Goal: Task Accomplishment & Management: Manage account settings

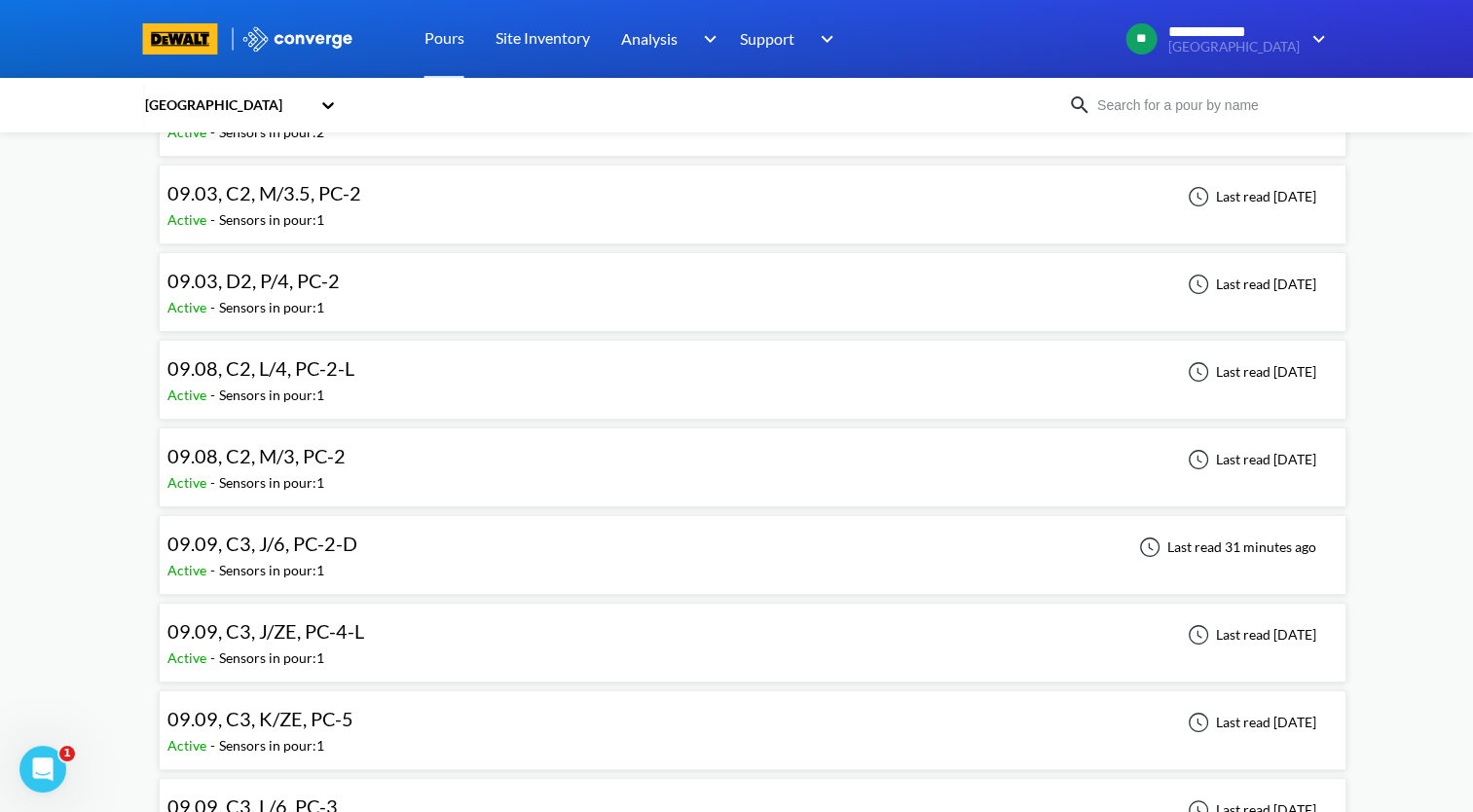
scroll to position [195, 0]
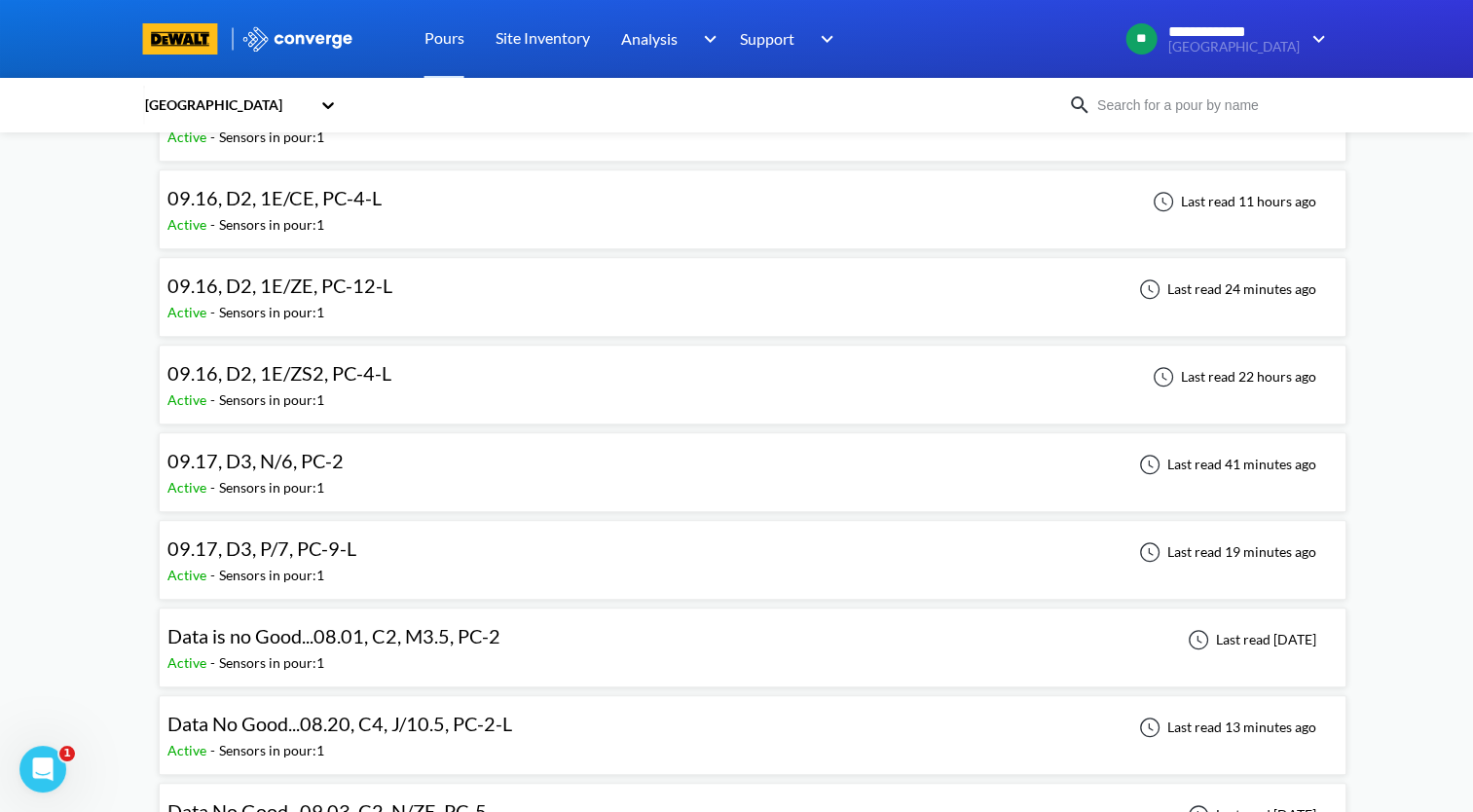
scroll to position [1655, 0]
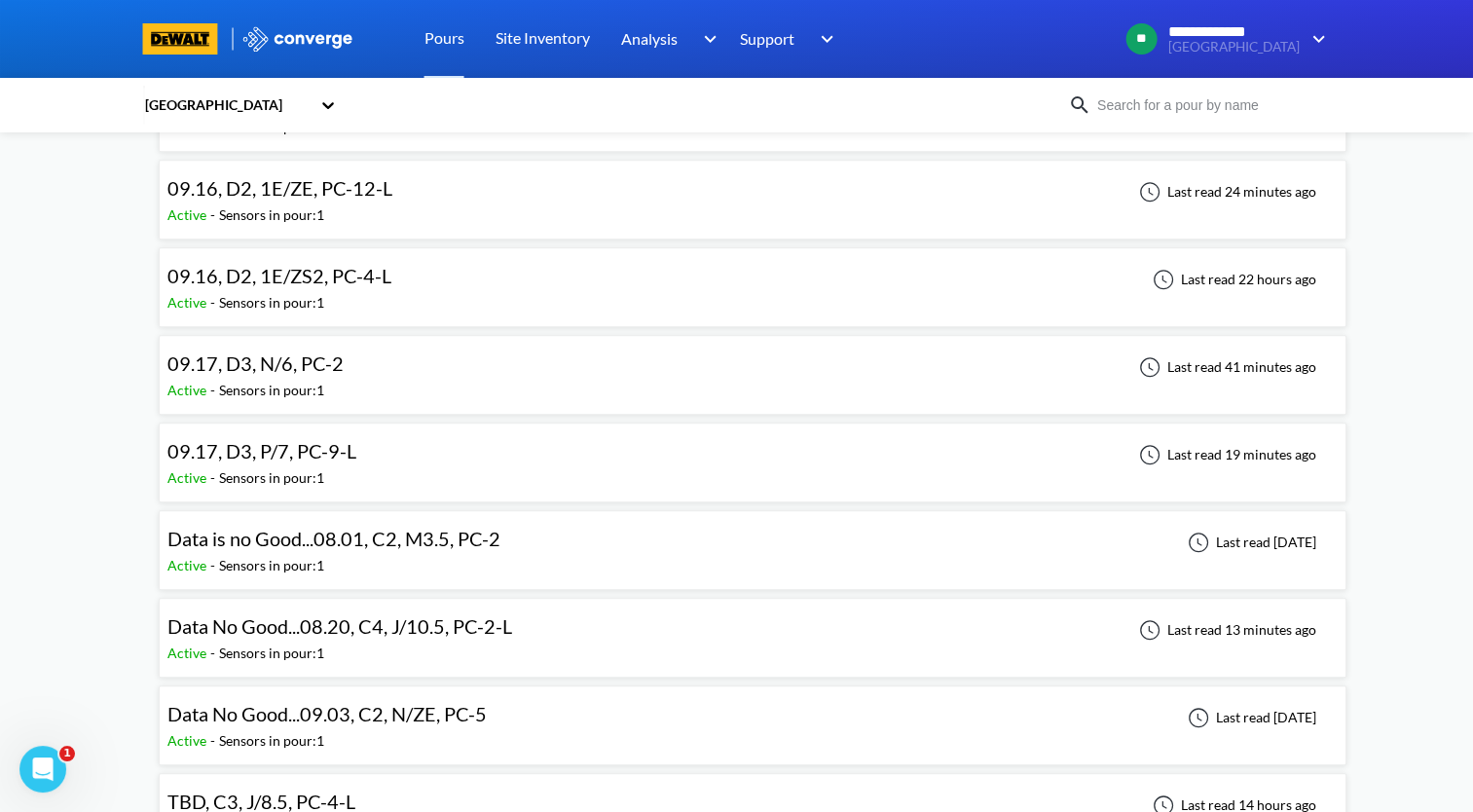
click at [358, 444] on div "09.17, D3, P/7, PC-9-L" at bounding box center [267, 450] width 199 height 30
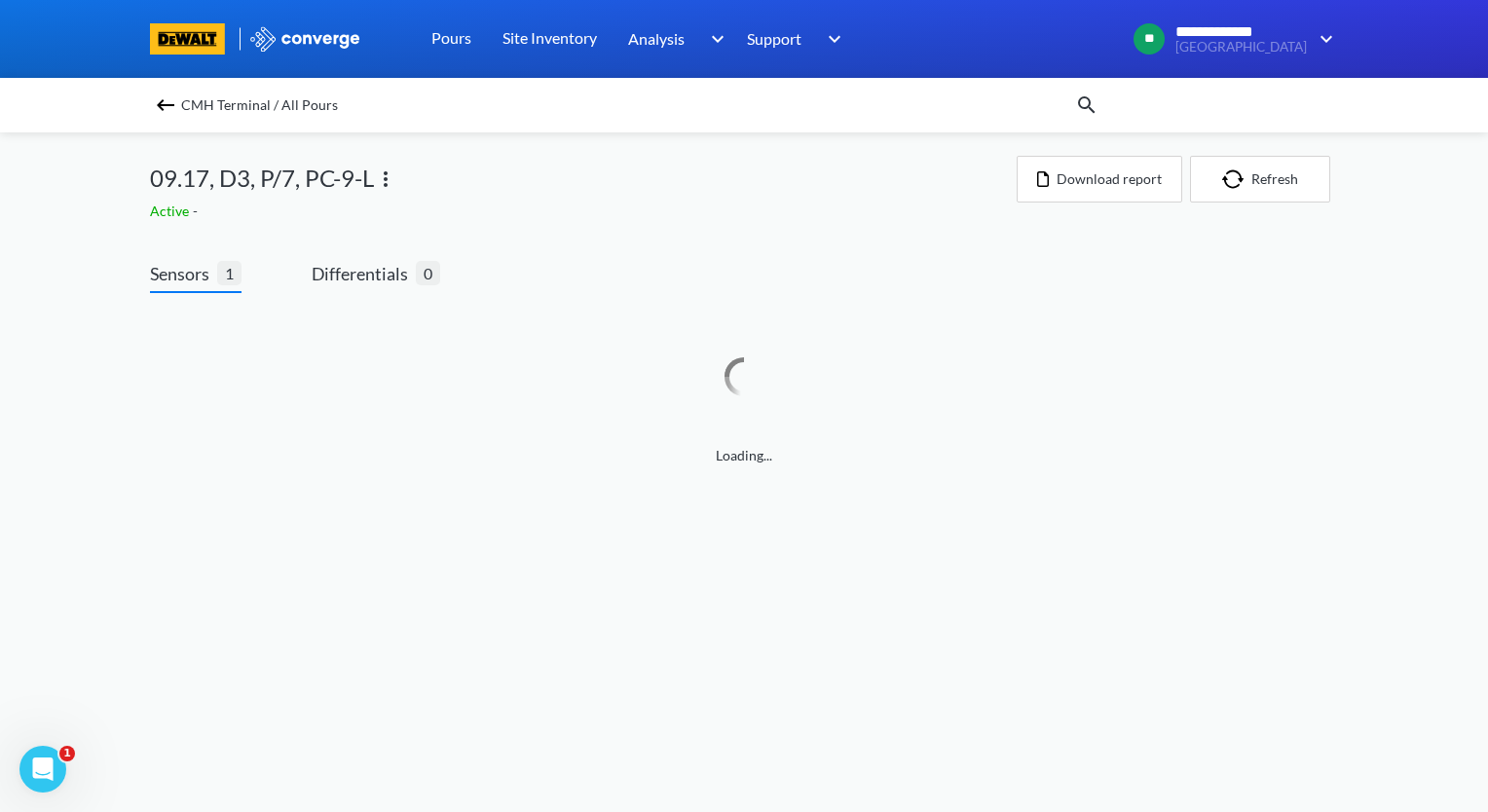
click at [392, 177] on img at bounding box center [386, 179] width 23 height 23
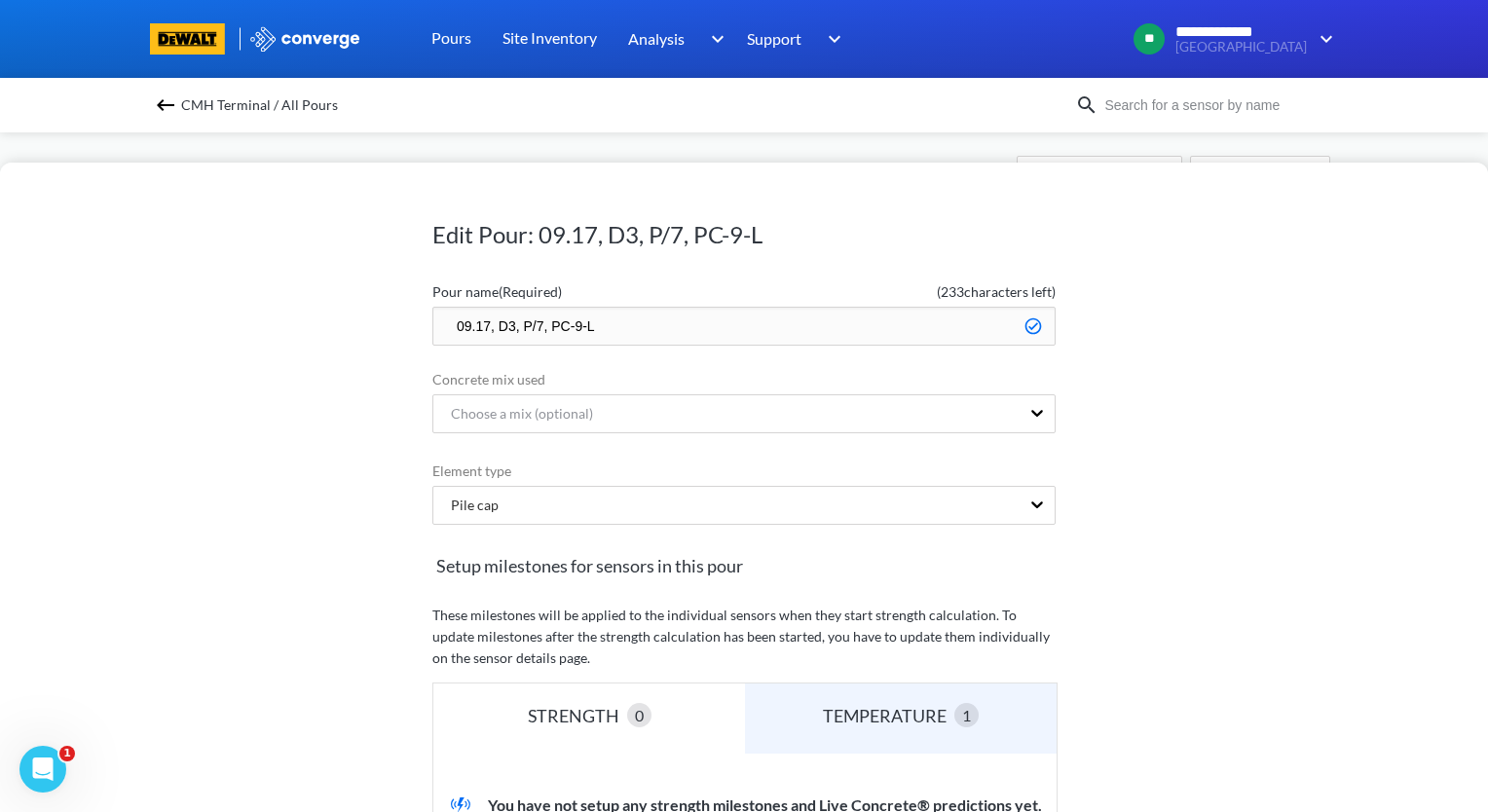
click at [481, 326] on input "09.17, D3, P/7, PC-9-L" at bounding box center [743, 327] width 623 height 39
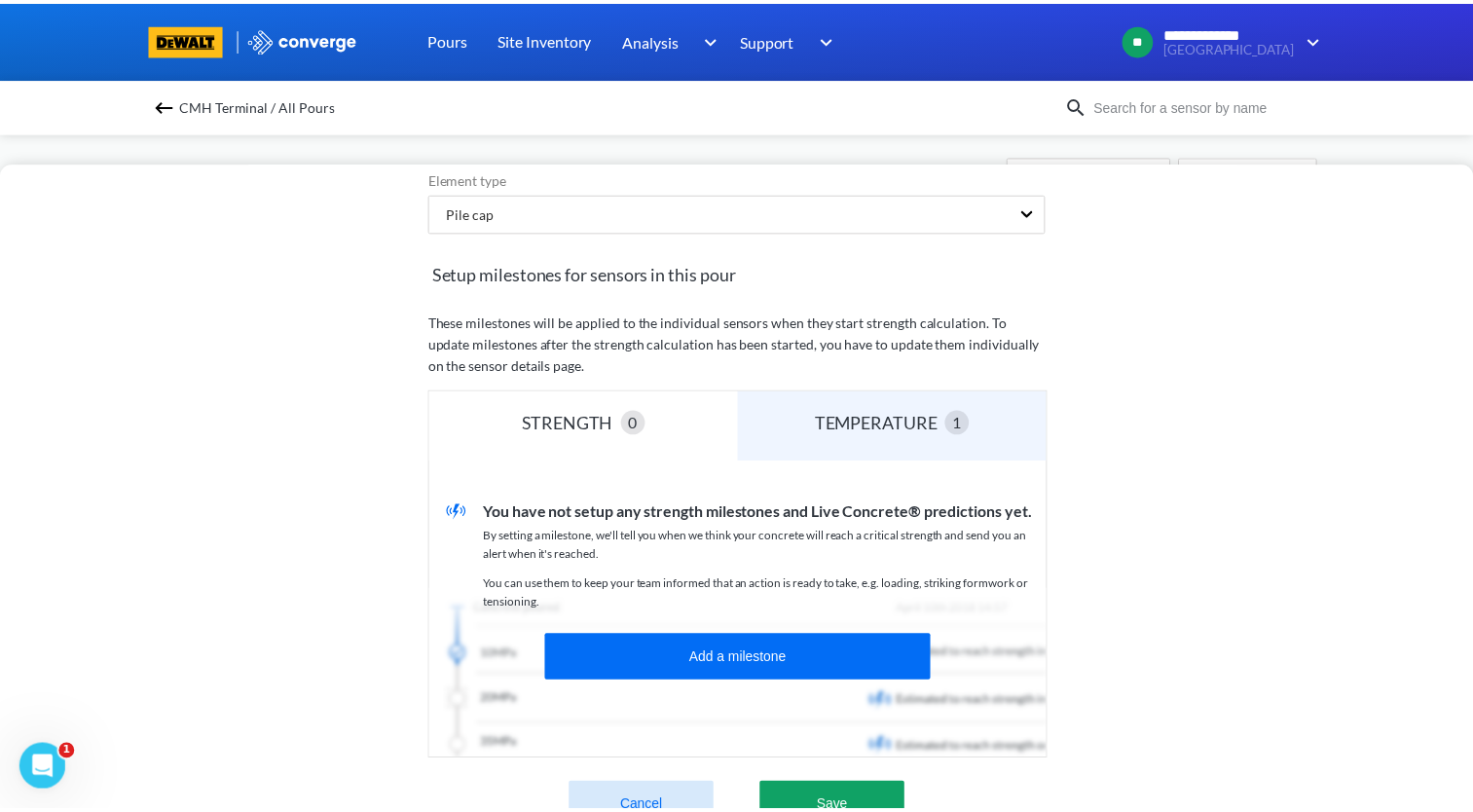
scroll to position [482, 0]
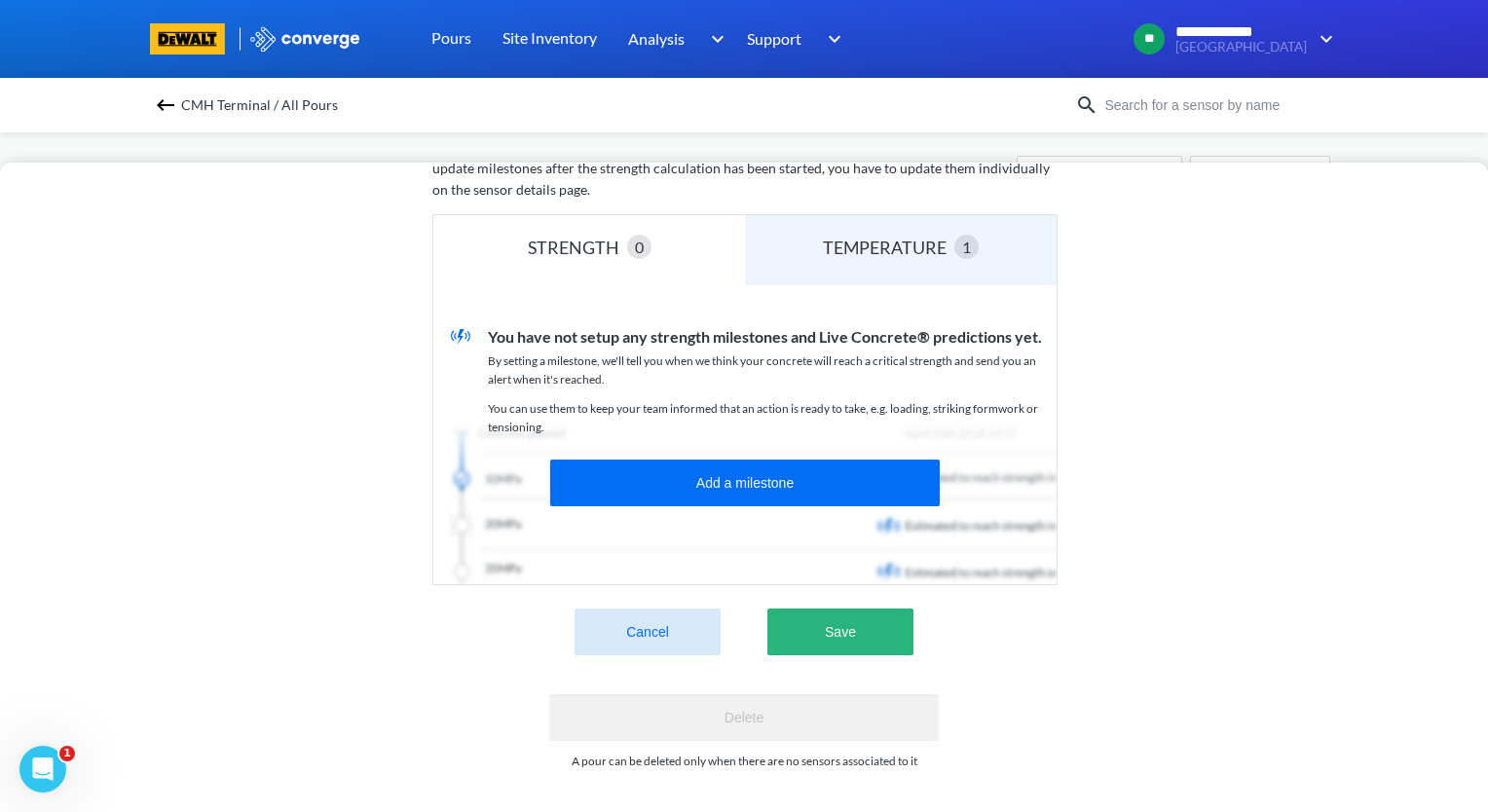
type input "09.NA, D3, P/7, PC-9-L"
click at [869, 622] on button "Save" at bounding box center [841, 632] width 146 height 47
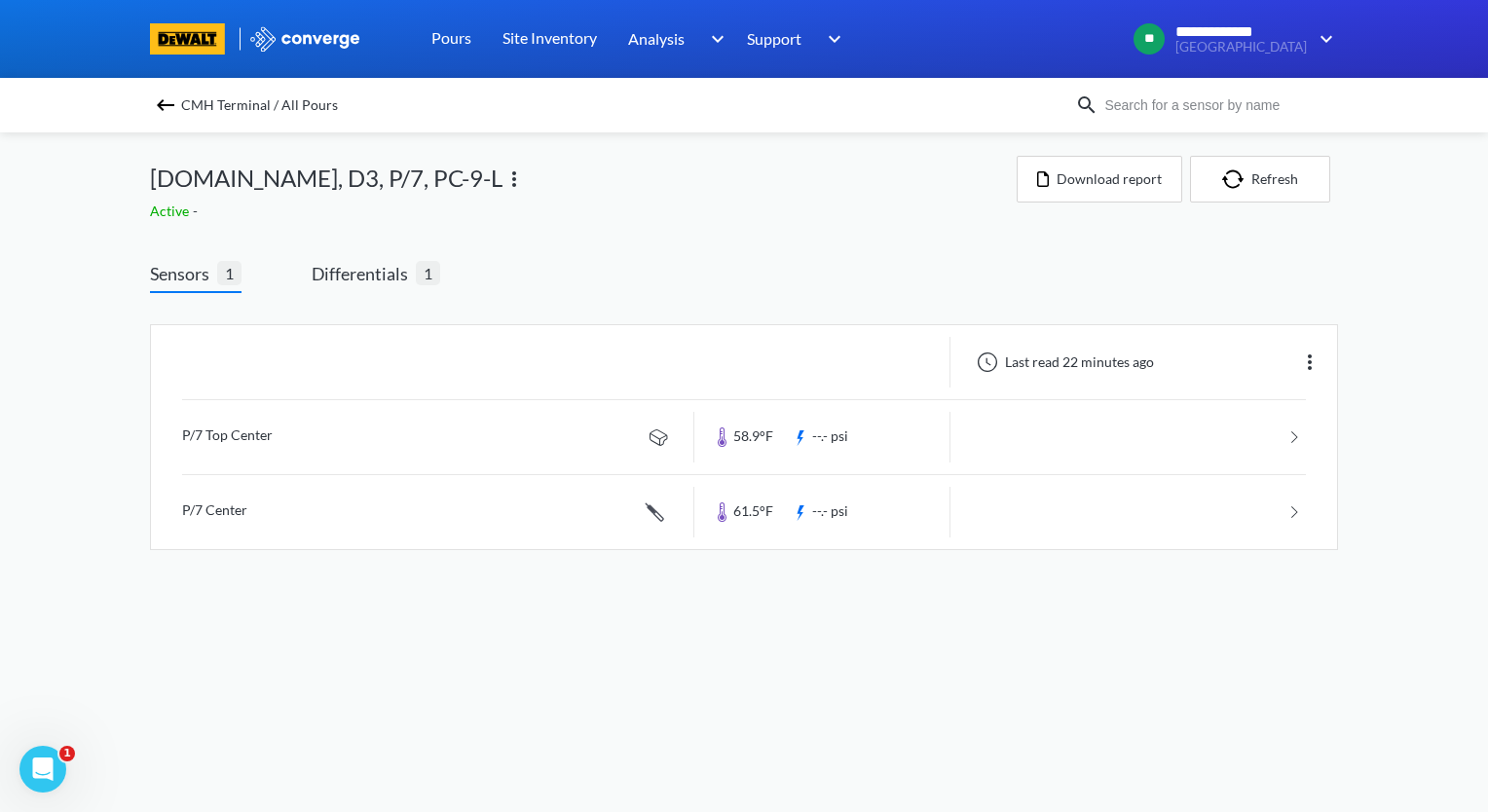
click at [401, 690] on body "**********" at bounding box center [744, 406] width 1488 height 812
click at [163, 103] on img at bounding box center [166, 105] width 23 height 23
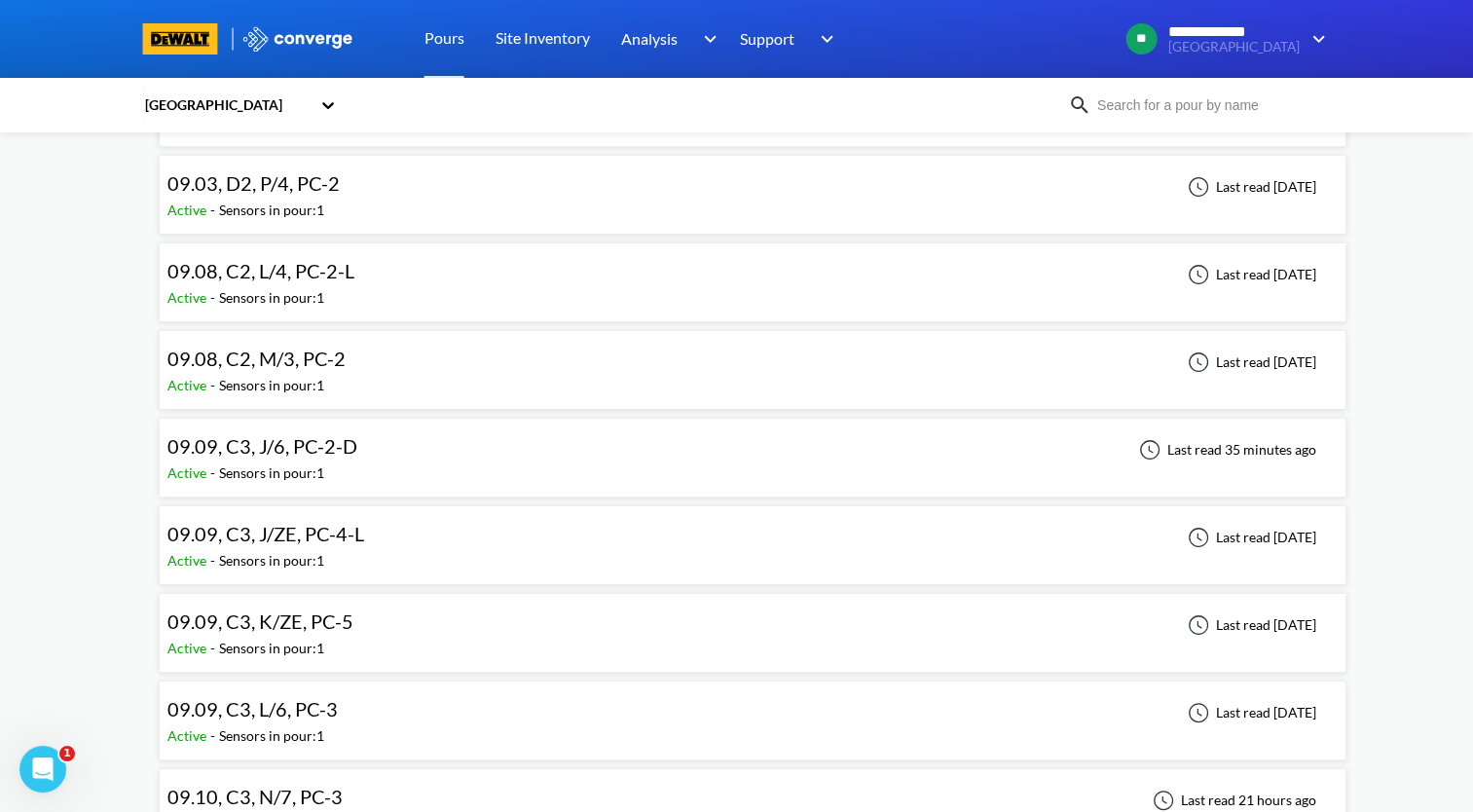
scroll to position [292, 0]
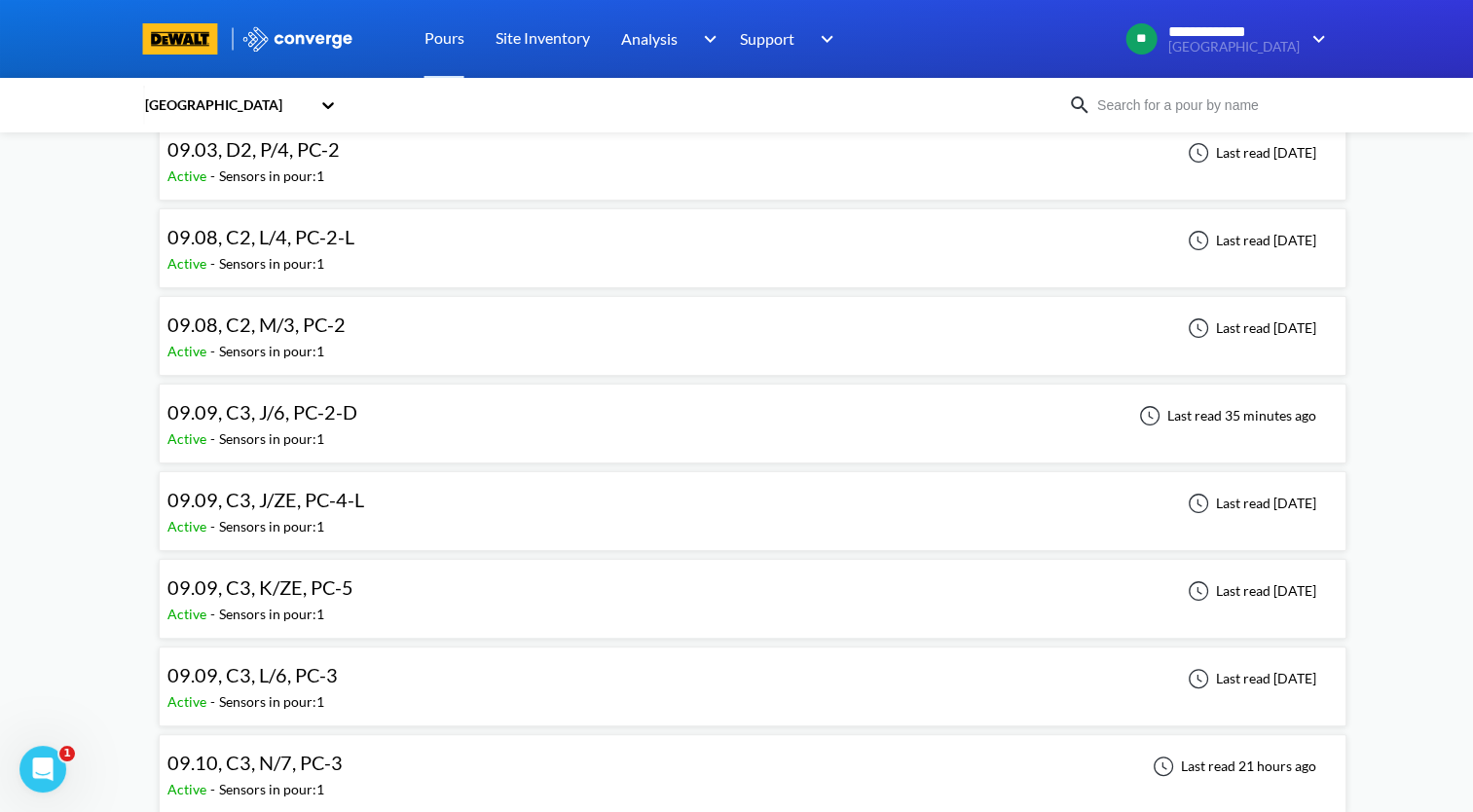
click at [449, 425] on div "09.09, C3, J/6, PC-2-D Active - Sensors in pour: 1 Last read 35 minutes ago" at bounding box center [753, 424] width 1171 height 62
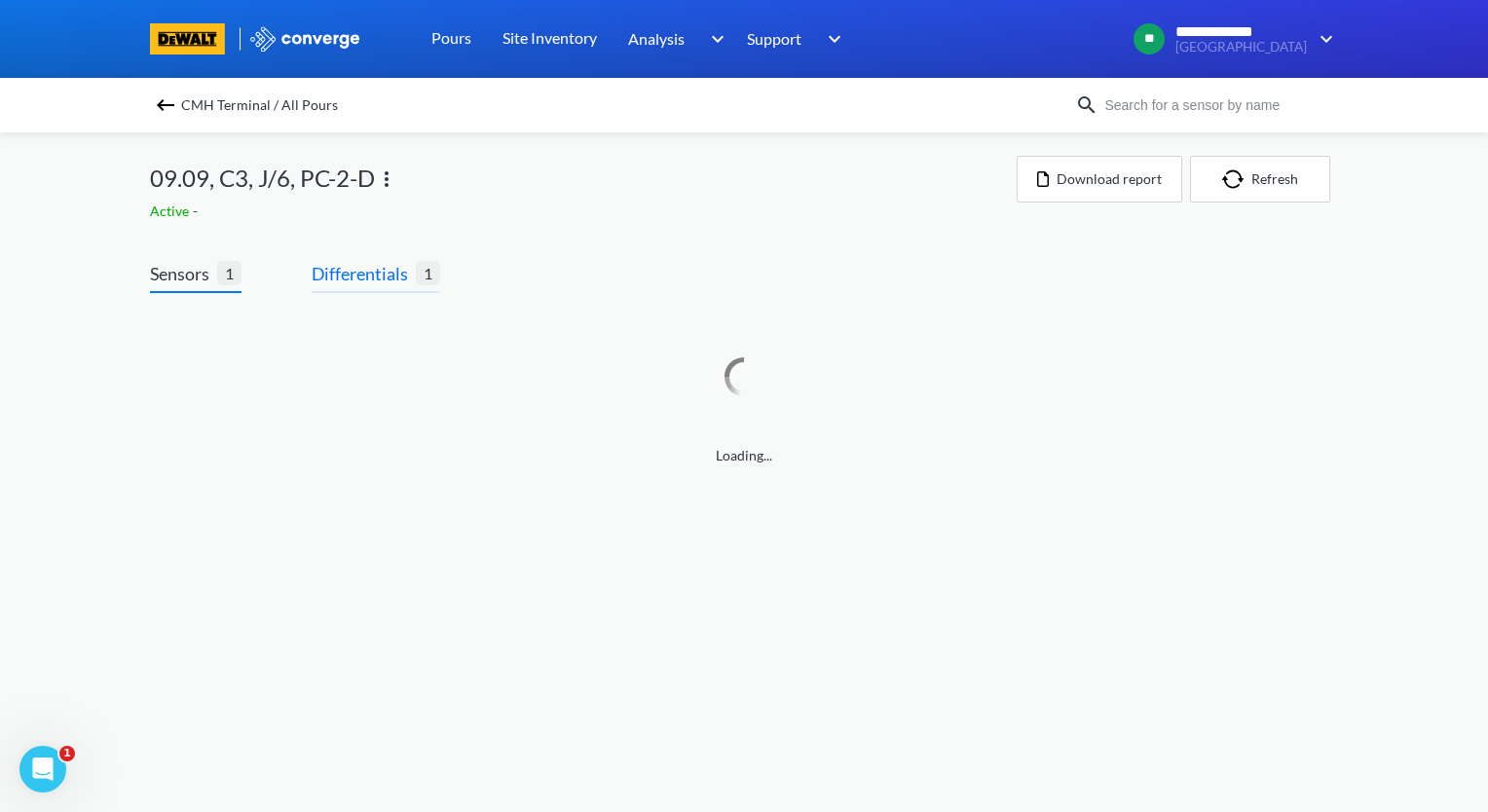
click at [389, 279] on span "Differentials" at bounding box center [364, 274] width 104 height 27
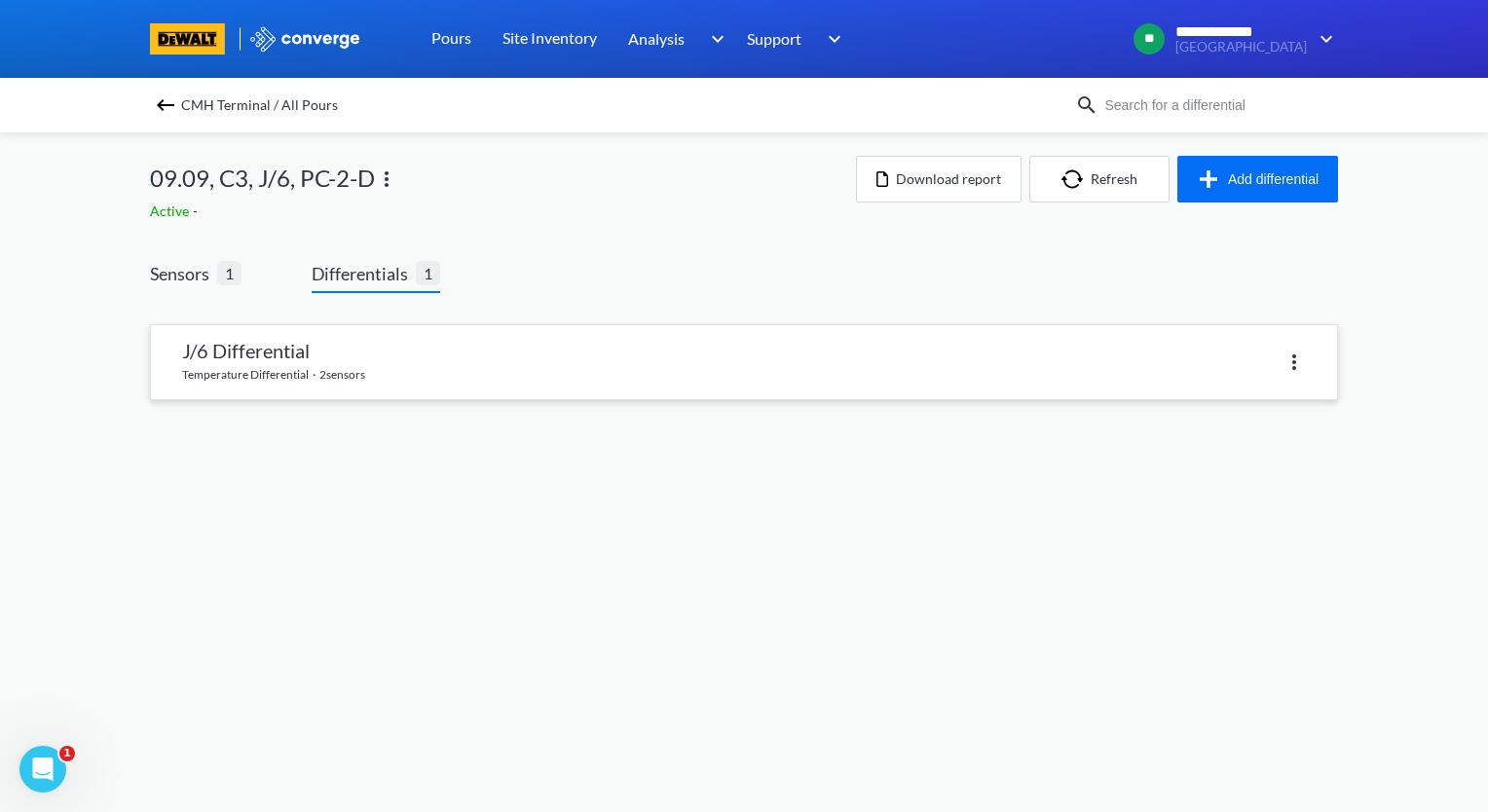
click at [412, 368] on link at bounding box center [744, 363] width 1187 height 74
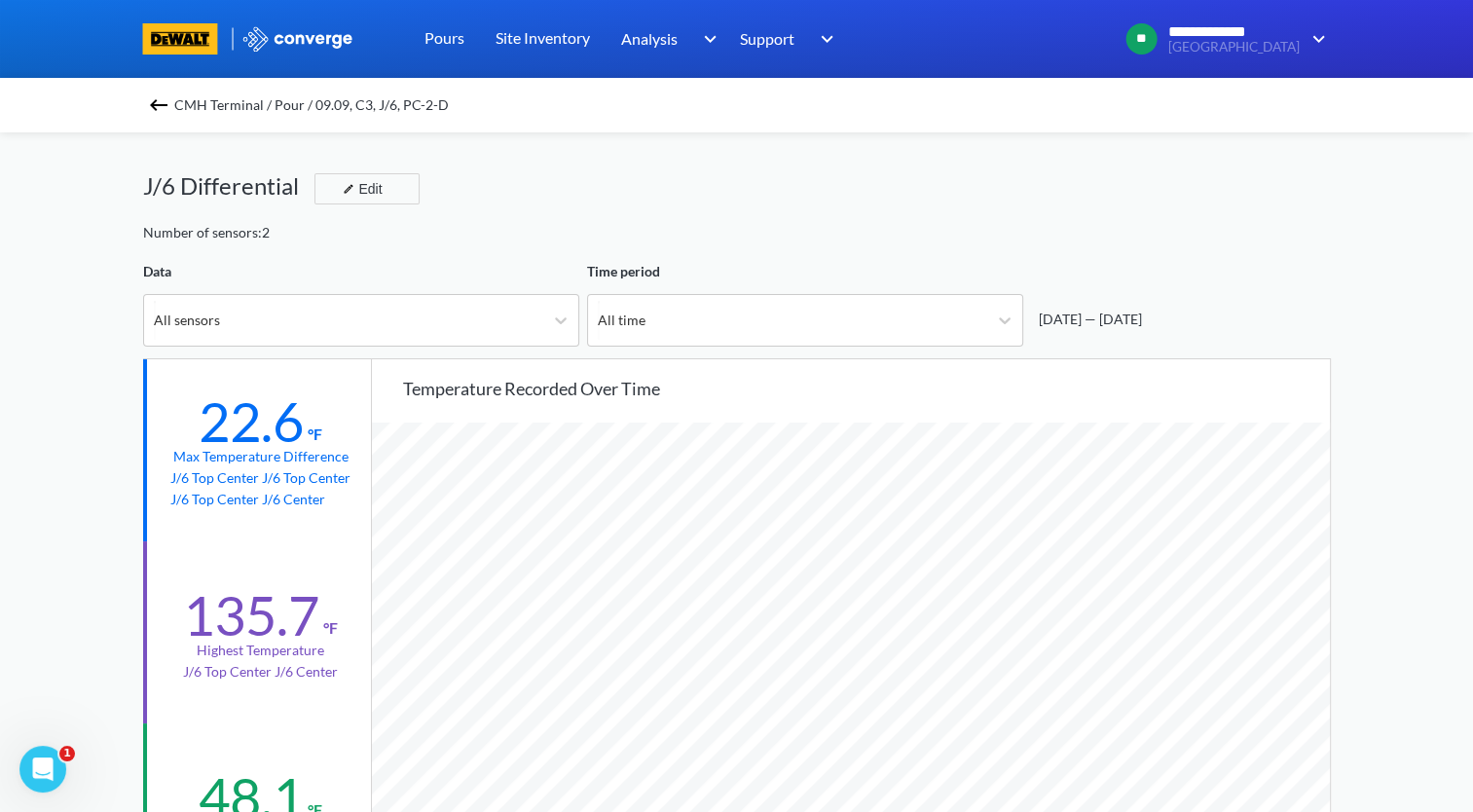
click at [161, 99] on img at bounding box center [159, 105] width 23 height 23
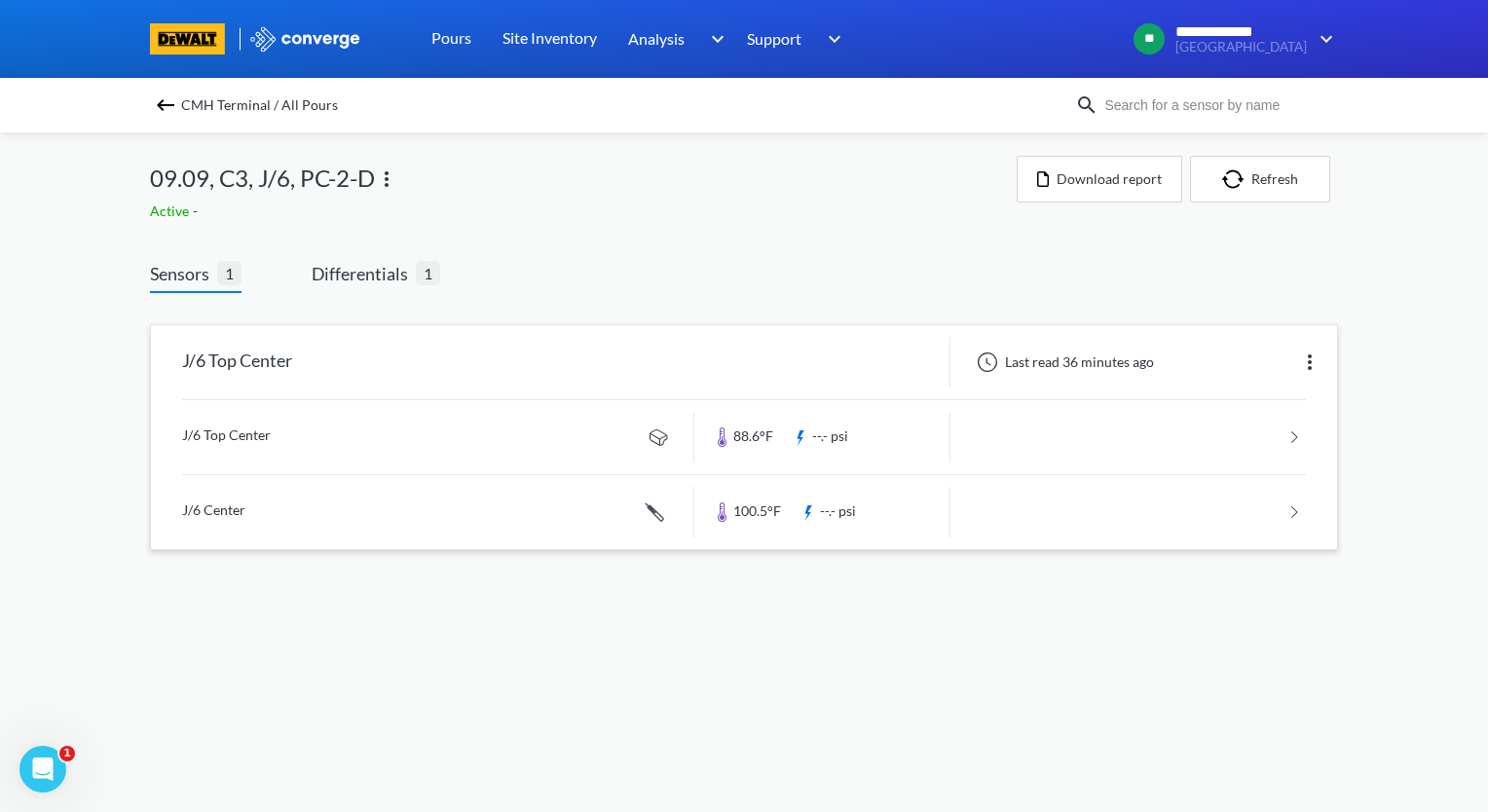
click at [1308, 366] on img at bounding box center [1310, 363] width 23 height 23
click at [1250, 365] on div "Edit" at bounding box center [1260, 363] width 125 height 37
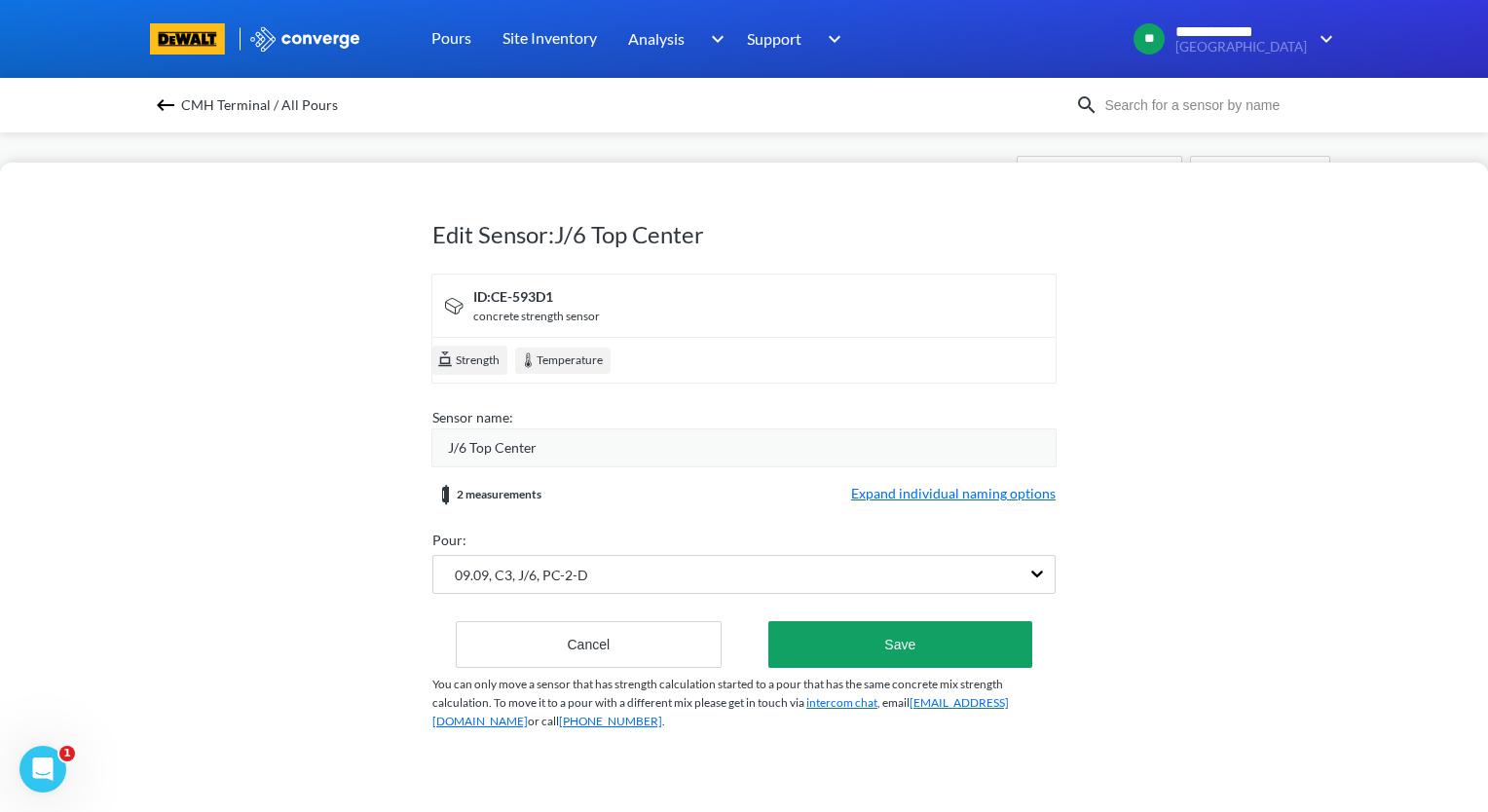
click at [996, 494] on span "Expand individual naming options" at bounding box center [954, 494] width 205 height 23
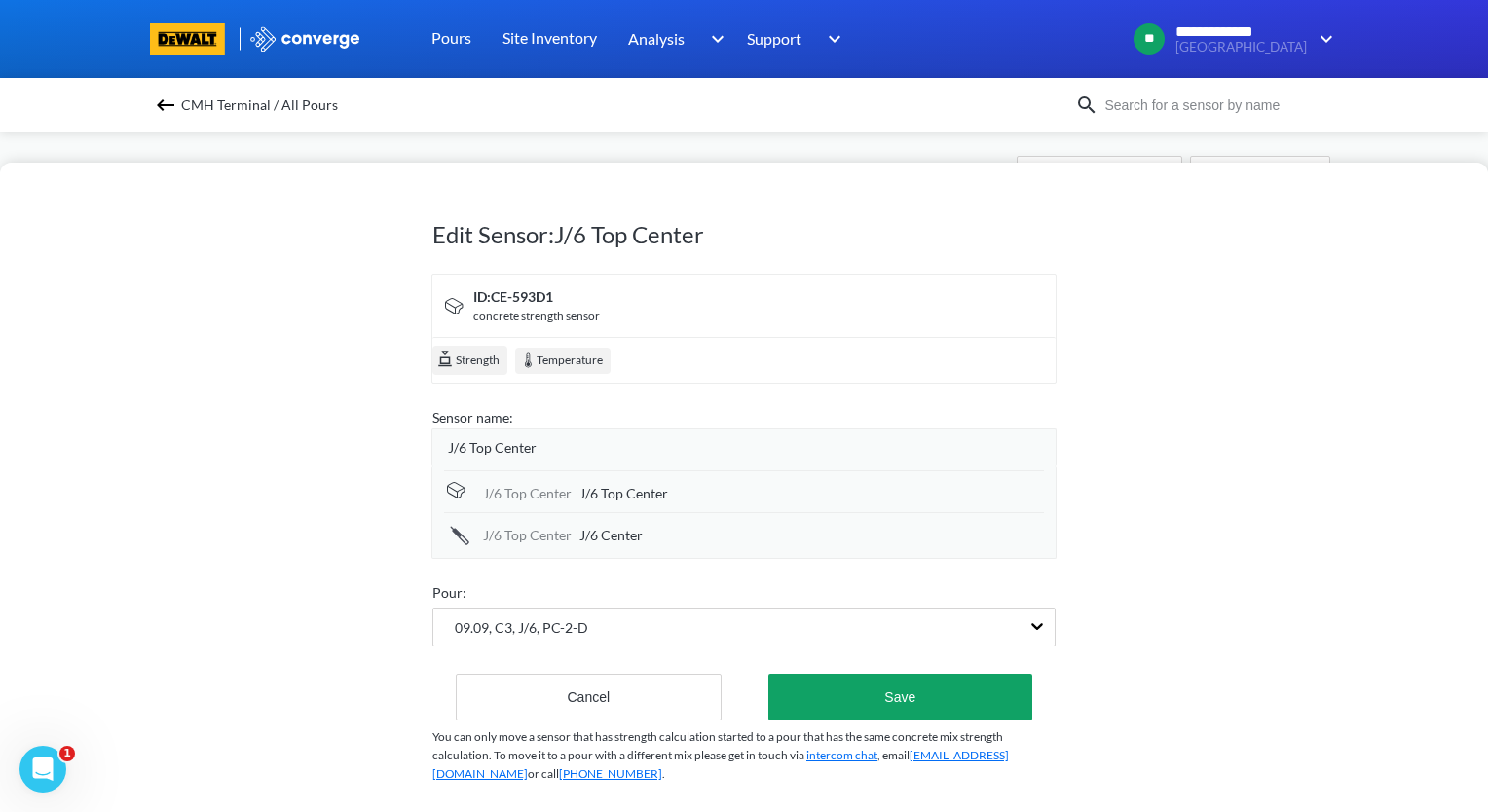
click at [557, 448] on div "J/6 Top Center" at bounding box center [751, 447] width 607 height 21
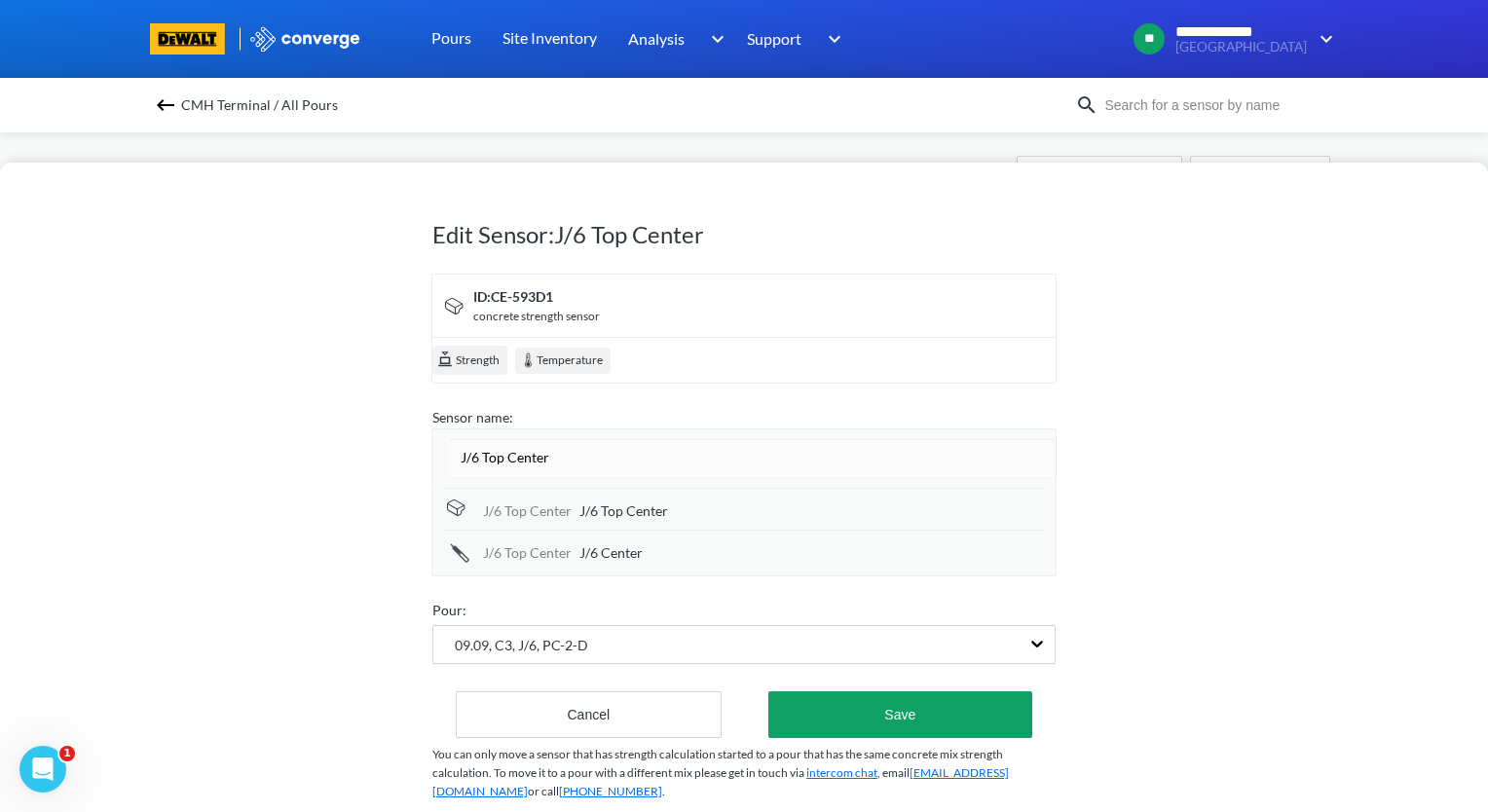
drag, startPoint x: 623, startPoint y: 457, endPoint x: 371, endPoint y: 465, distance: 252.1
click at [371, 465] on div "Edit Sensor: J/6 Top Center ID: CE-593D1 concrete strength sensor Strength Temp…" at bounding box center [744, 487] width 1488 height 649
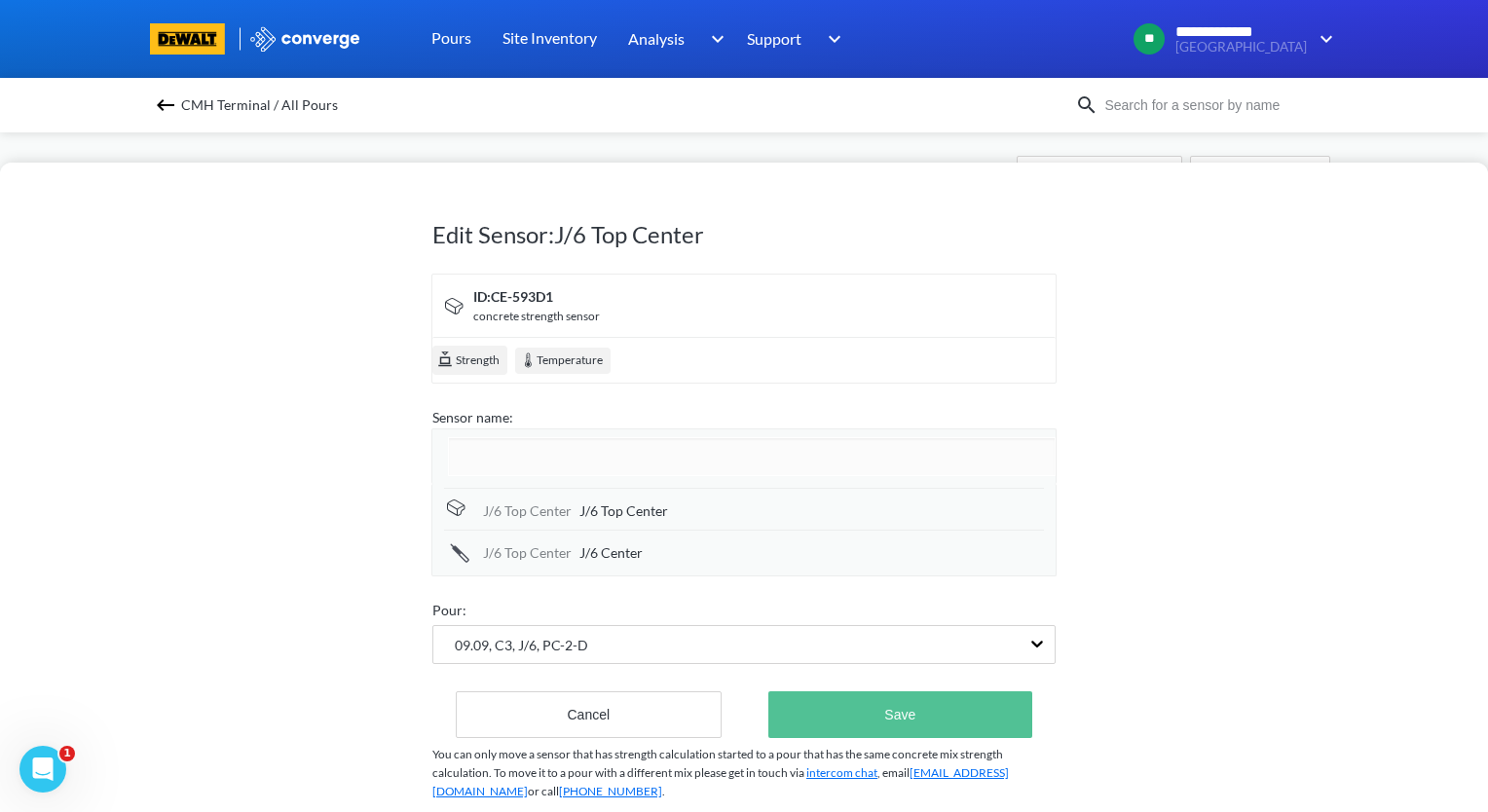
click at [881, 720] on div "Edit Sensor: J/6 Top Center ID: CE-593D1 concrete strength sensor Strength Temp…" at bounding box center [743, 504] width 623 height 675
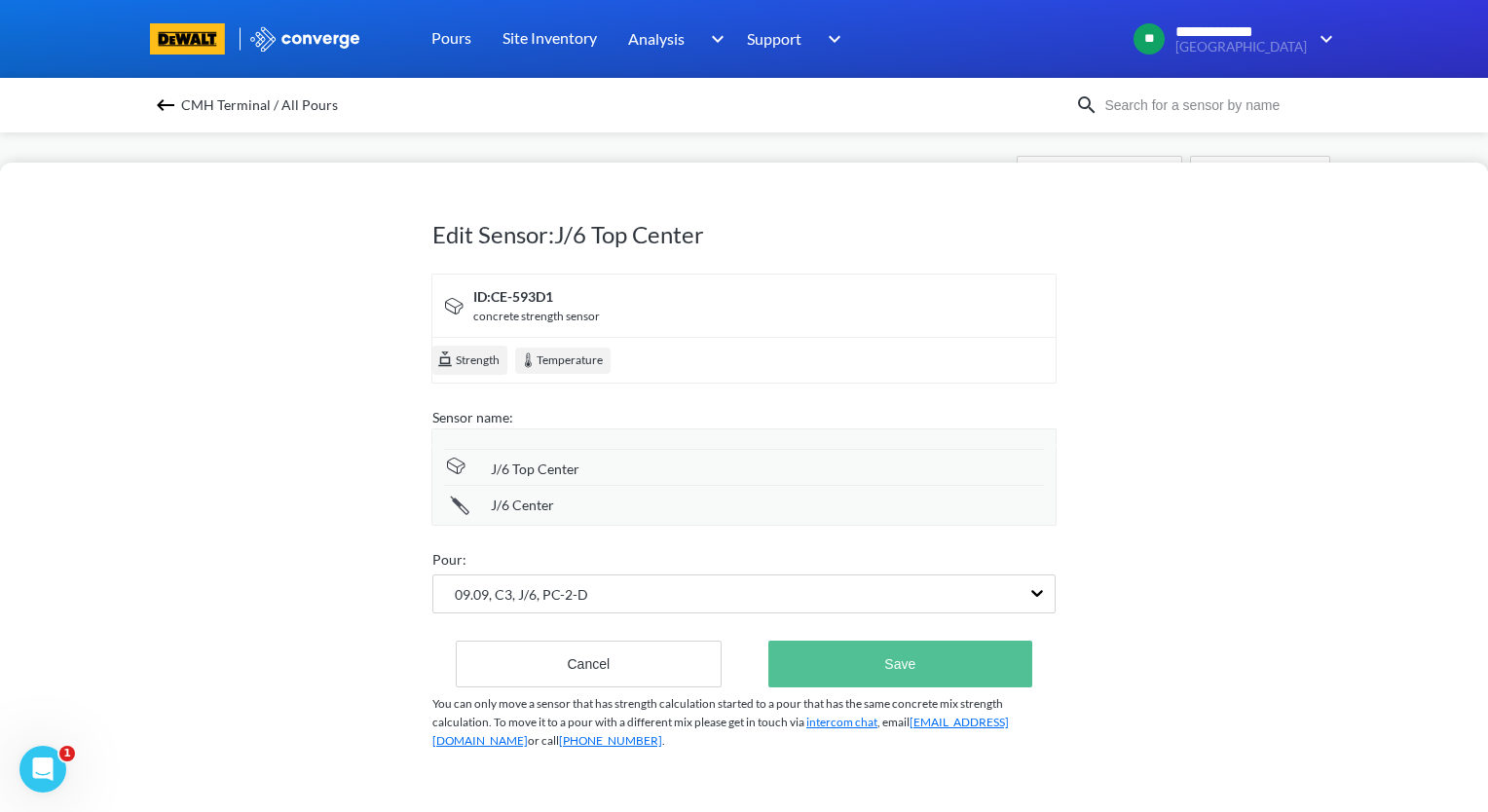
click at [917, 666] on button "Save" at bounding box center [900, 664] width 264 height 47
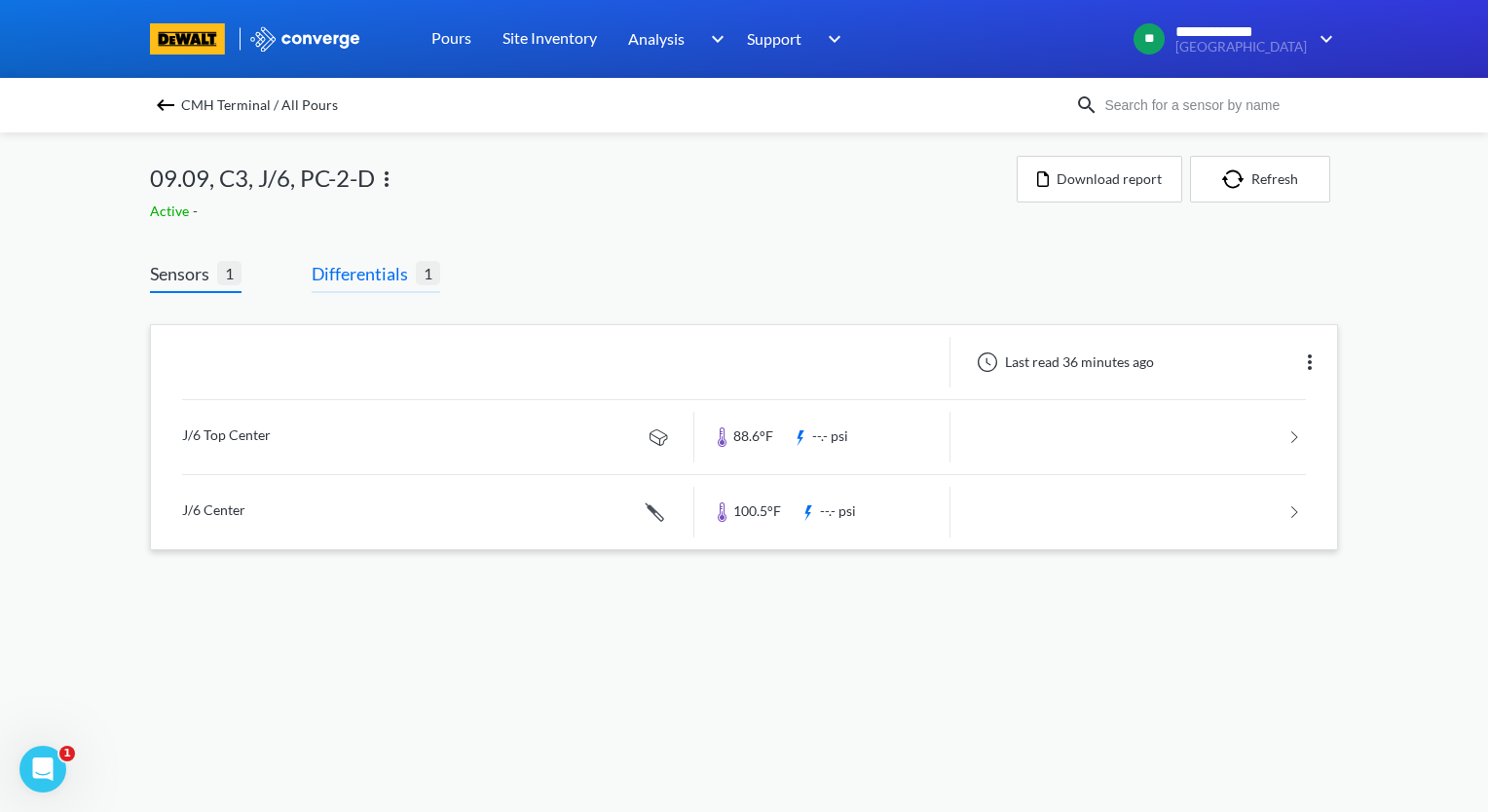
click at [371, 267] on span "Differentials" at bounding box center [364, 274] width 104 height 27
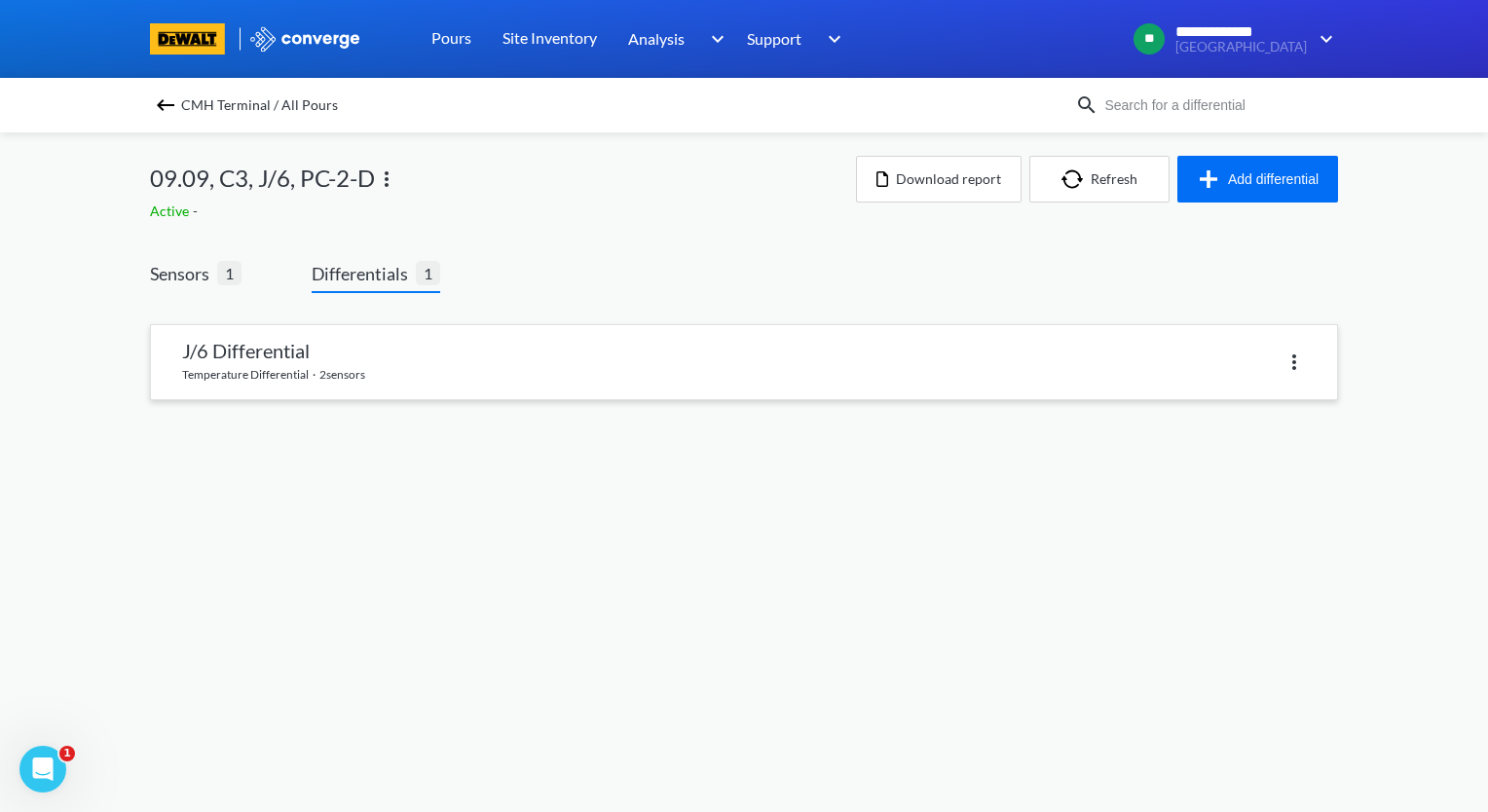
click at [332, 367] on link at bounding box center [744, 363] width 1187 height 74
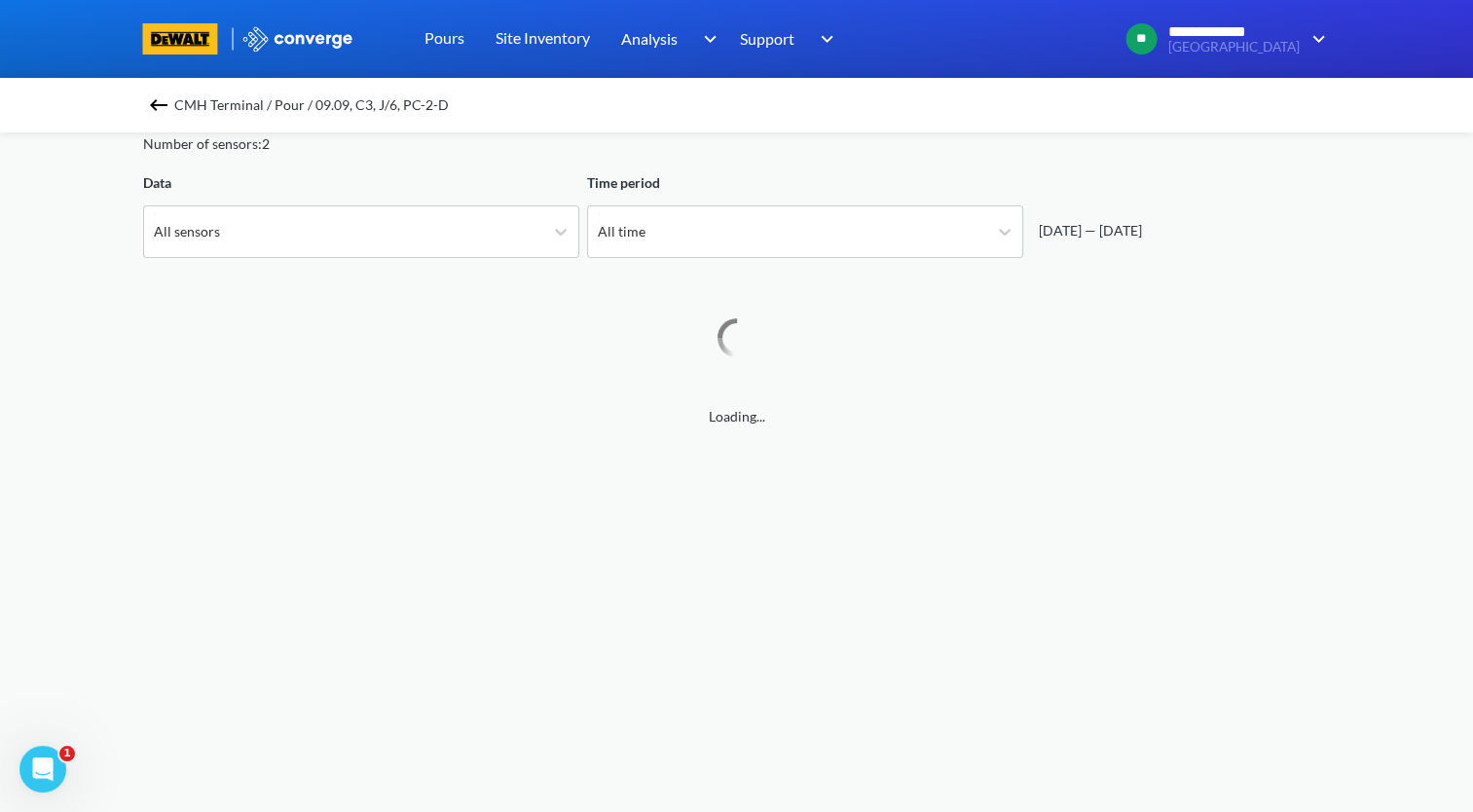
scroll to position [195, 0]
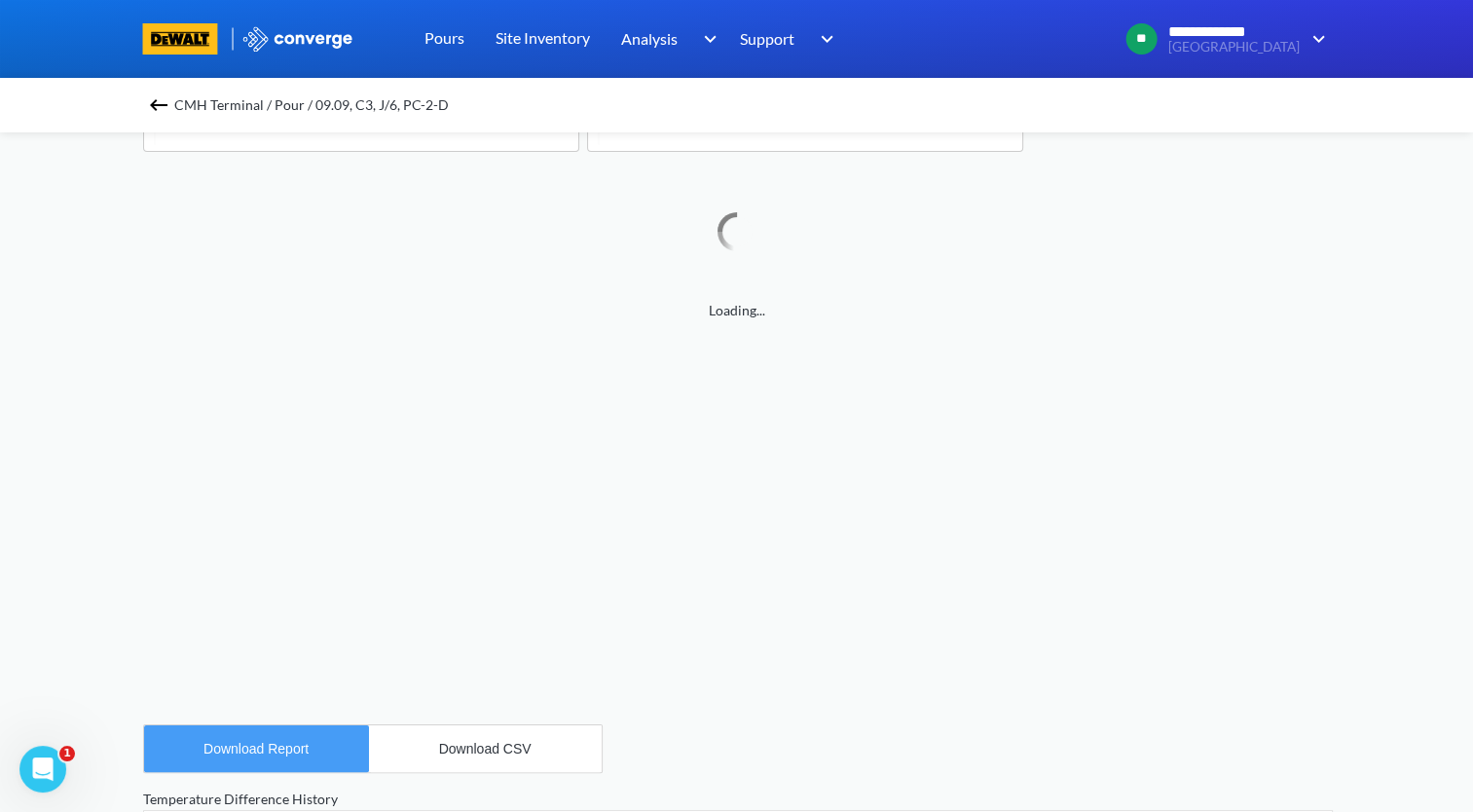
click at [275, 754] on div "Download Report" at bounding box center [256, 749] width 105 height 16
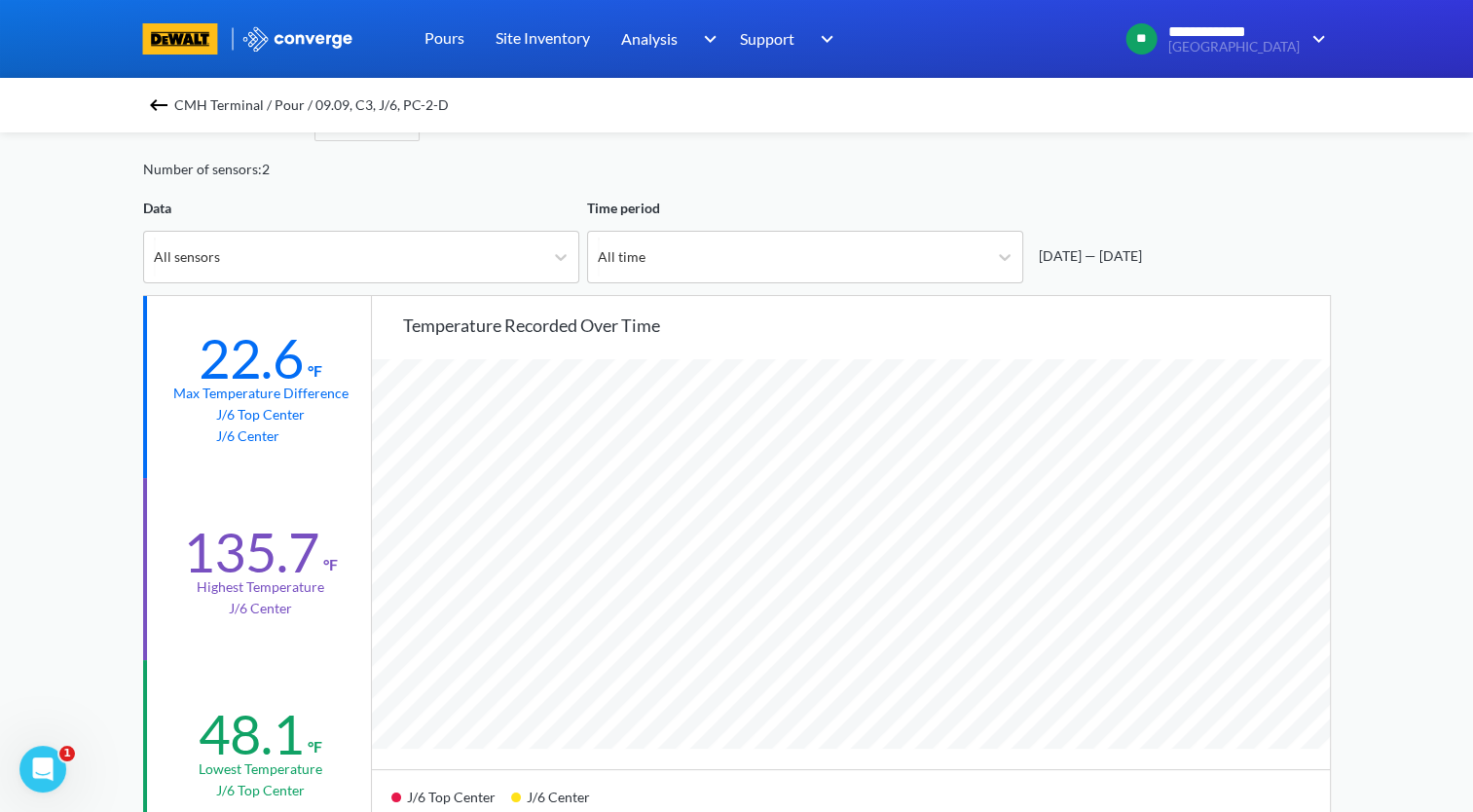
scroll to position [97, 0]
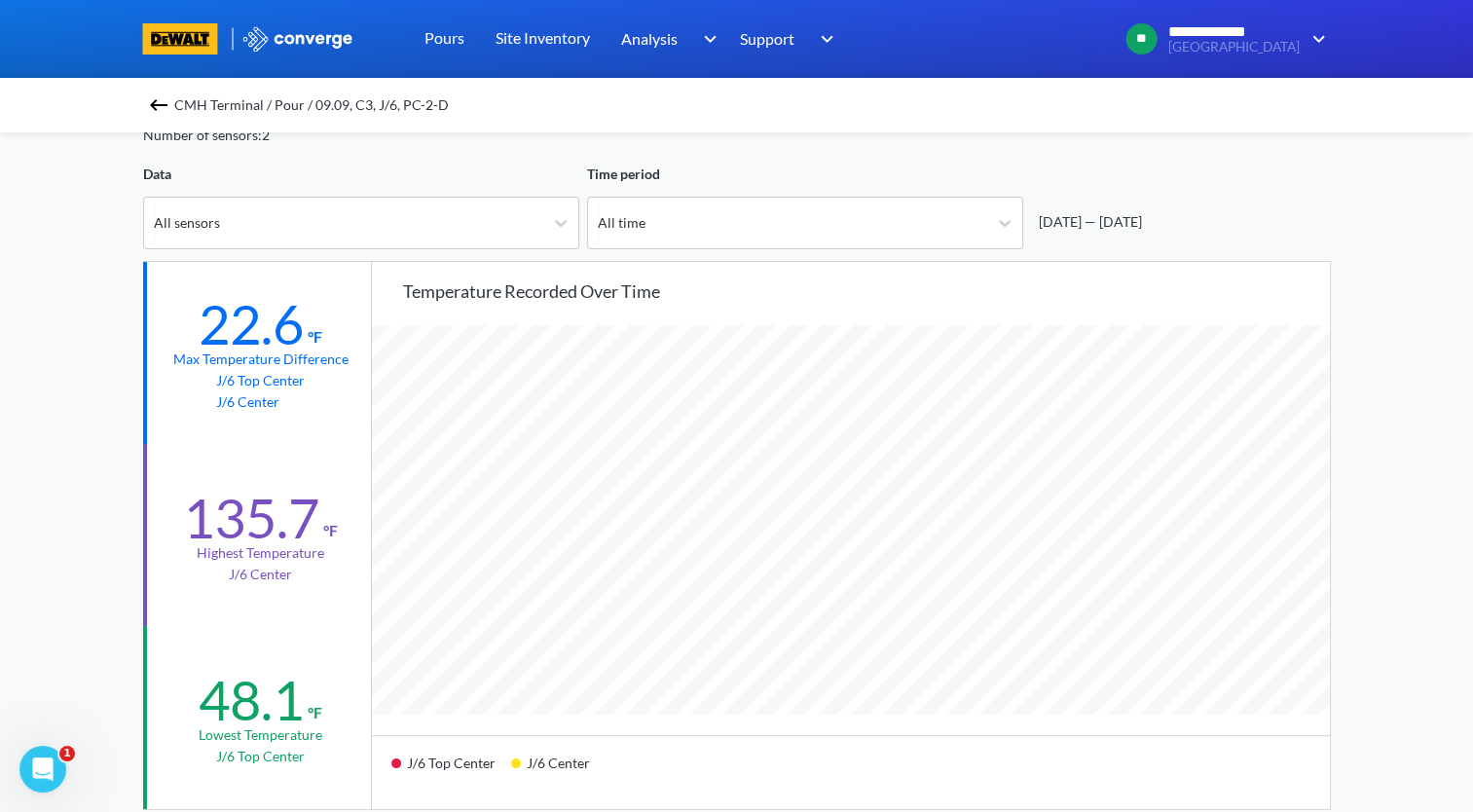
click at [167, 99] on img at bounding box center [159, 105] width 23 height 23
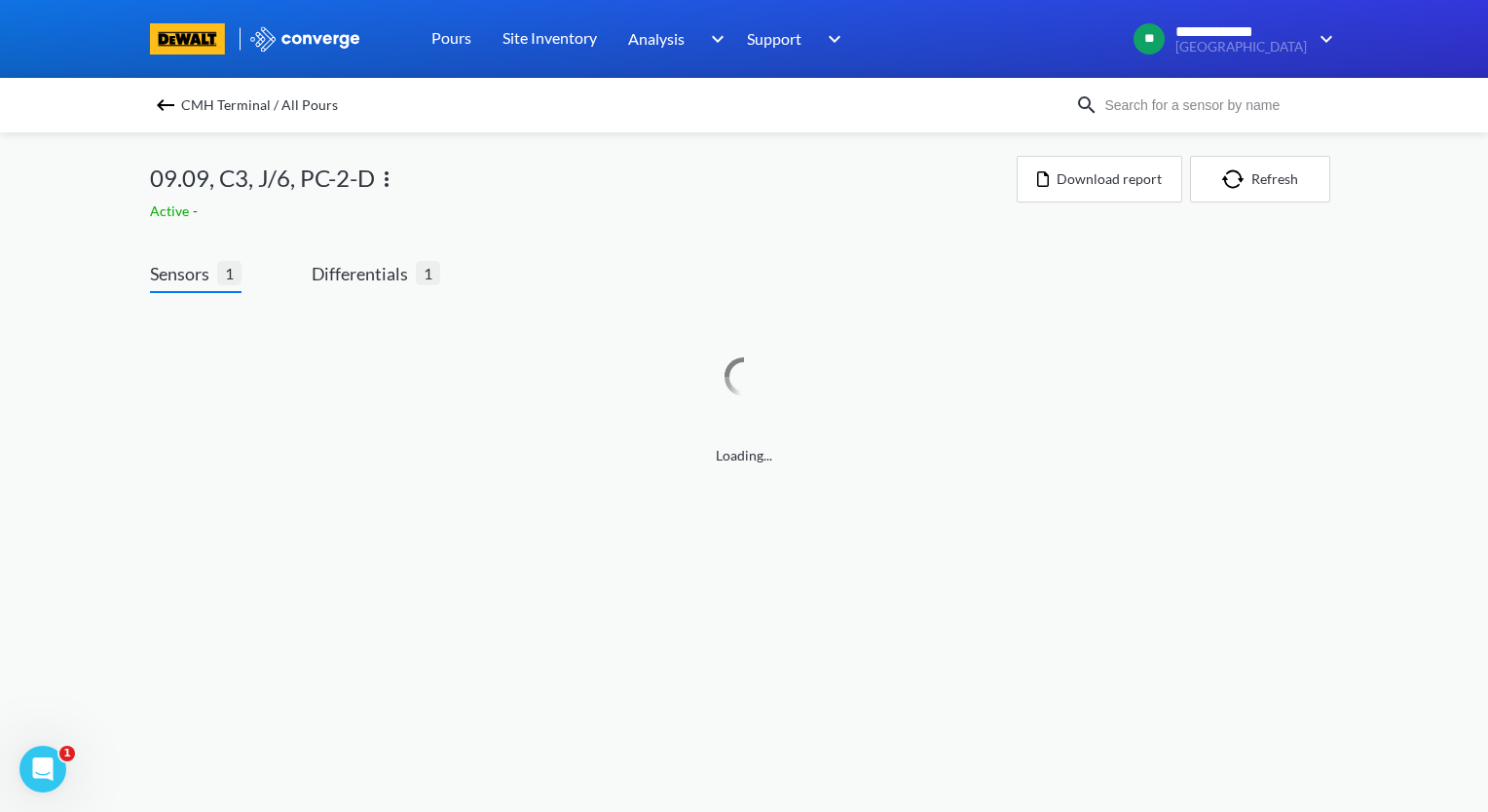
click at [386, 177] on img at bounding box center [387, 179] width 23 height 23
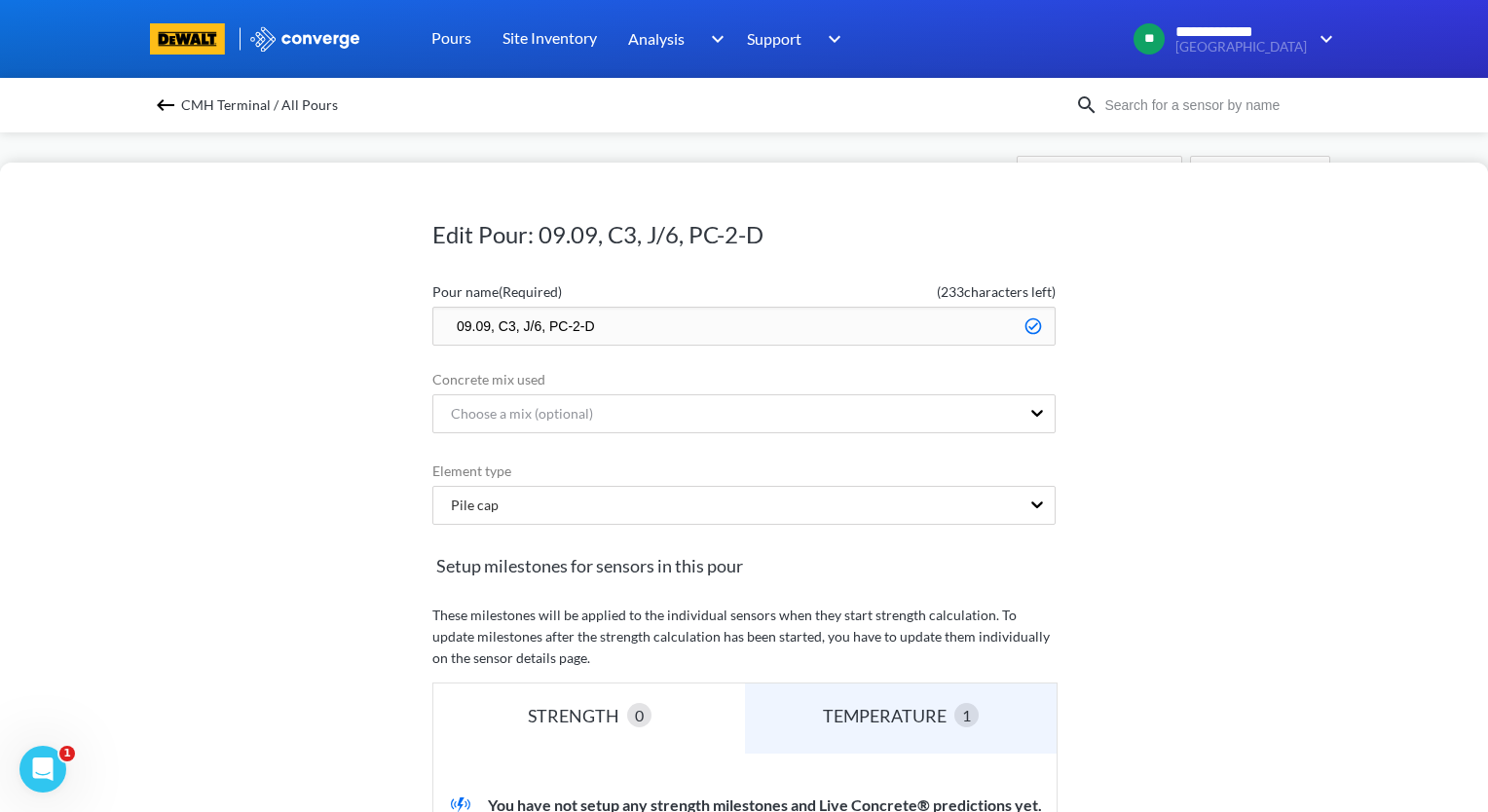
click at [435, 324] on input "09.09, C3, J/6, PC-2-D" at bounding box center [743, 327] width 623 height 39
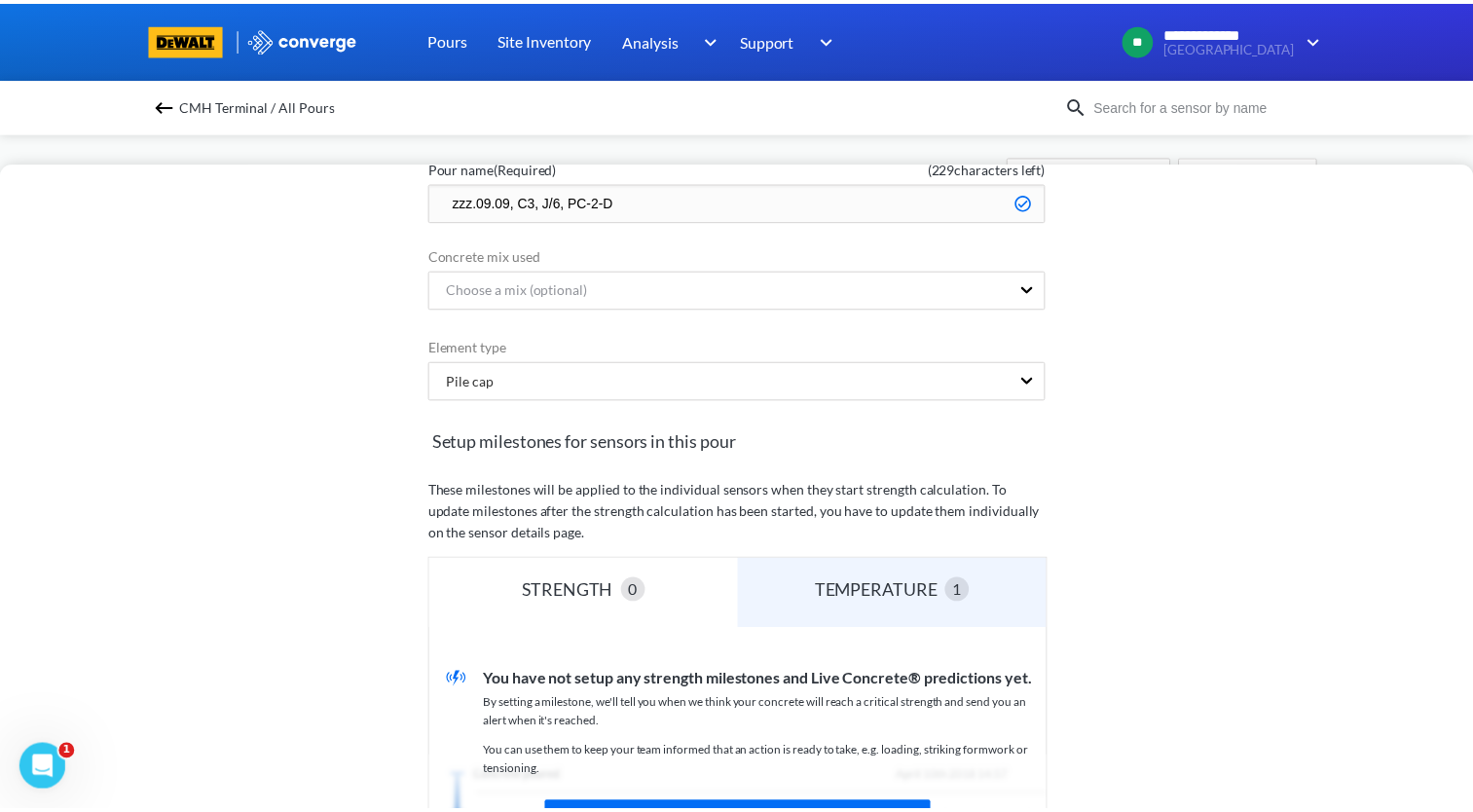
scroll to position [390, 0]
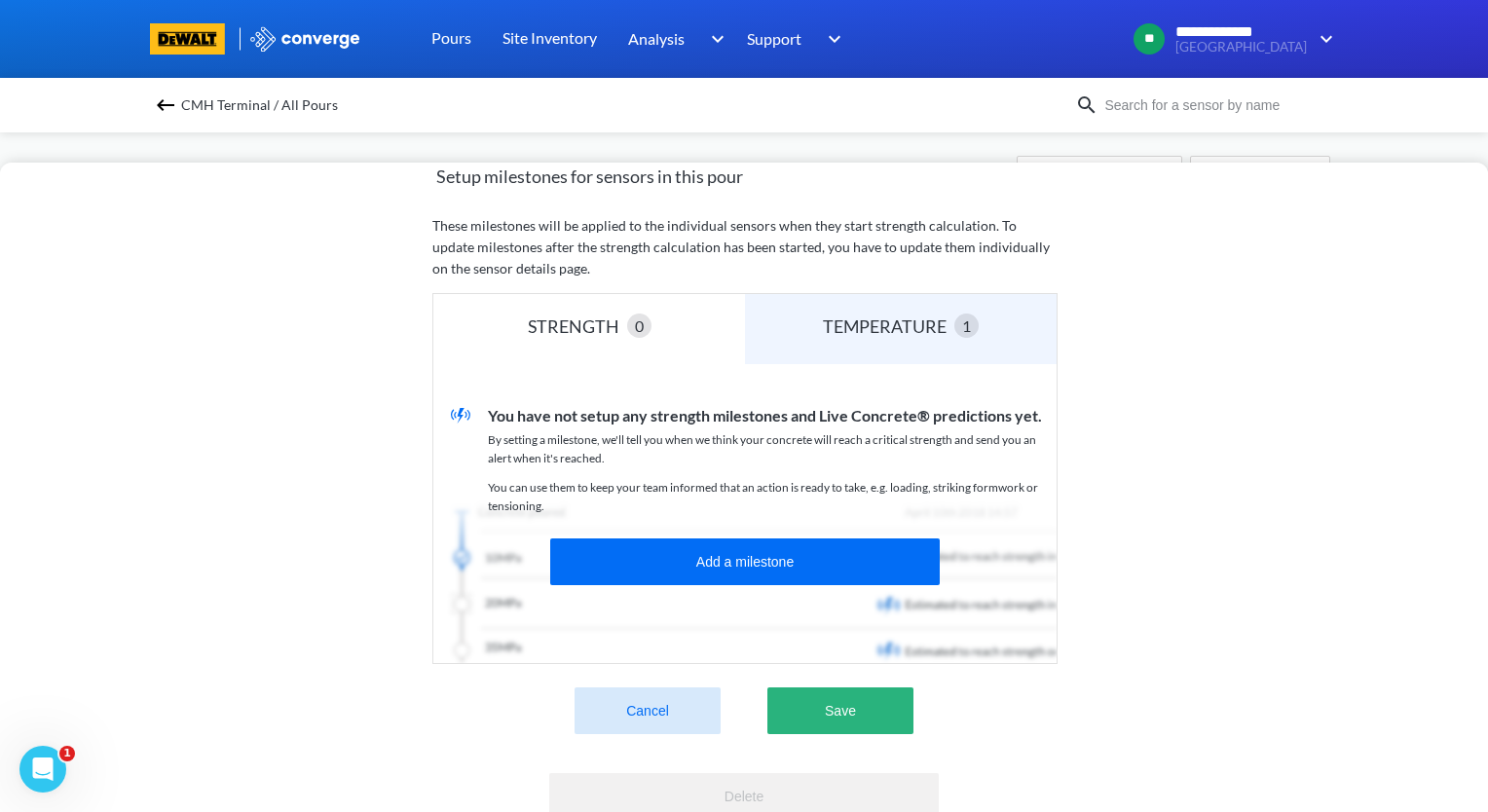
type input "zzz.09.09, C3, J/6, PC-2-D"
click at [876, 712] on button "Save" at bounding box center [841, 711] width 146 height 47
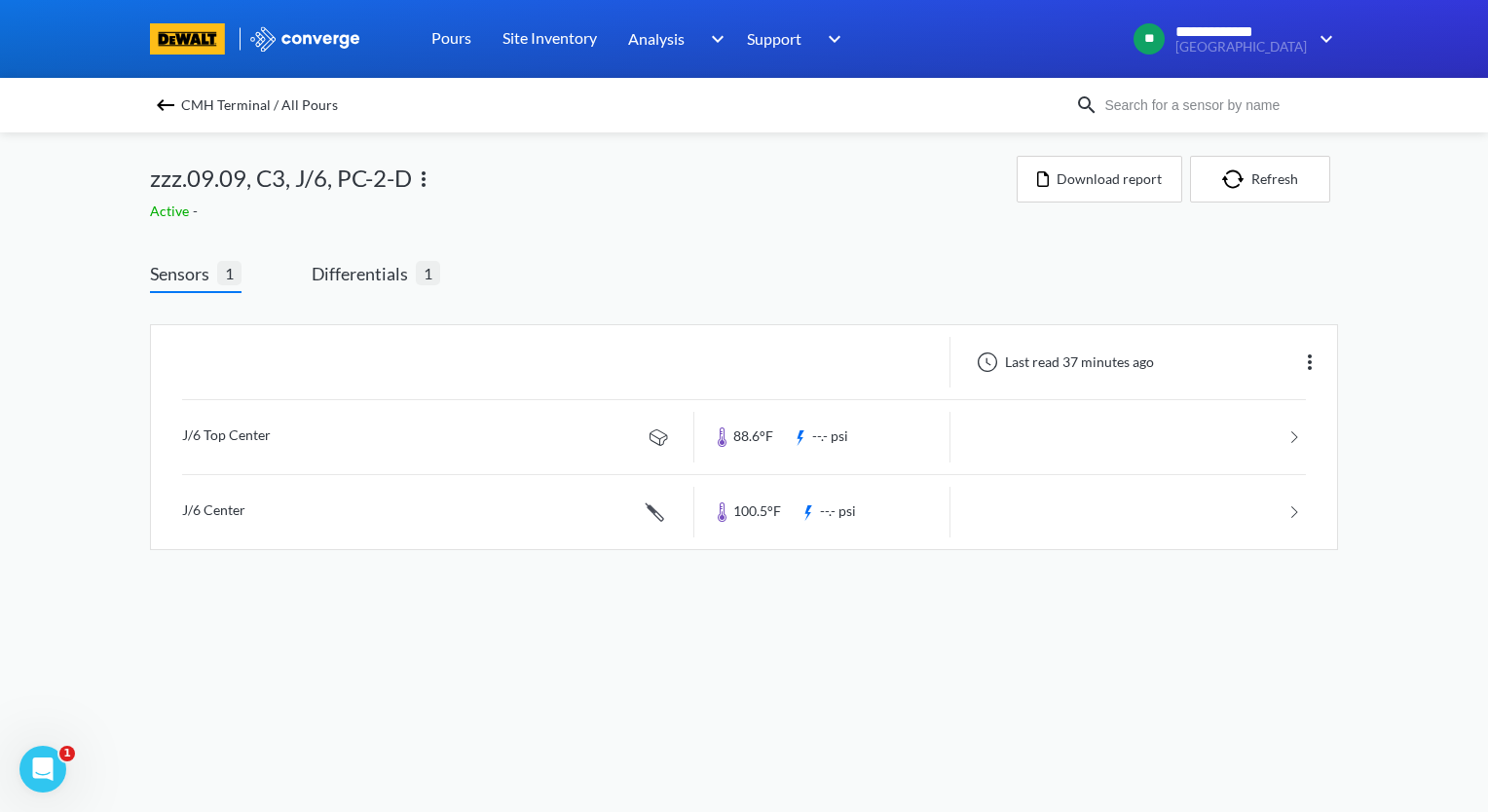
click at [159, 98] on img at bounding box center [166, 105] width 23 height 23
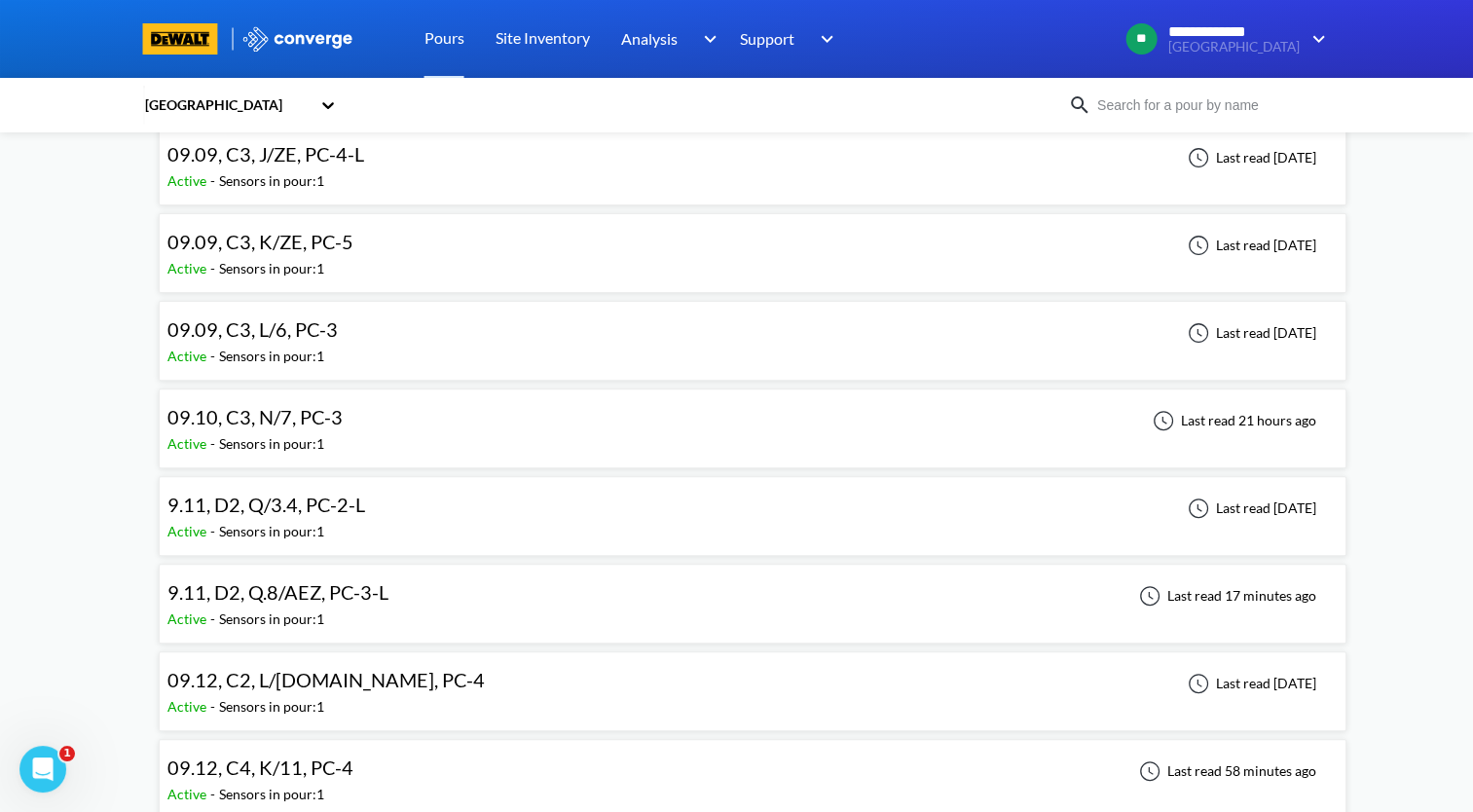
scroll to position [584, 0]
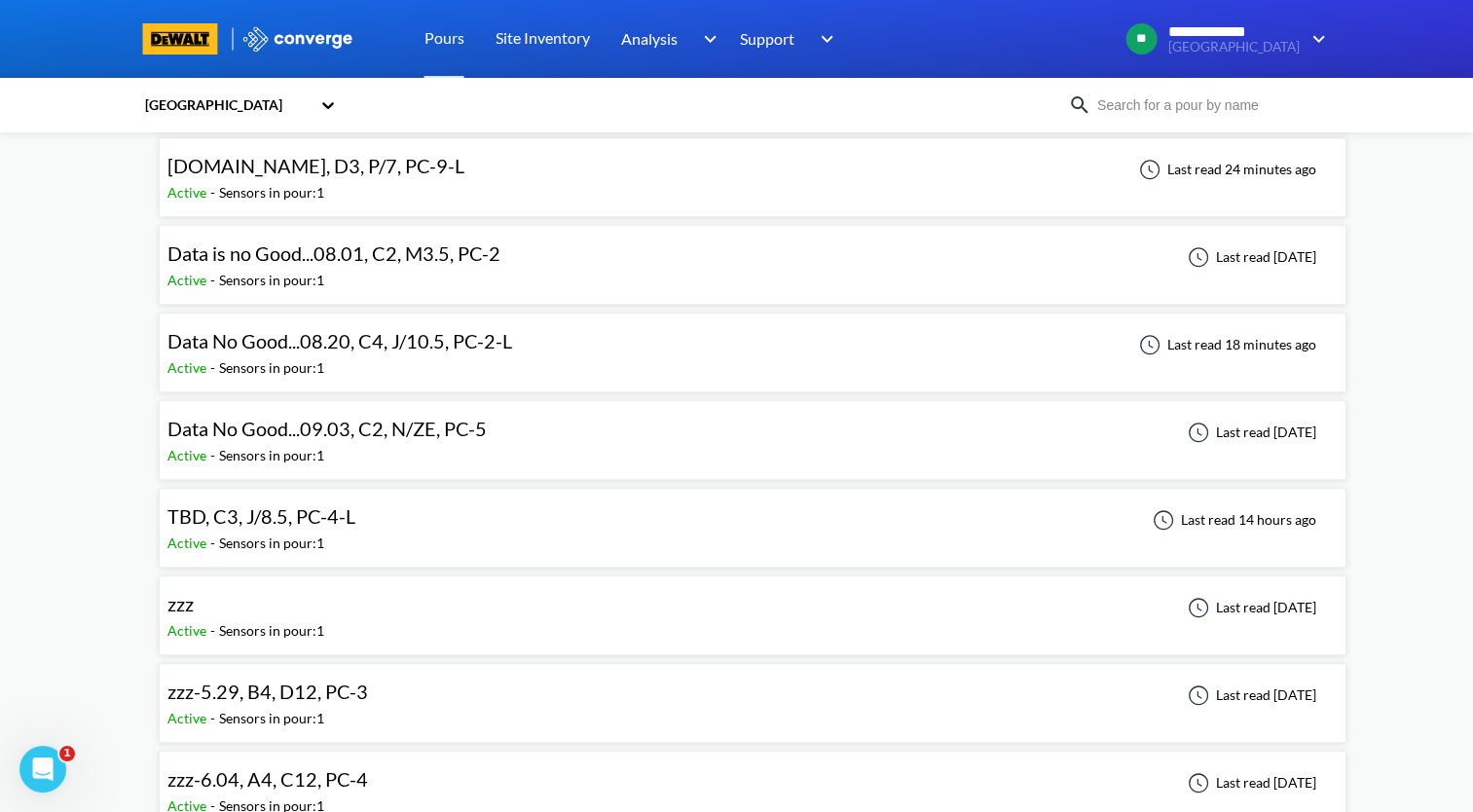
scroll to position [1850, 0]
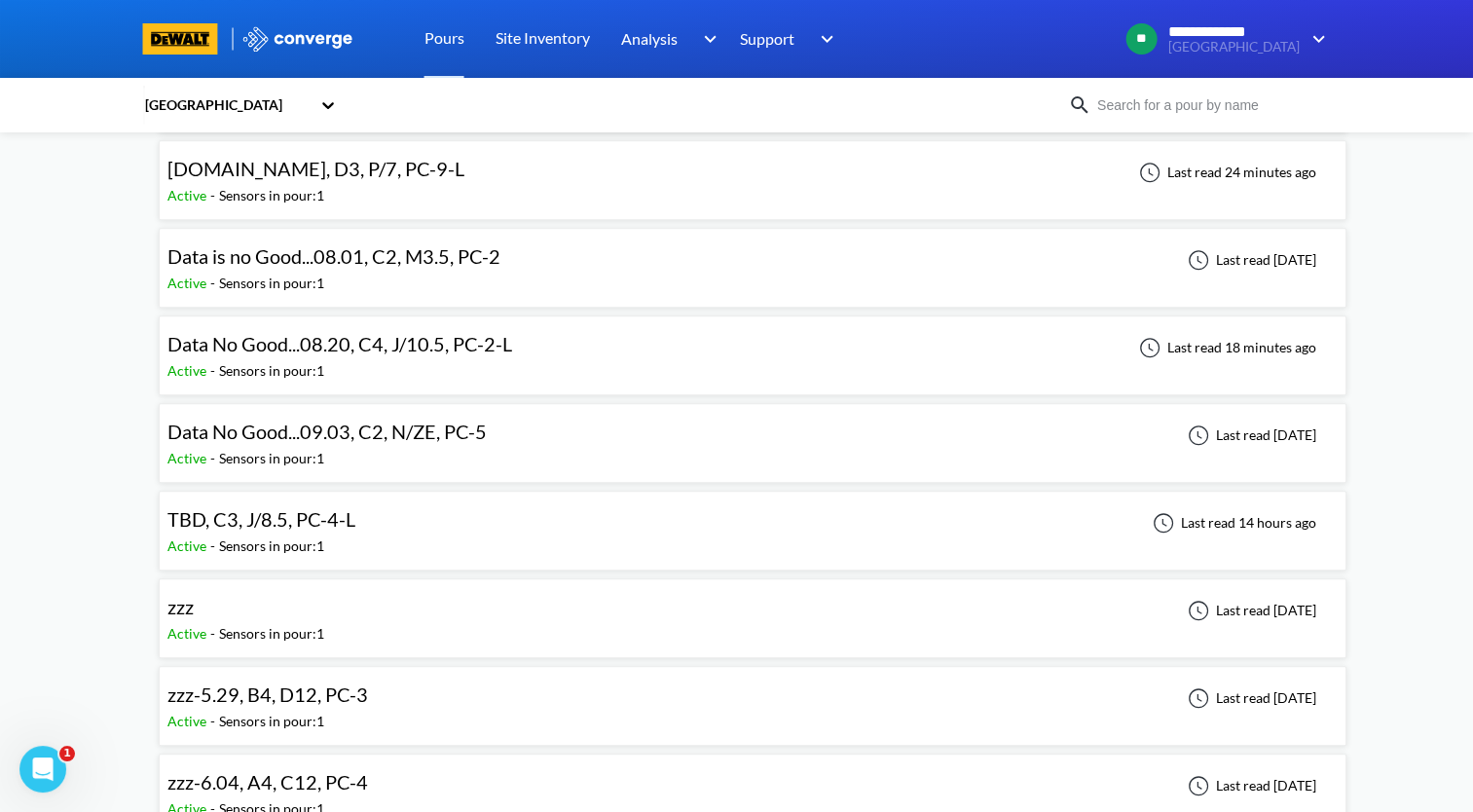
click at [244, 511] on span "TBD, C3, J/8.5, PC-4-L" at bounding box center [261, 519] width 188 height 23
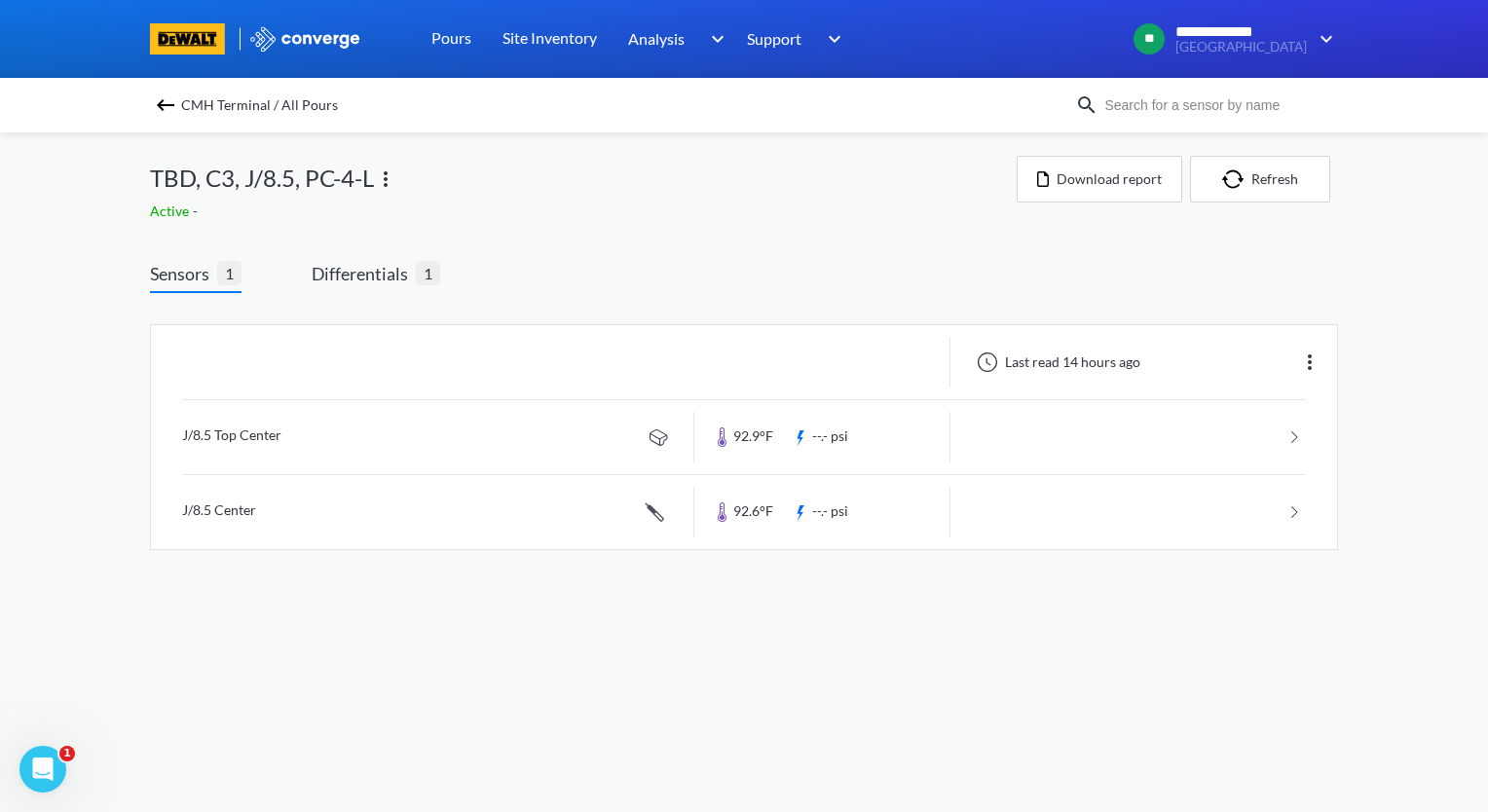
click at [387, 179] on img at bounding box center [386, 179] width 23 height 23
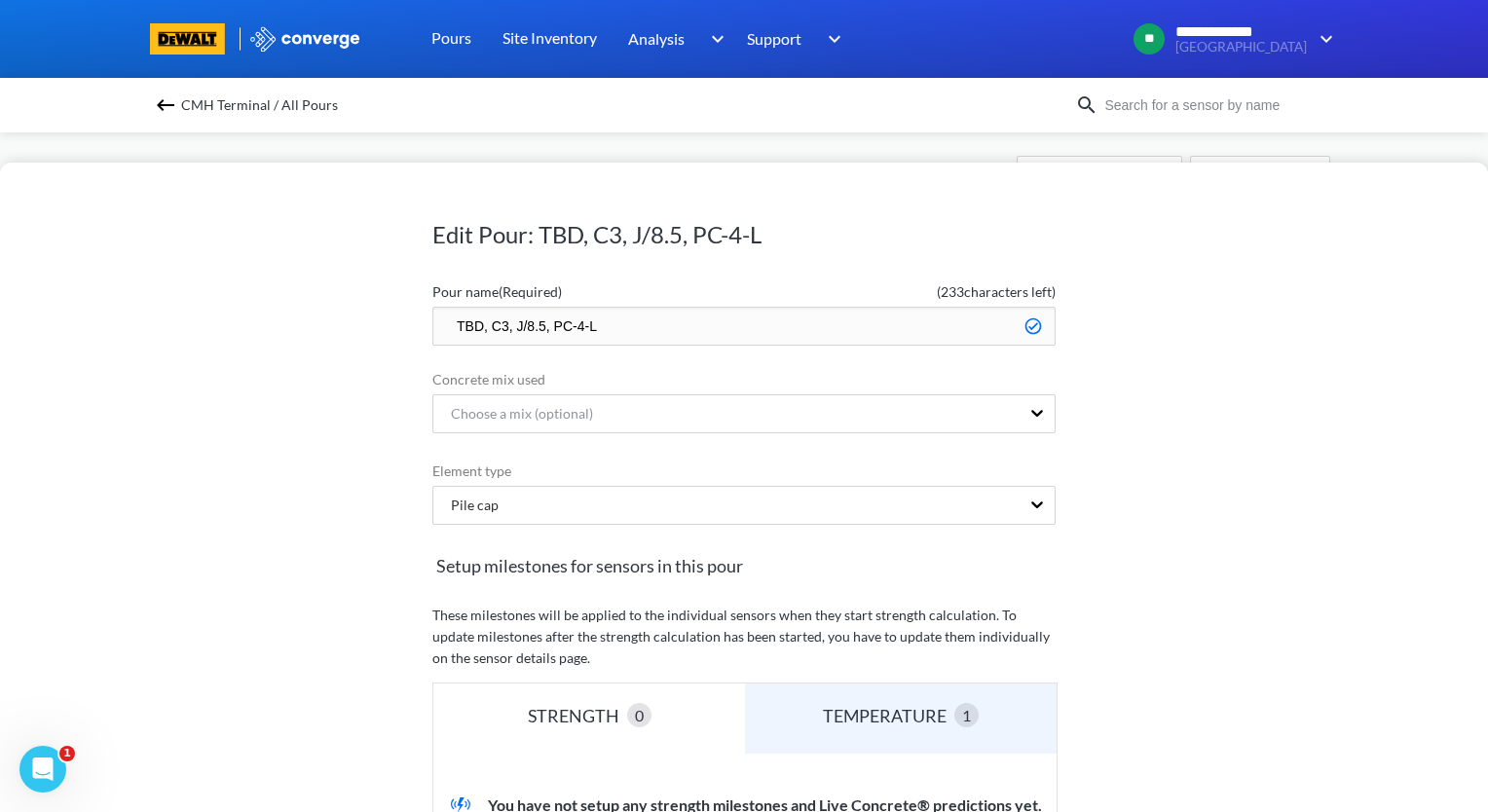
drag, startPoint x: 475, startPoint y: 329, endPoint x: 388, endPoint y: 339, distance: 87.6
click at [388, 339] on div "Edit Pour: TBD, C3, J/8.5, PC-4-L Pour name (Required) ( 233 characters left) T…" at bounding box center [744, 487] width 1488 height 649
click at [452, 332] on input "08.27, C3, J/8.5, PC-4-L" at bounding box center [743, 327] width 623 height 39
click at [450, 329] on input "08.27, C3, J/8.5, PC-4-L" at bounding box center [743, 327] width 623 height 39
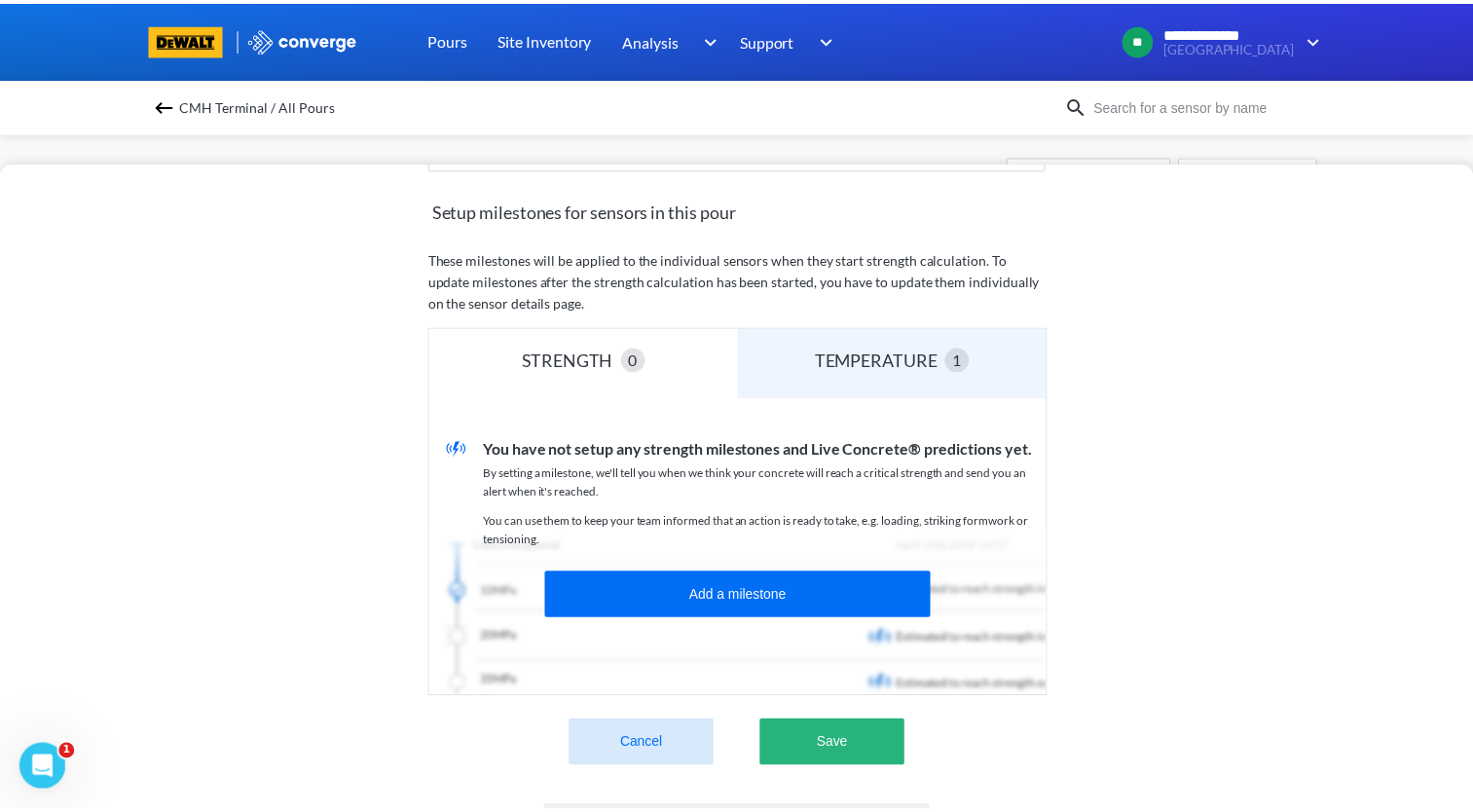
scroll to position [390, 0]
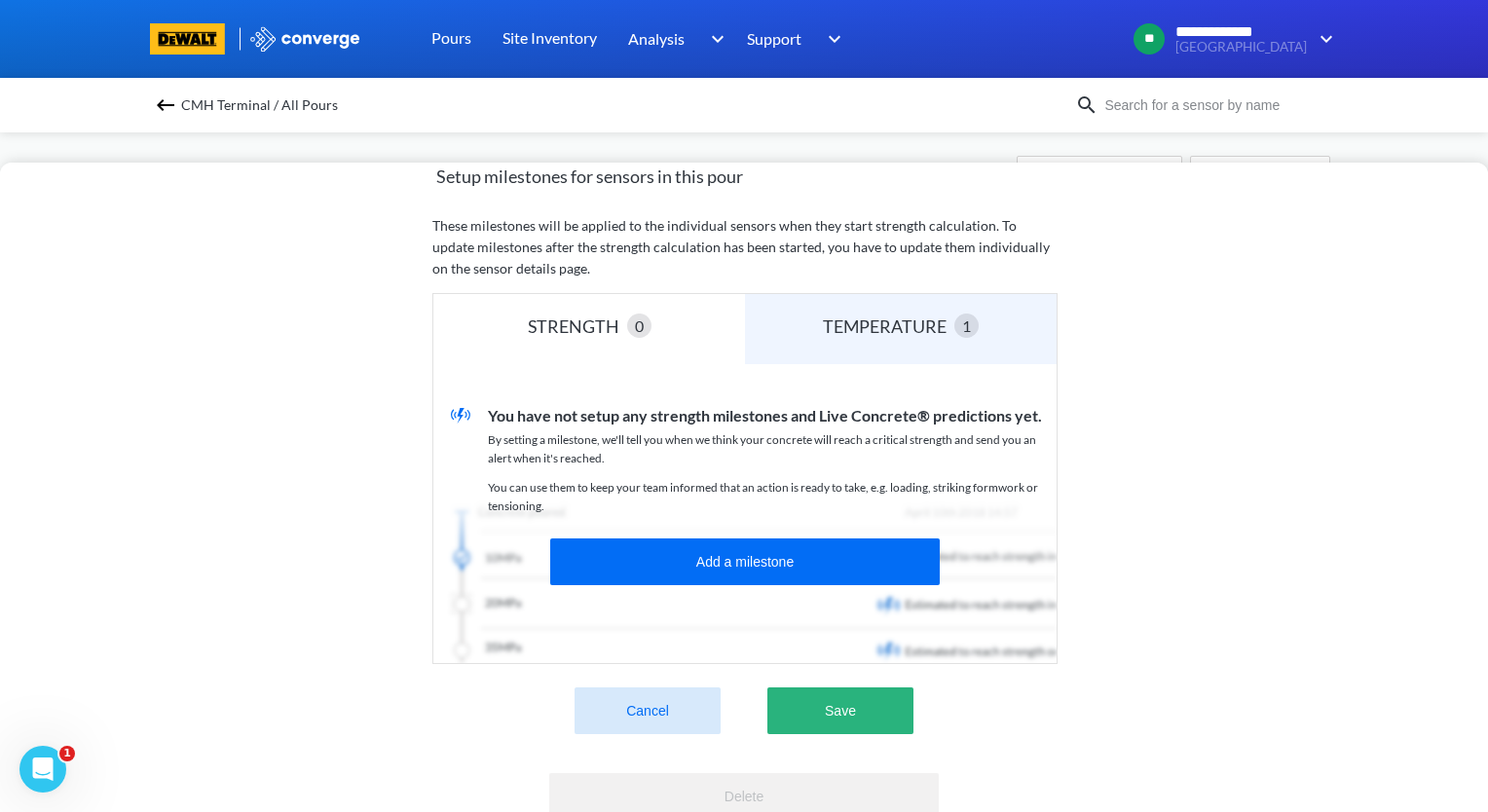
type input "zzz.08.27, C3, J/8.5, PC-4-L"
click at [886, 699] on button "Save" at bounding box center [841, 711] width 146 height 47
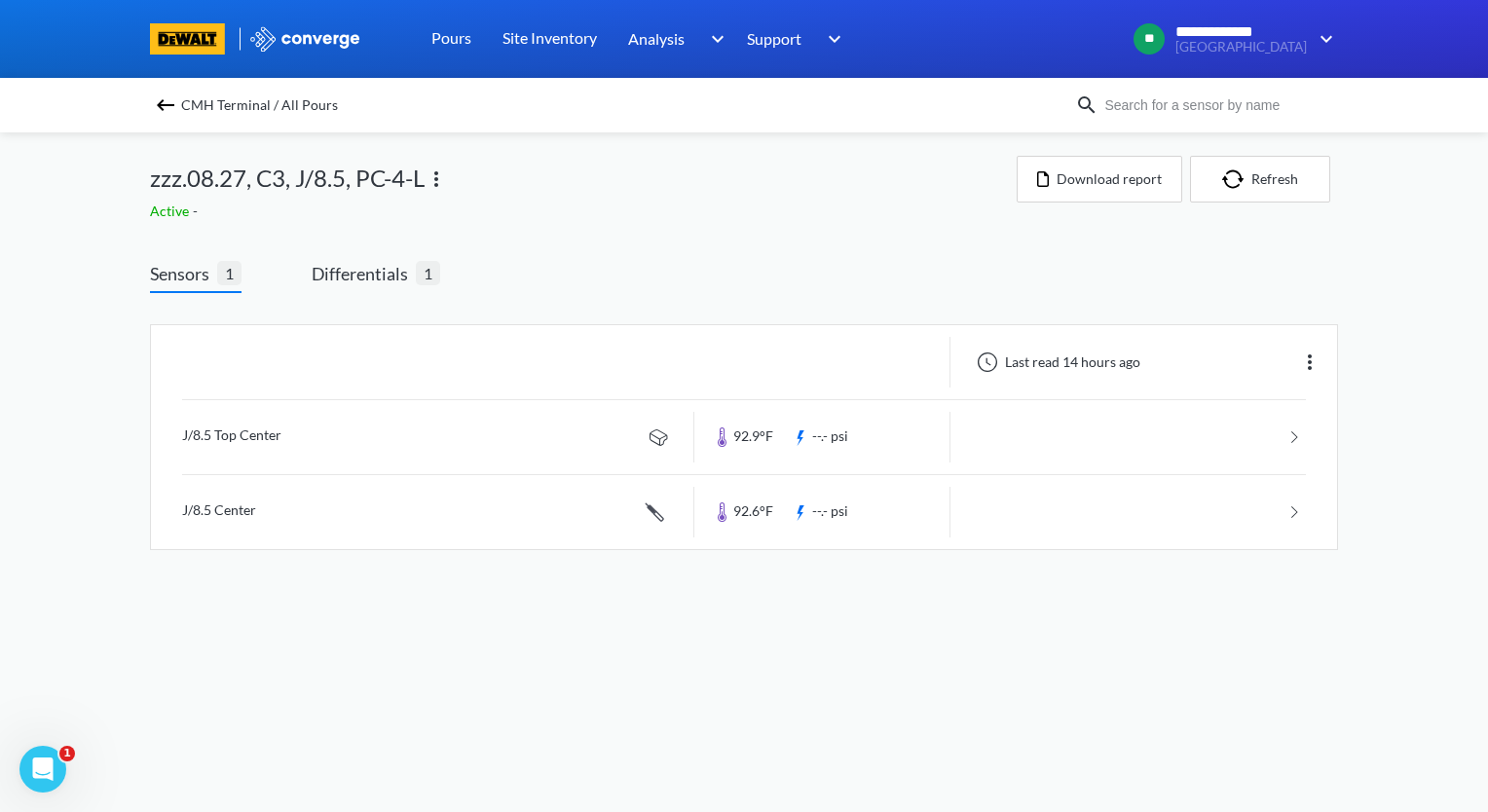
click at [182, 97] on span "CMH Terminal / All Pours" at bounding box center [259, 105] width 157 height 27
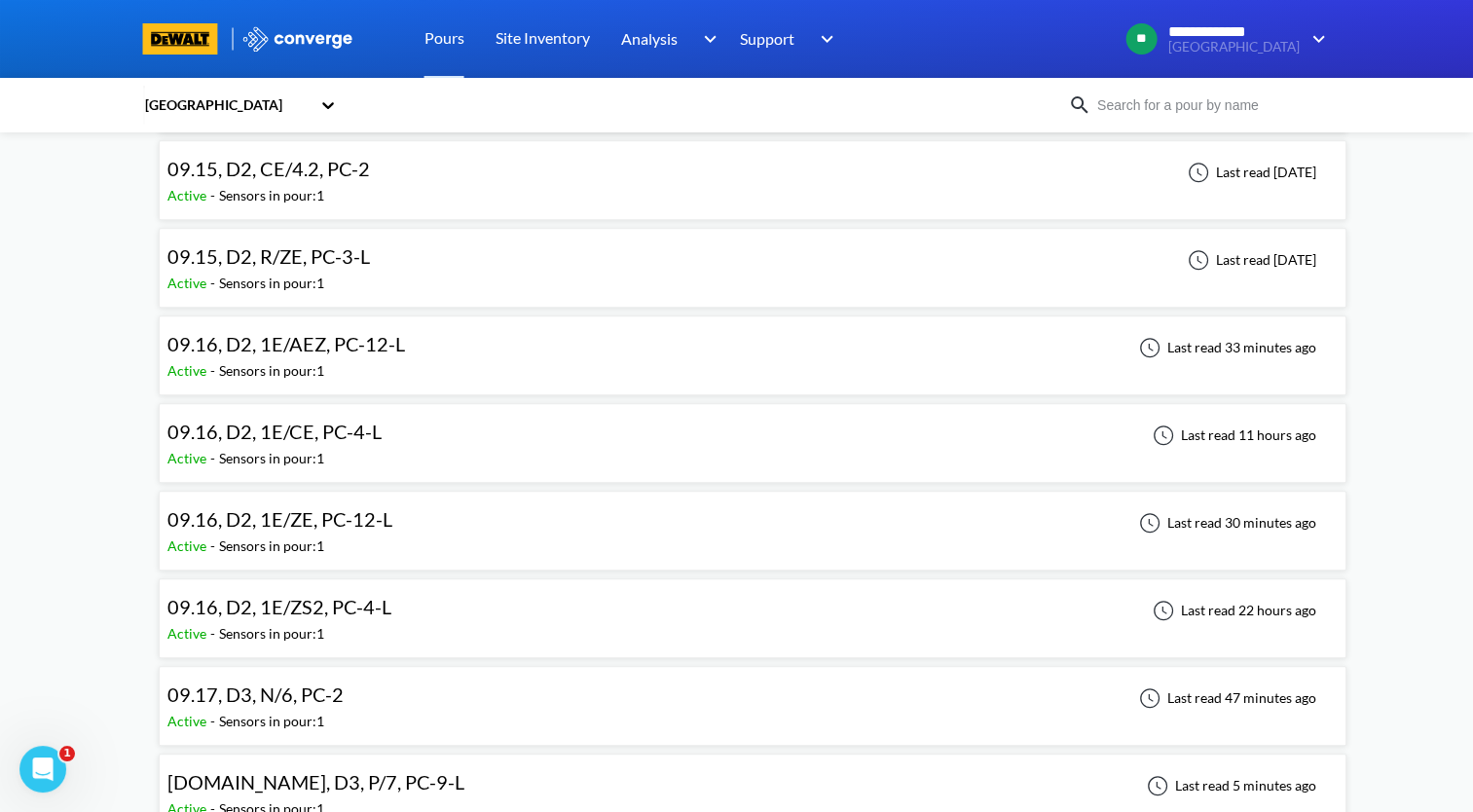
scroll to position [1265, 0]
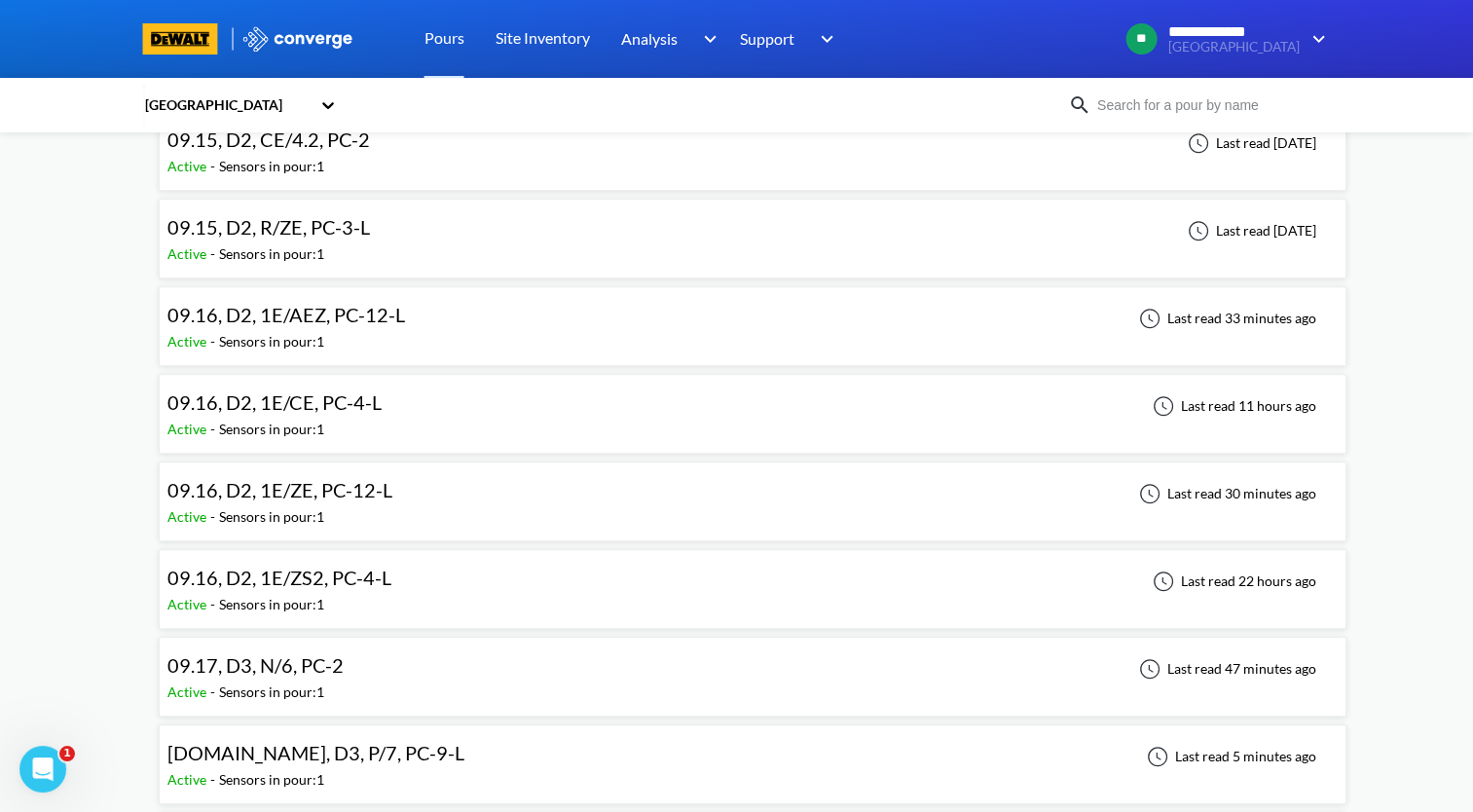
click at [488, 494] on div "09.16, D2, 1E/ZE, PC-12-L Active - Sensors in pour: 1 Last read 30 minutes ago" at bounding box center [753, 501] width 1171 height 62
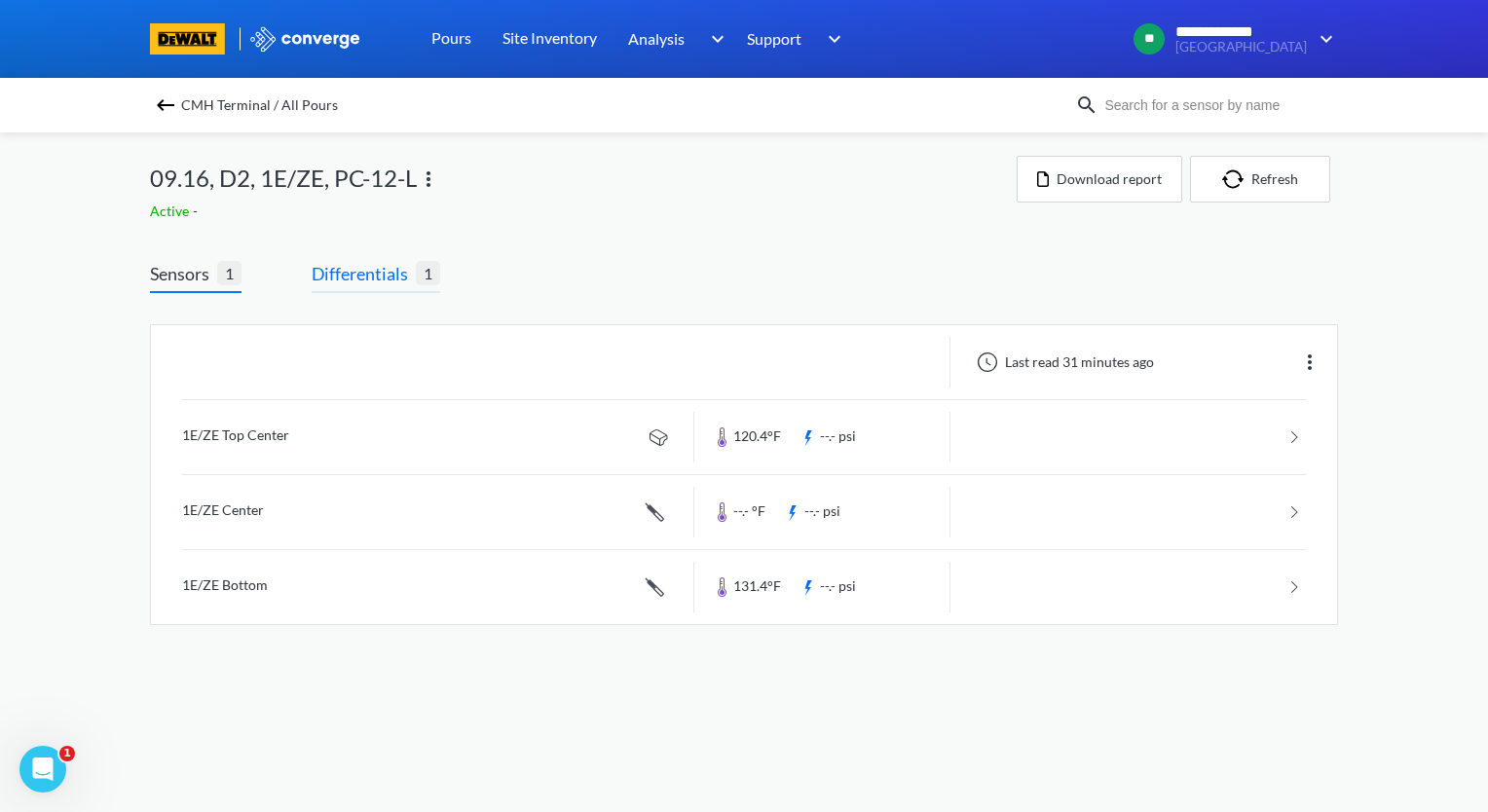
click at [360, 272] on span "Differentials" at bounding box center [364, 274] width 104 height 27
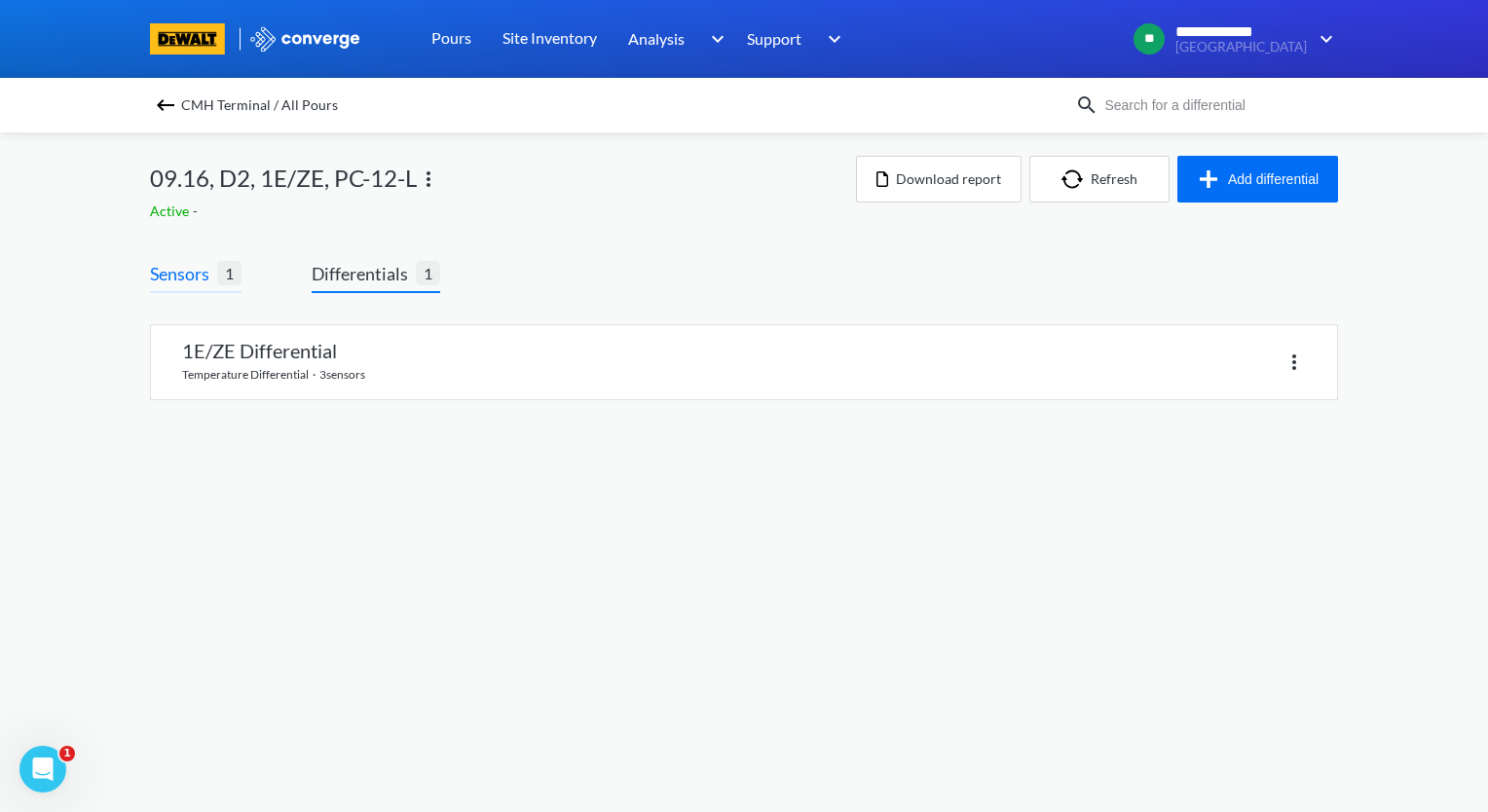
click at [175, 271] on span "Sensors" at bounding box center [183, 274] width 67 height 27
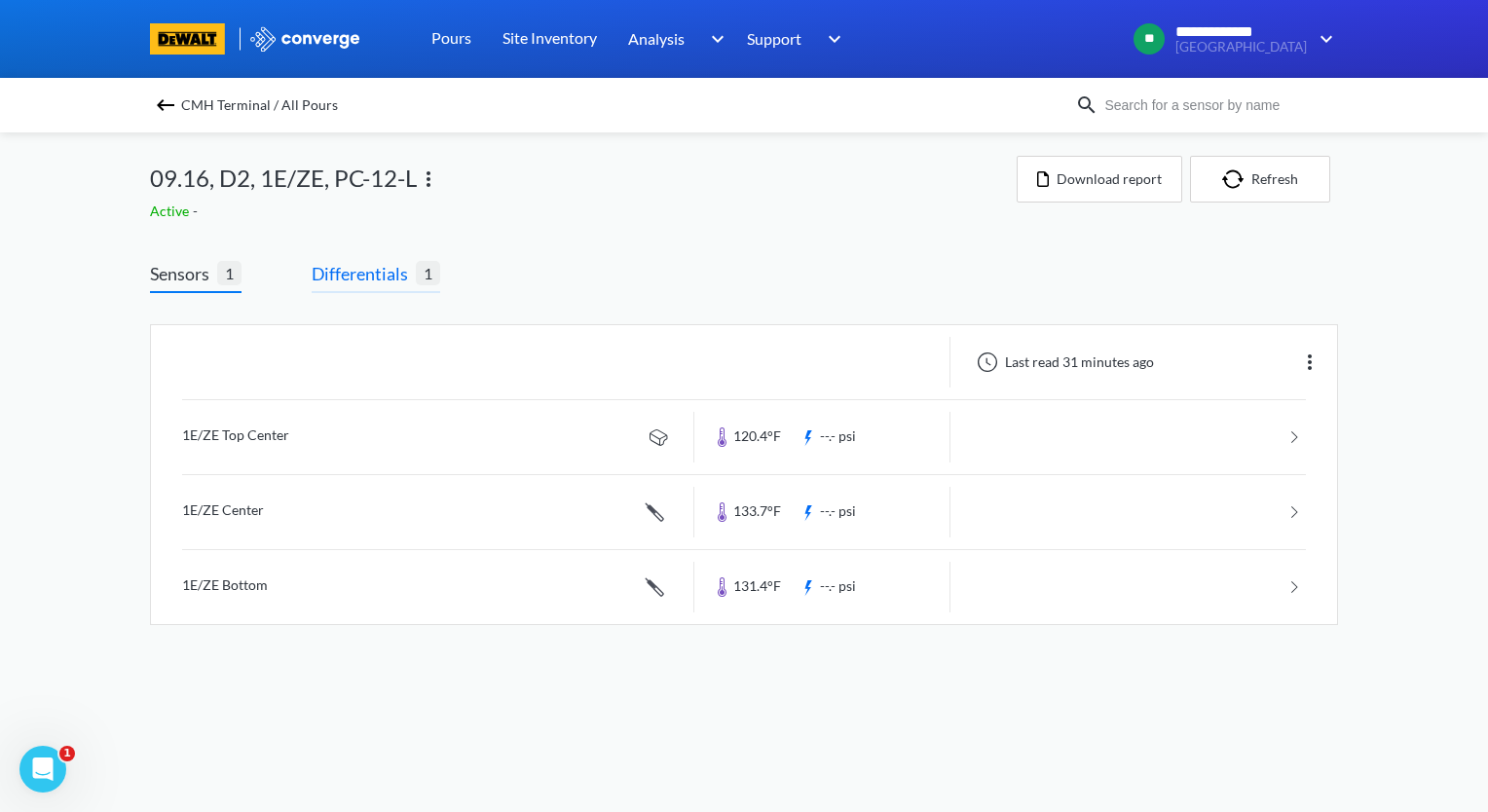
click at [357, 279] on span "Differentials" at bounding box center [364, 274] width 104 height 27
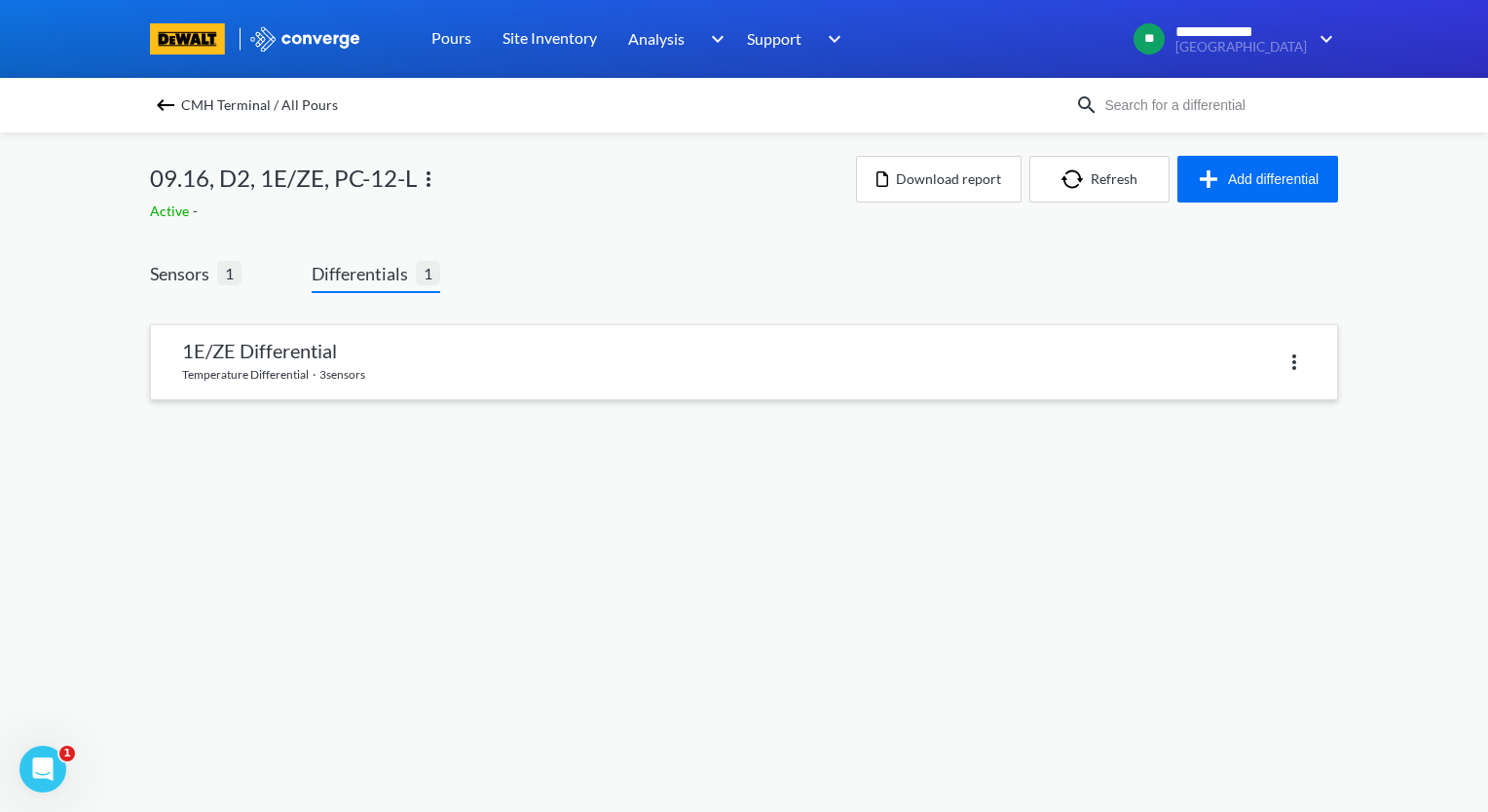
click at [402, 380] on link at bounding box center [744, 363] width 1187 height 74
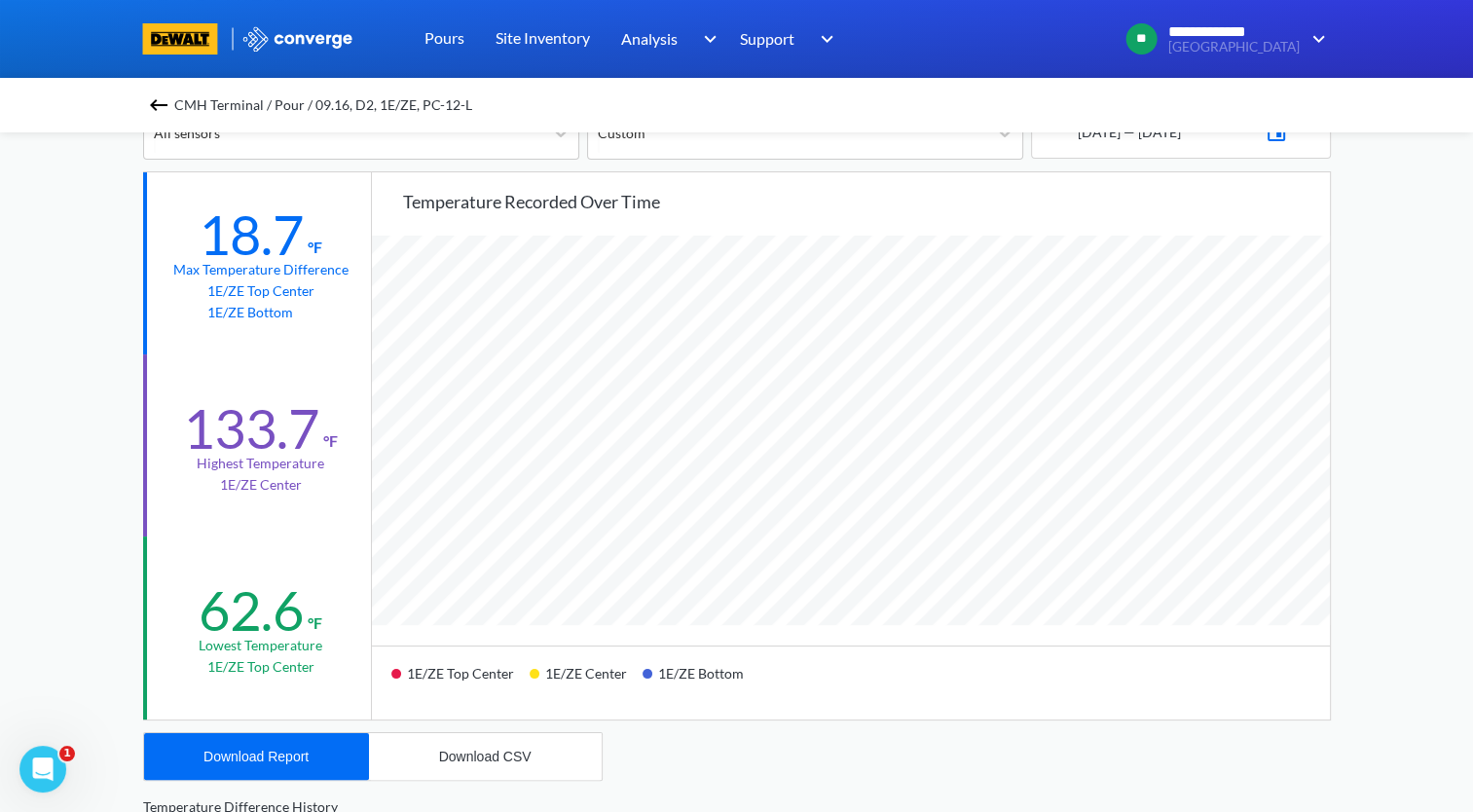
scroll to position [195, 0]
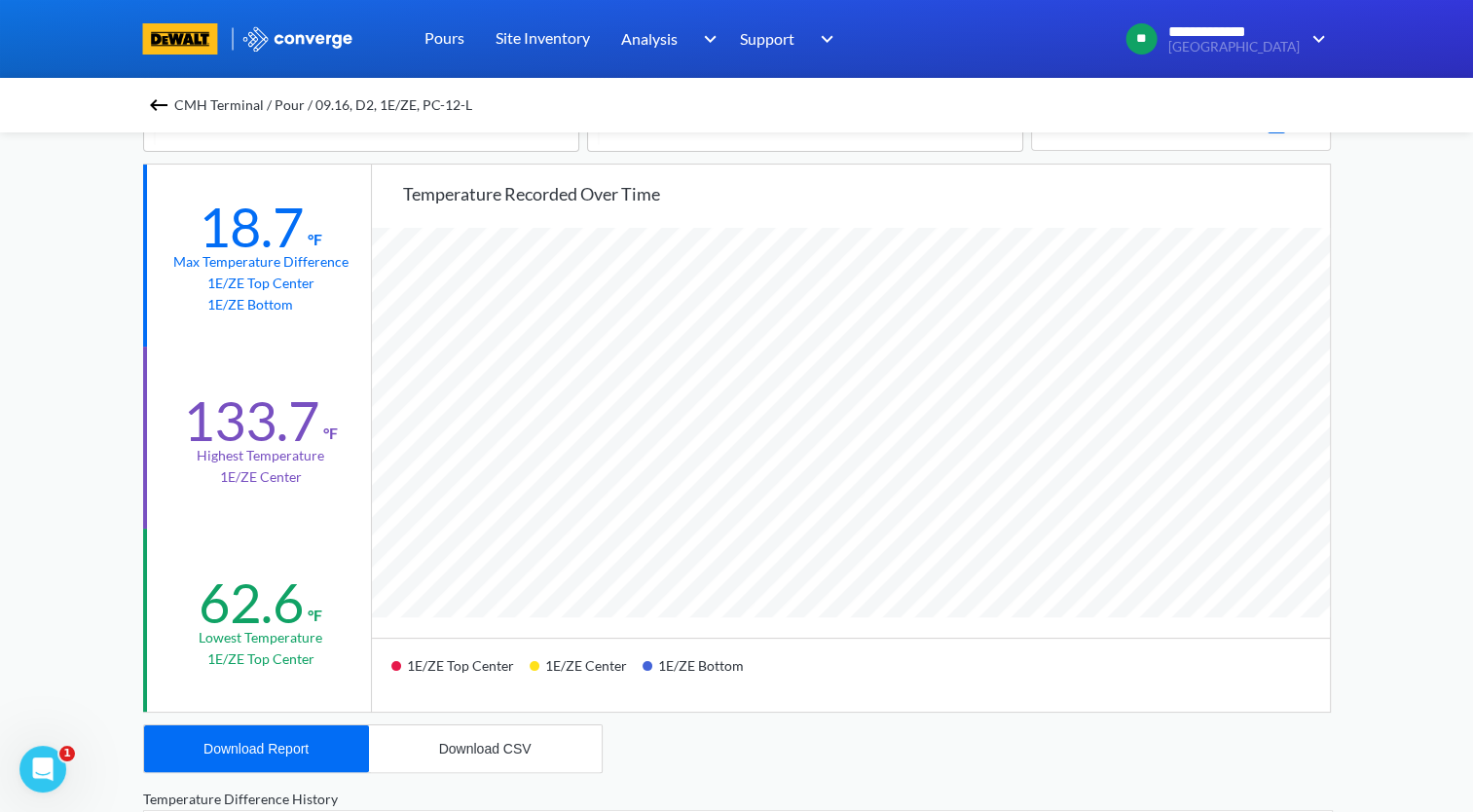
click at [163, 99] on img at bounding box center [159, 105] width 23 height 23
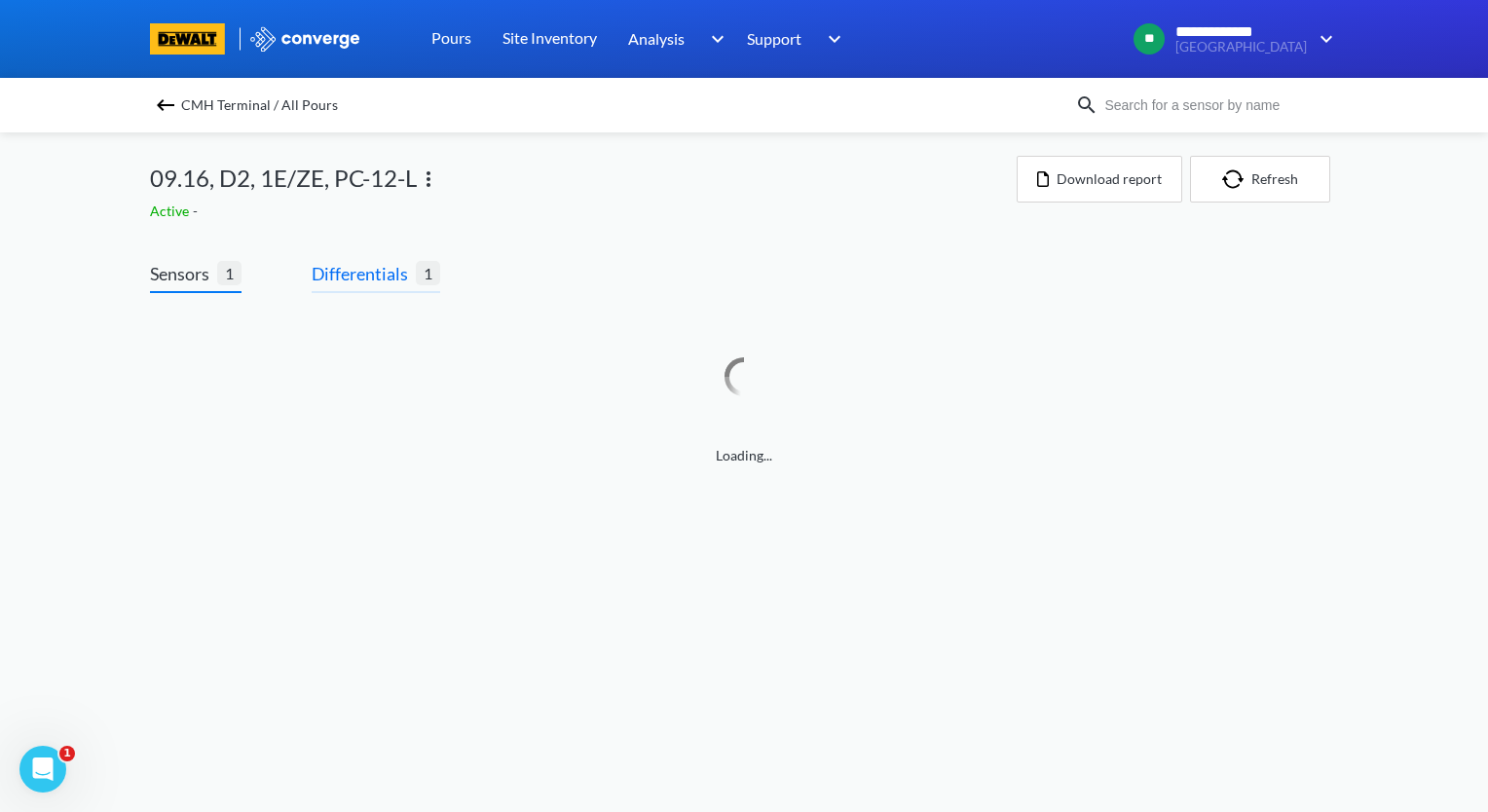
click at [366, 277] on span "Differentials" at bounding box center [364, 274] width 104 height 27
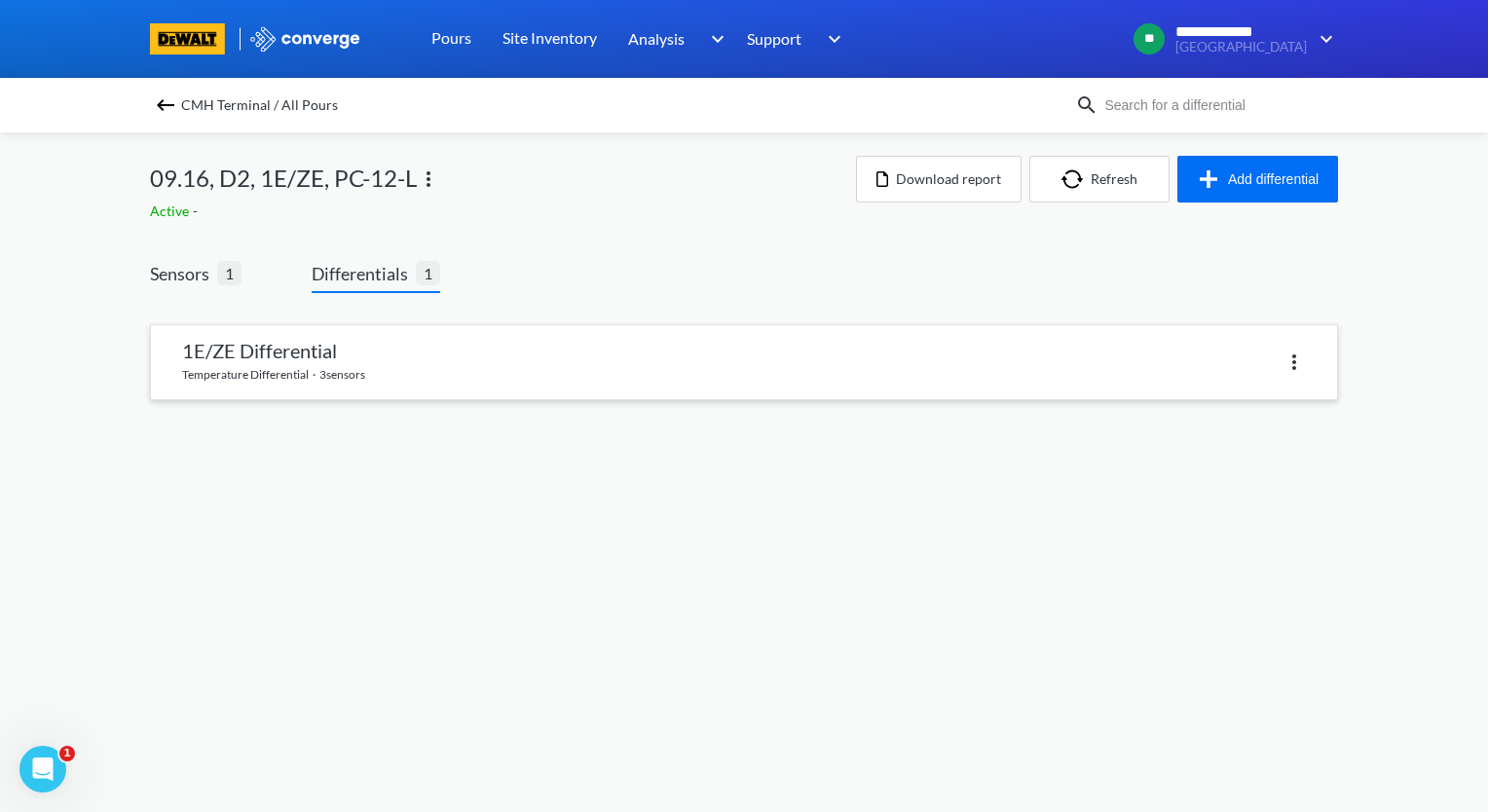
click at [1293, 365] on img at bounding box center [1294, 363] width 23 height 23
click at [947, 384] on link at bounding box center [744, 363] width 1187 height 74
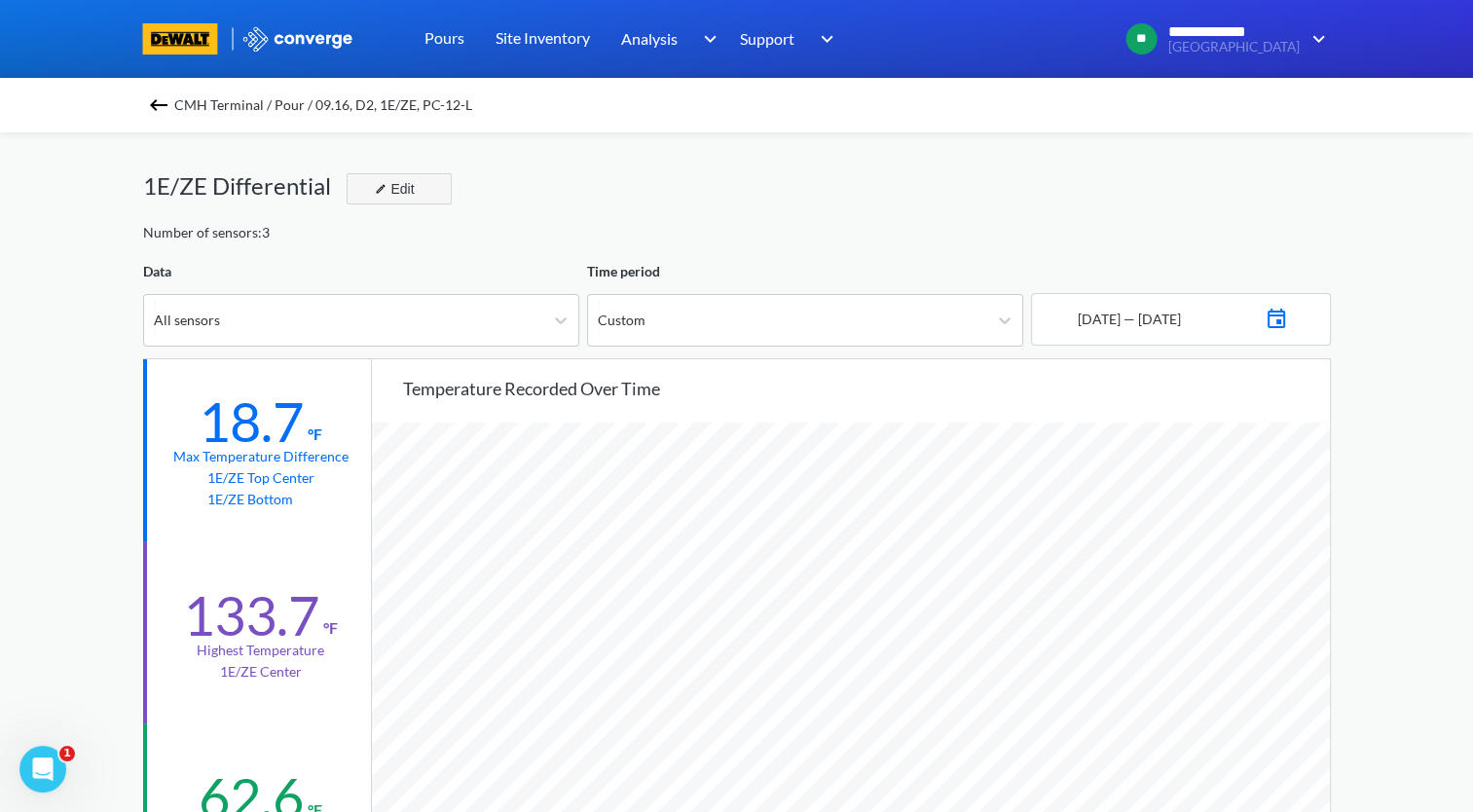
click at [427, 197] on button "Edit" at bounding box center [400, 189] width 105 height 31
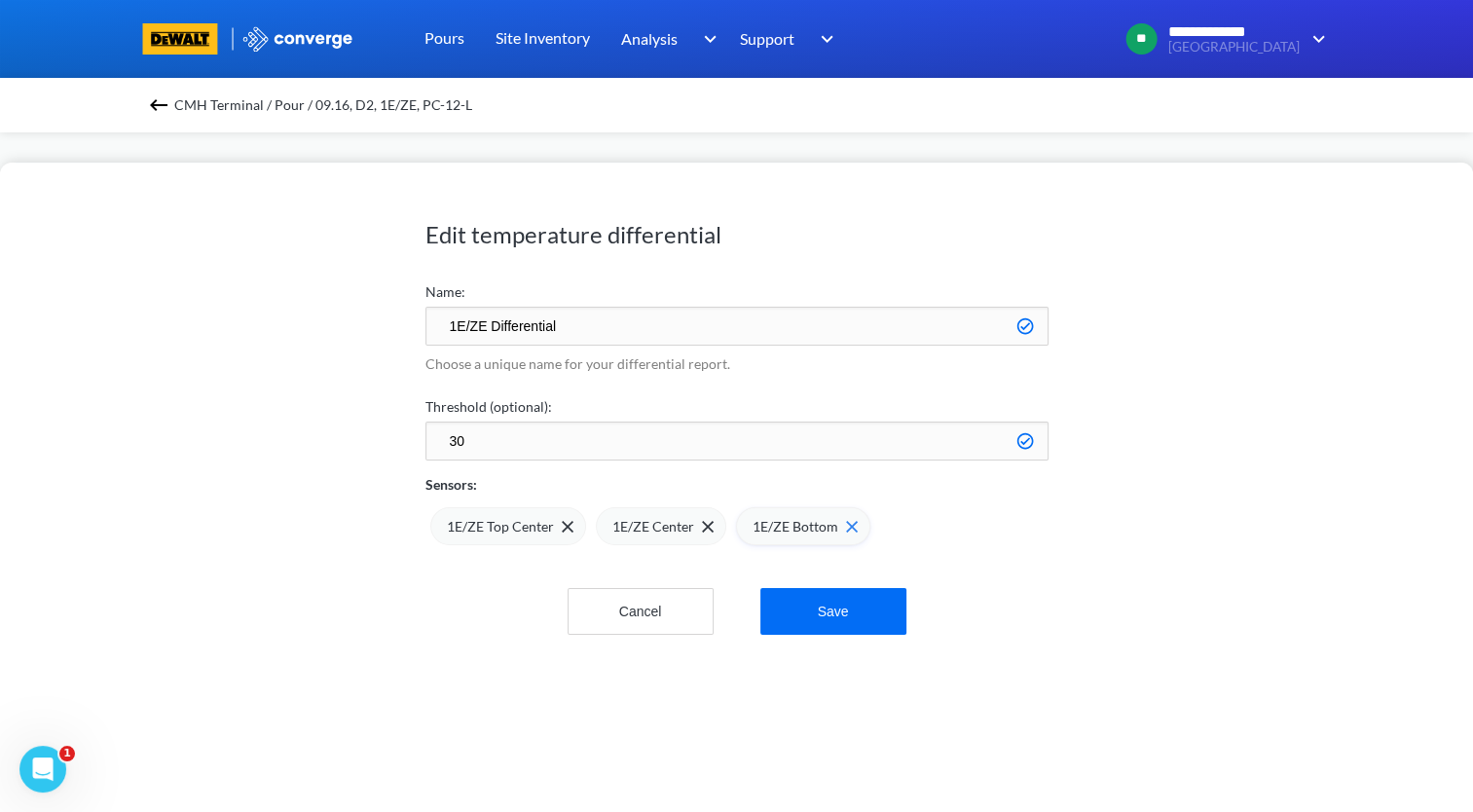
click at [851, 523] on img at bounding box center [852, 526] width 12 height 12
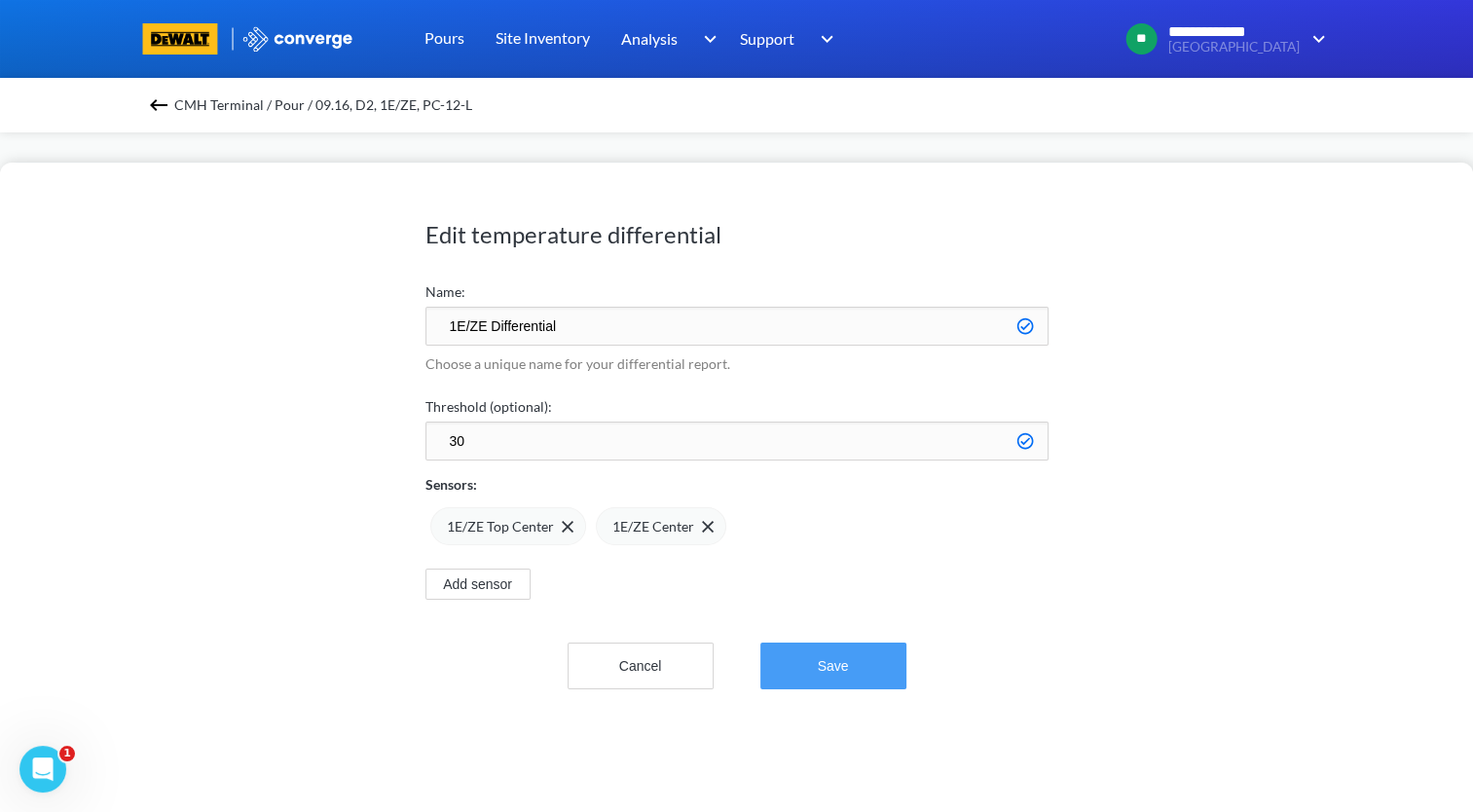
click at [819, 662] on button "Save" at bounding box center [833, 666] width 146 height 47
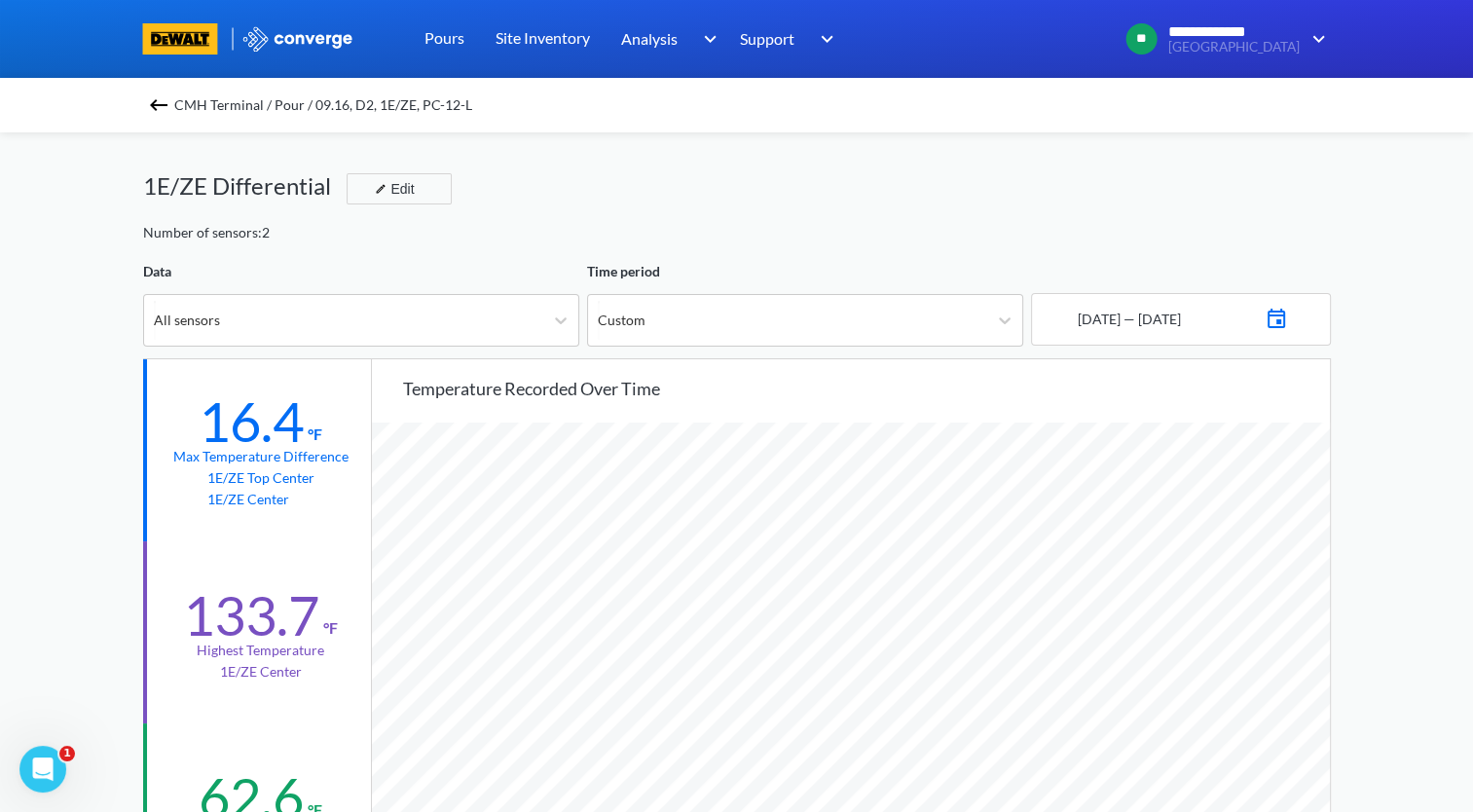
scroll to position [97, 0]
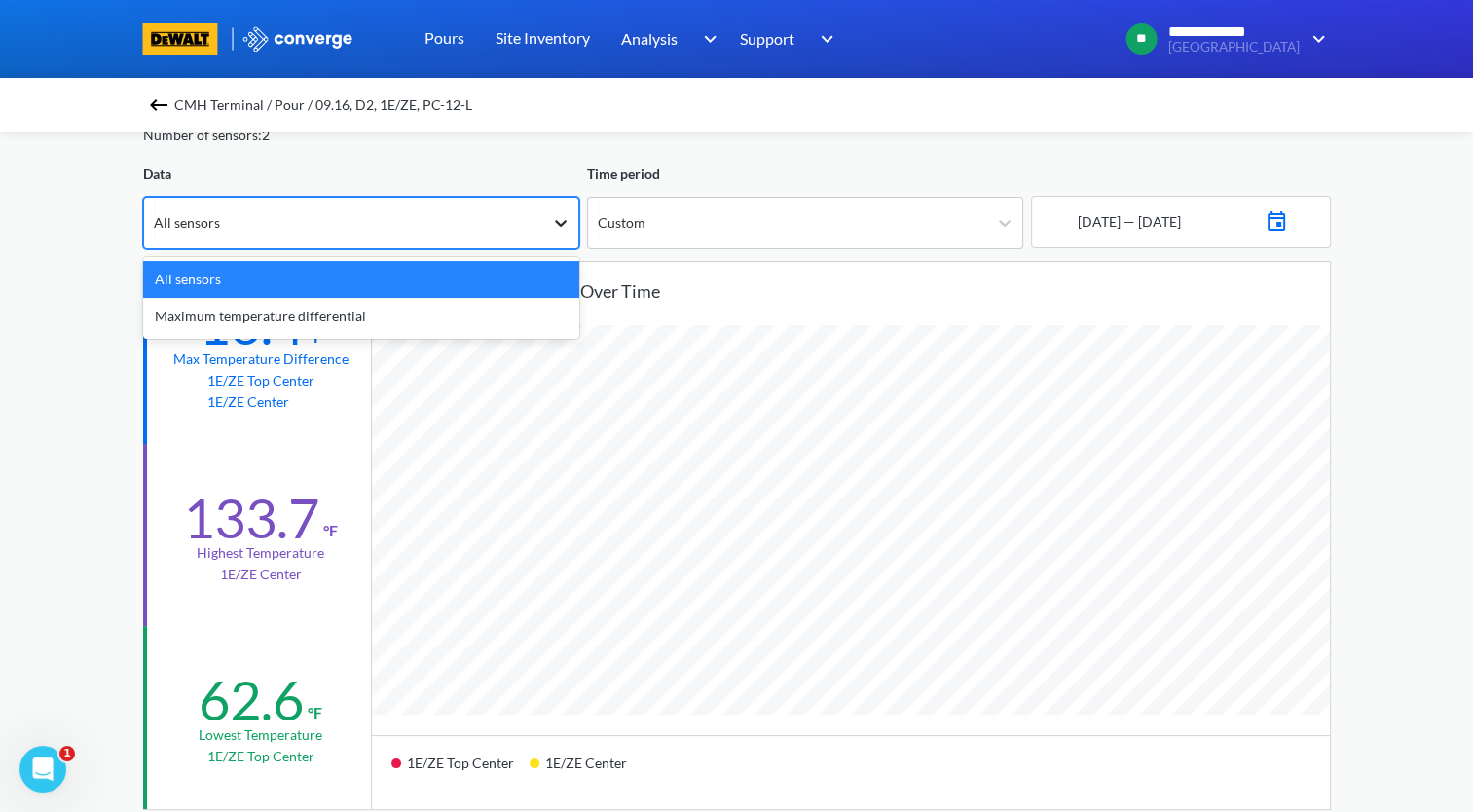
click at [557, 231] on icon at bounding box center [561, 223] width 19 height 19
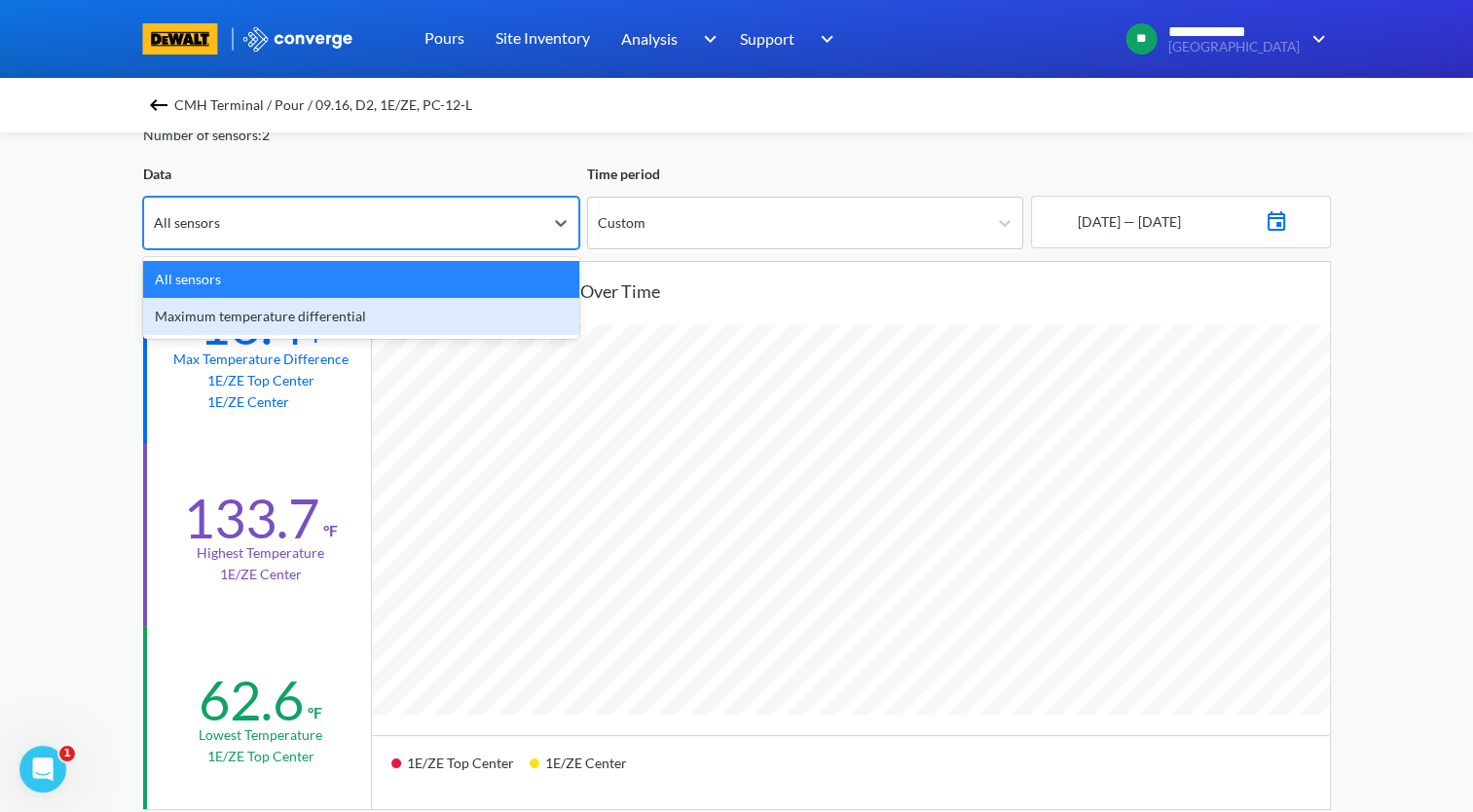
click at [489, 309] on div "Maximum temperature differential" at bounding box center [361, 317] width 436 height 37
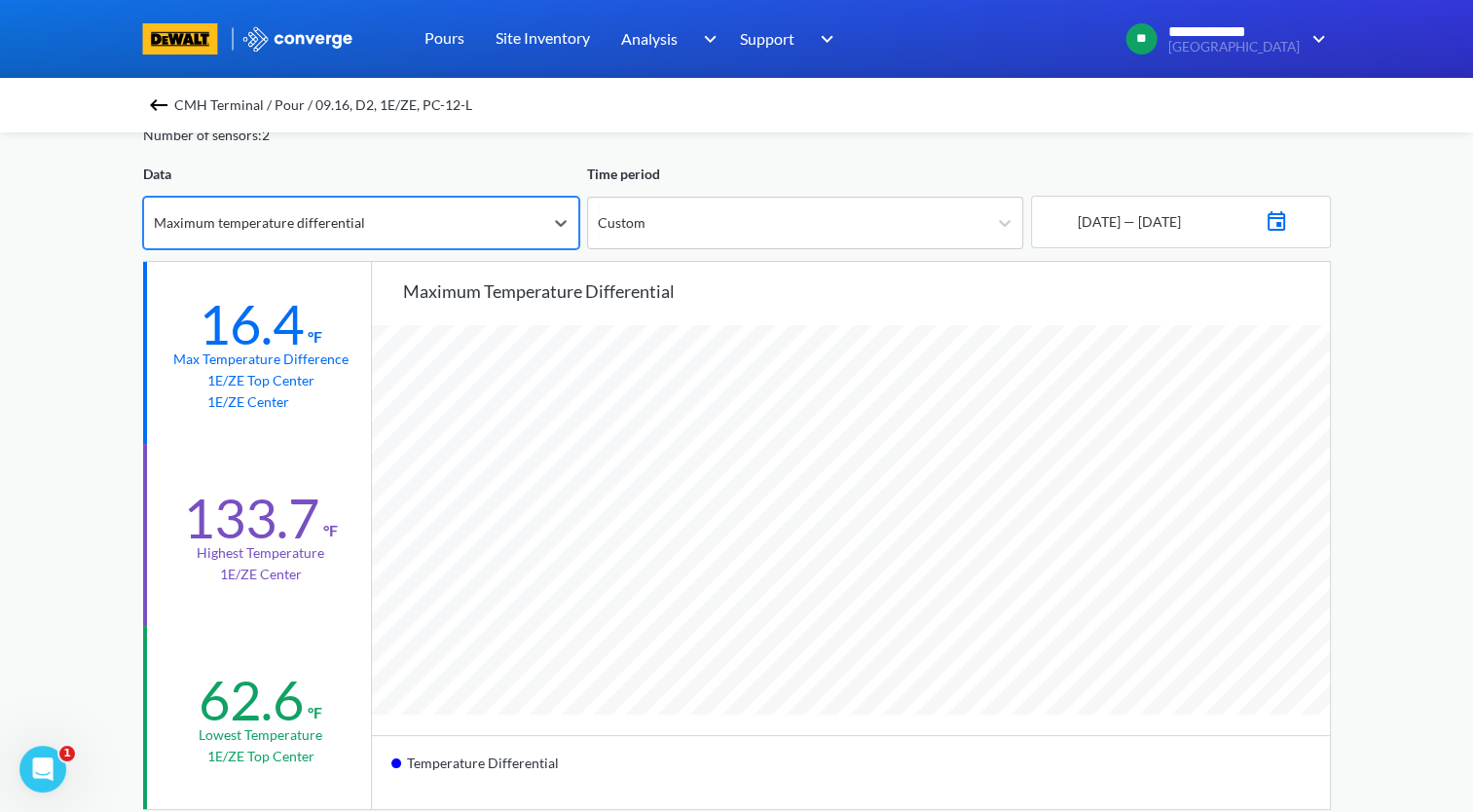
scroll to position [1630, 1472]
click at [557, 224] on icon at bounding box center [561, 223] width 19 height 19
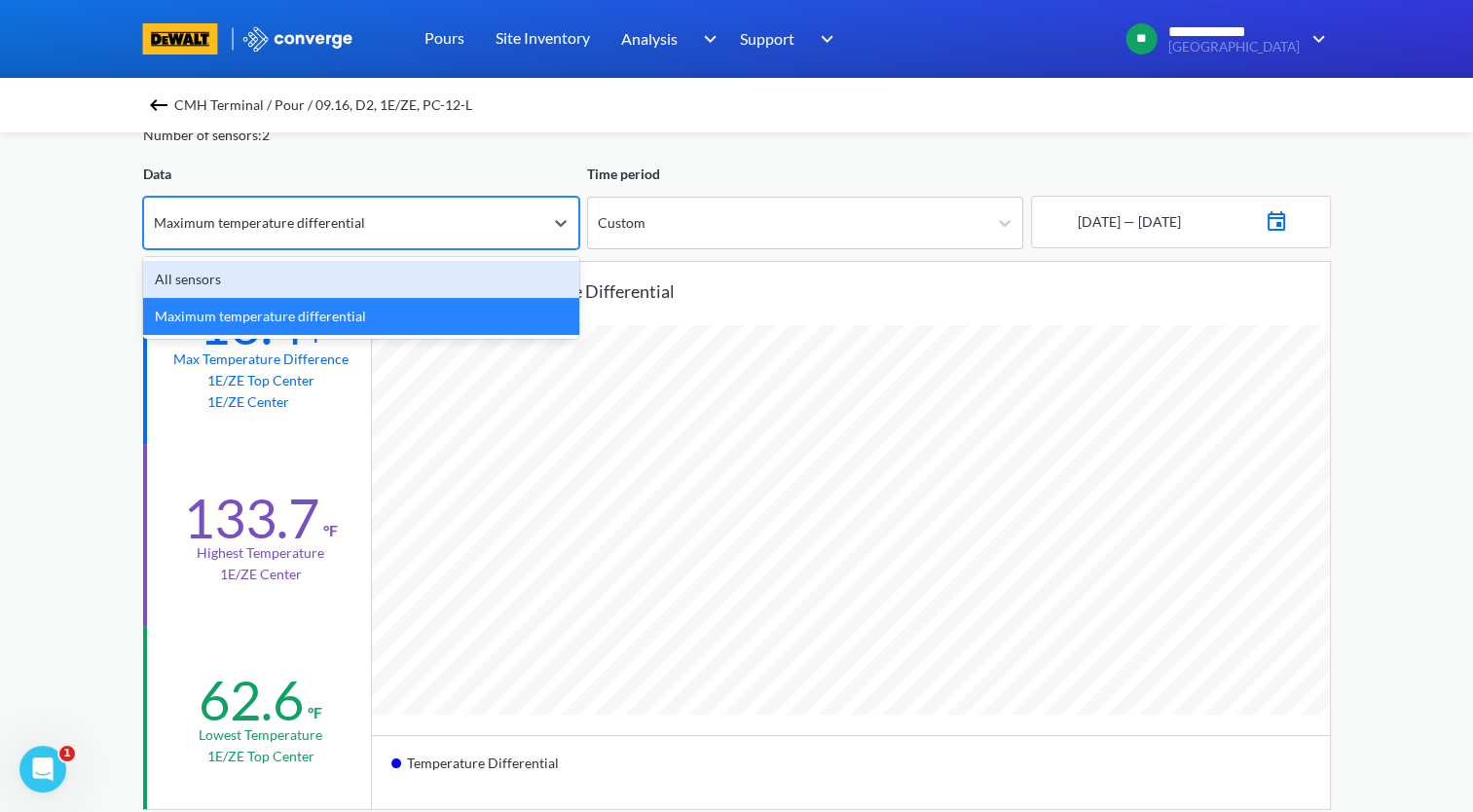
click at [499, 290] on div "All sensors" at bounding box center [361, 280] width 436 height 37
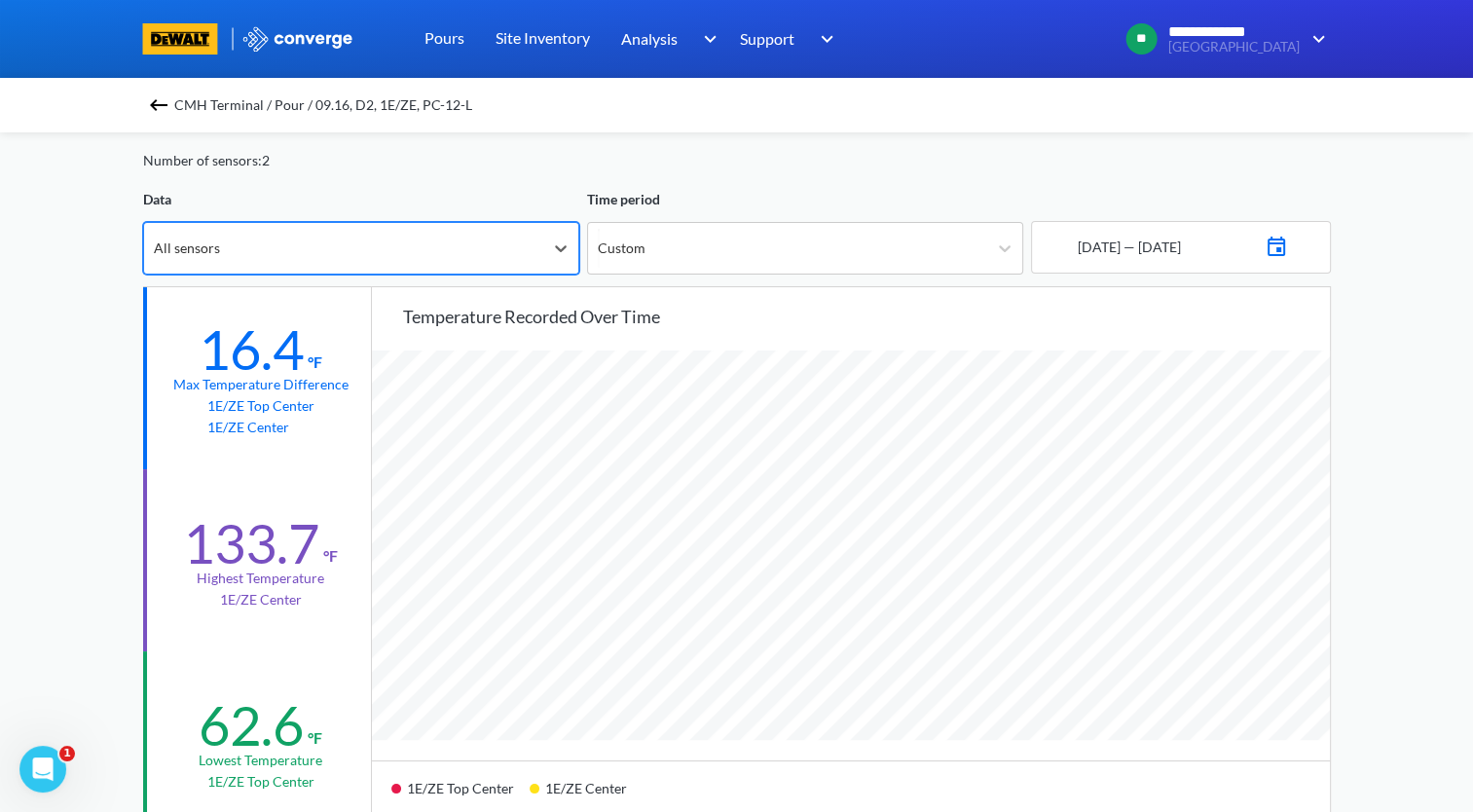
scroll to position [0, 0]
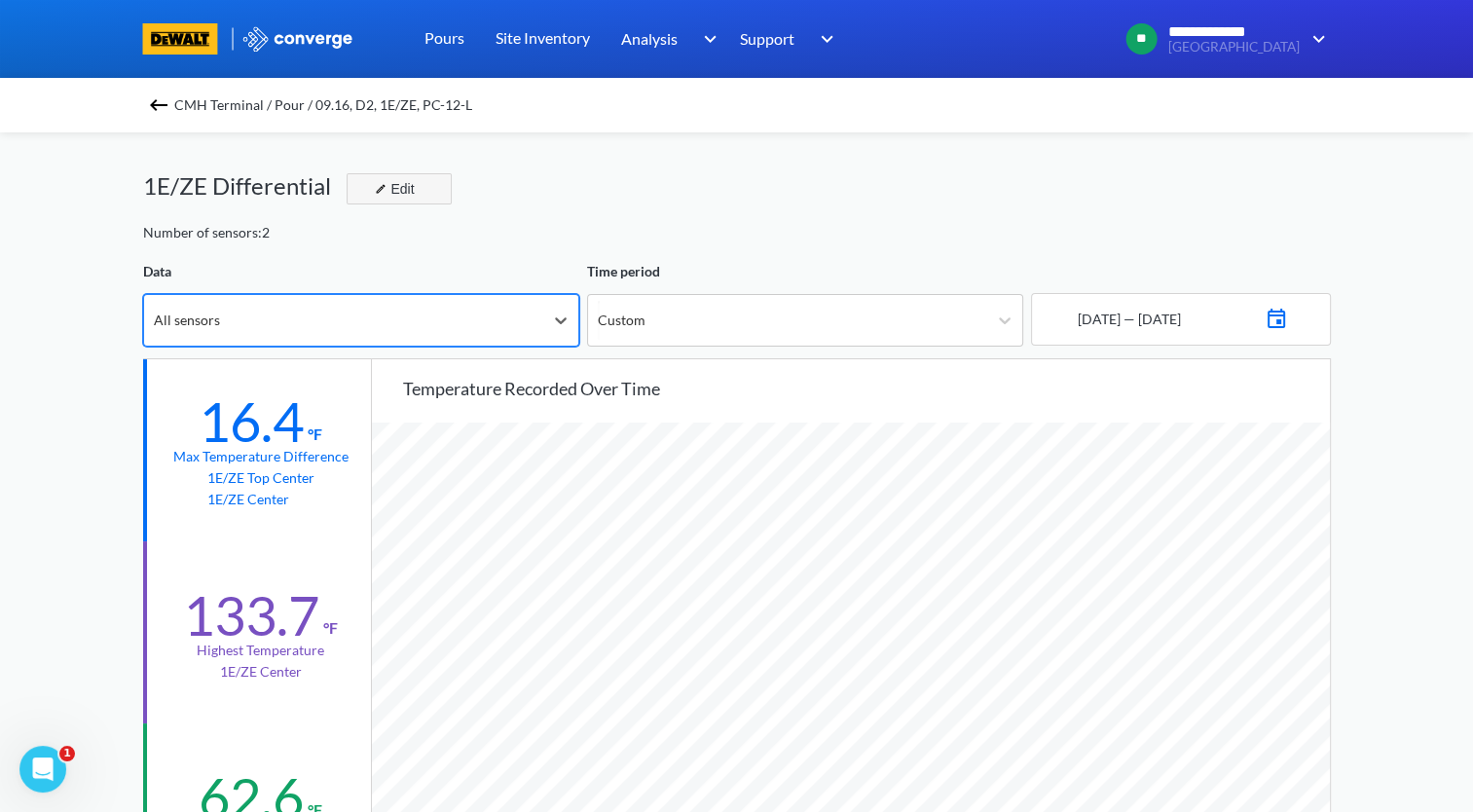
click at [411, 192] on div "Edit" at bounding box center [393, 189] width 51 height 23
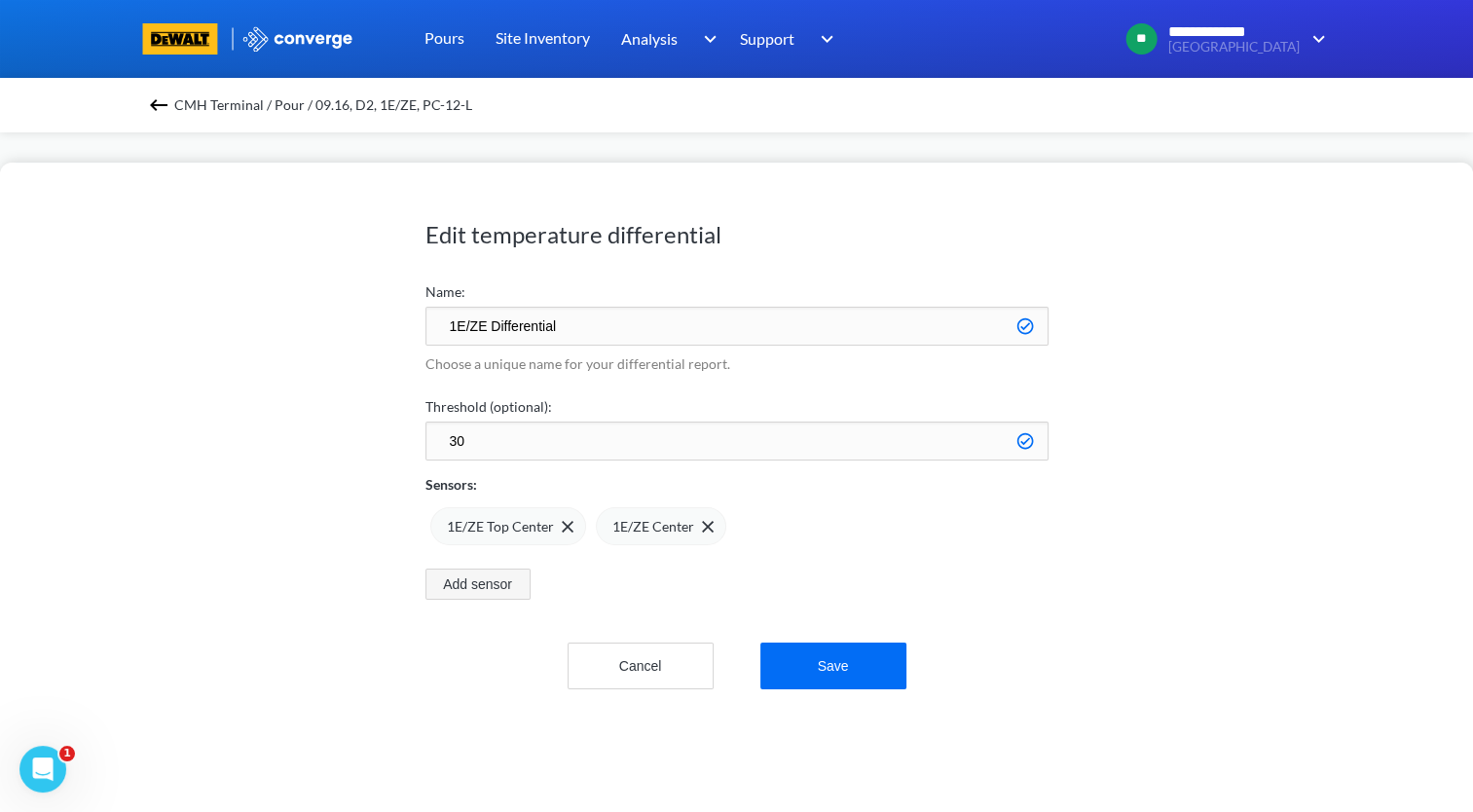
click at [506, 590] on button "Add sensor" at bounding box center [478, 584] width 105 height 31
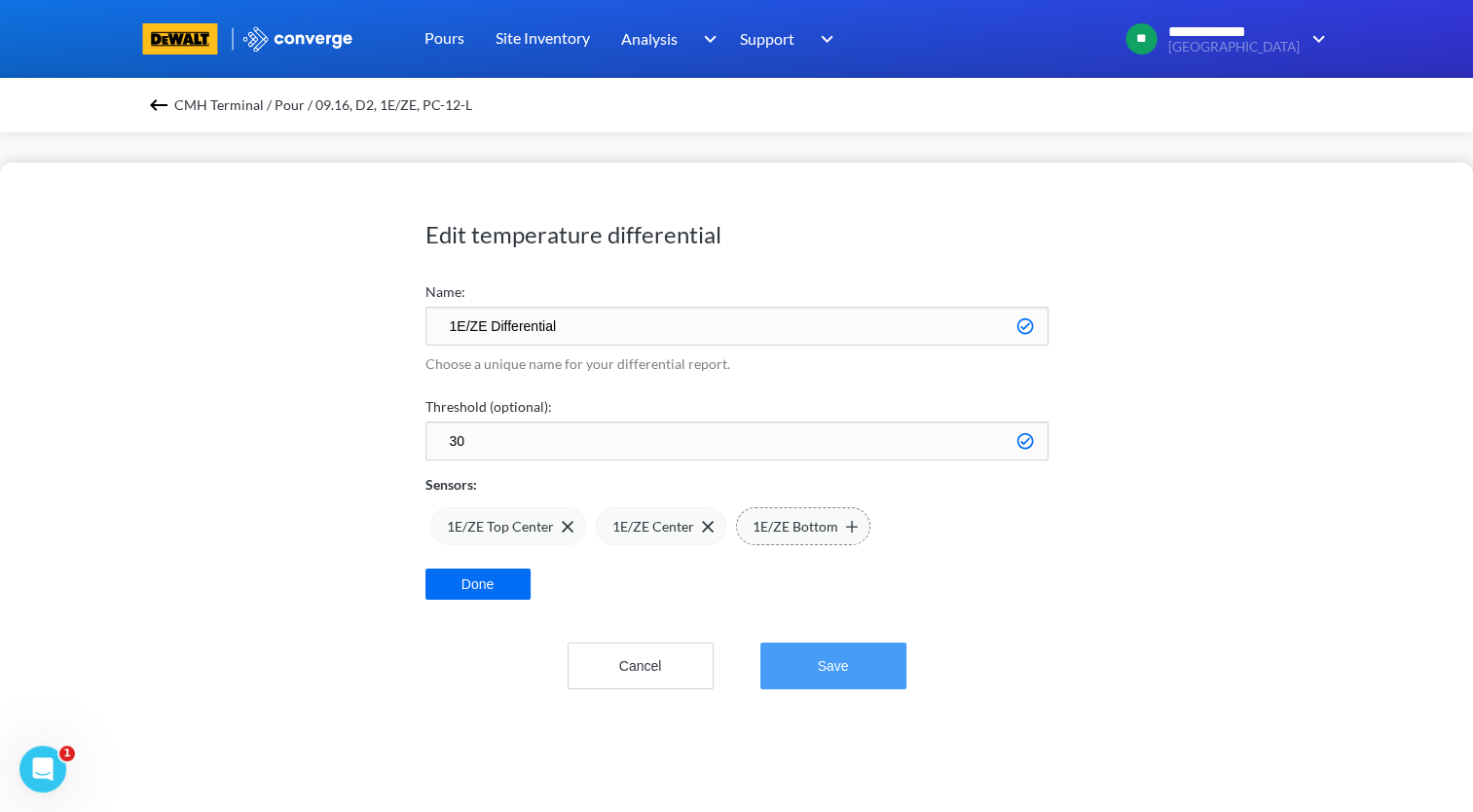
click at [837, 677] on button "Save" at bounding box center [833, 666] width 146 height 47
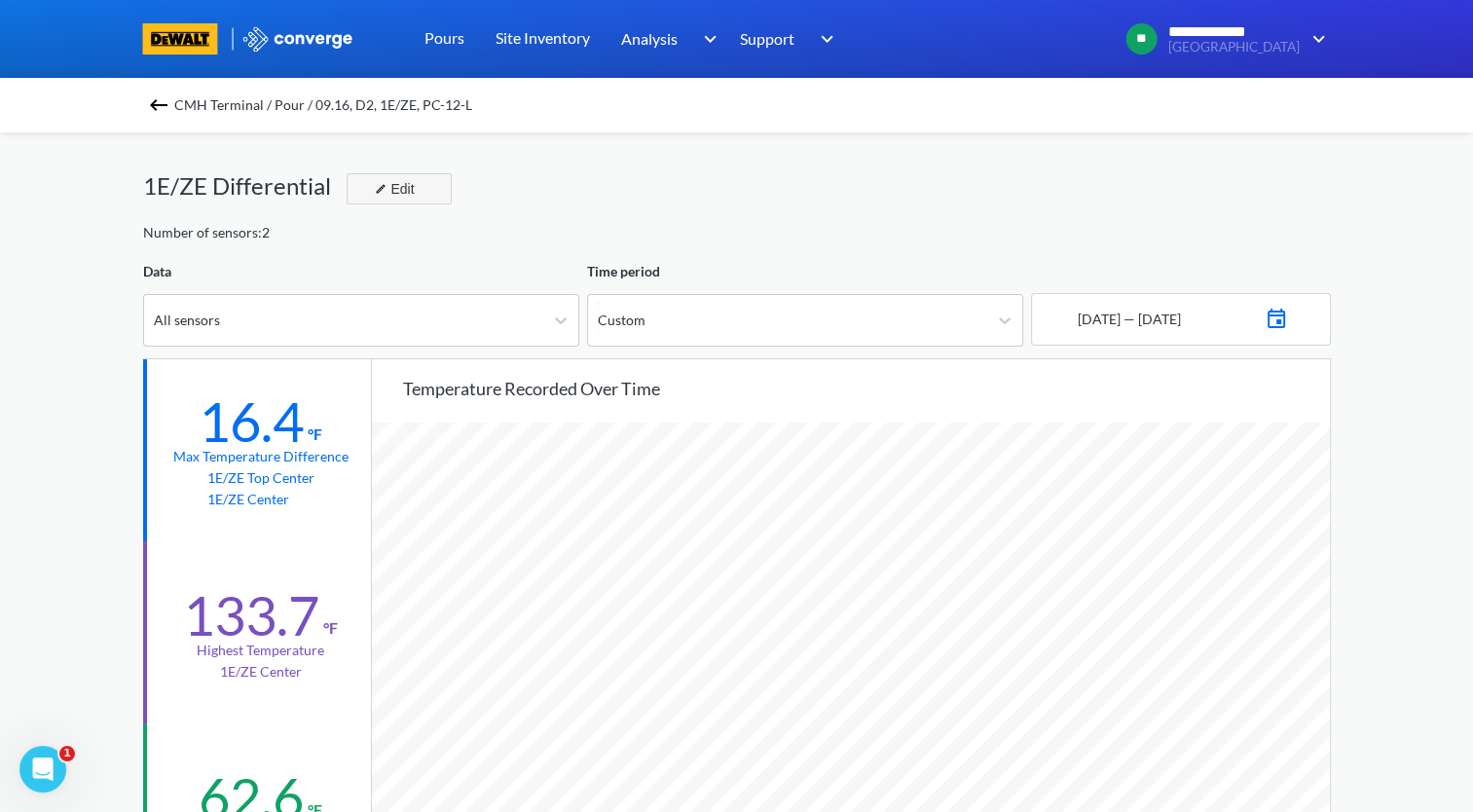
click at [412, 186] on div "Edit" at bounding box center [393, 189] width 51 height 23
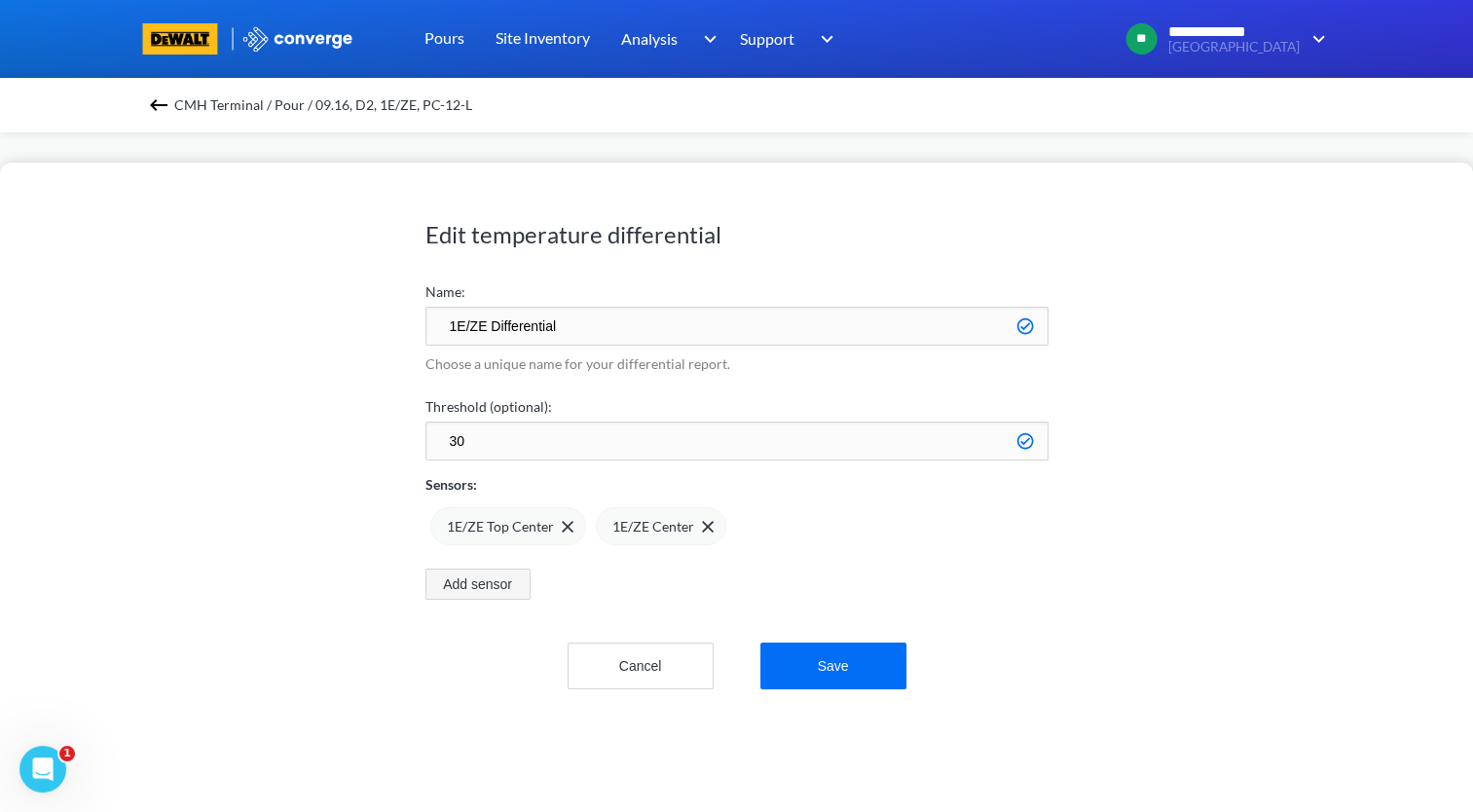
click at [499, 579] on button "Add sensor" at bounding box center [478, 584] width 105 height 31
click at [514, 586] on button "Done" at bounding box center [478, 584] width 105 height 31
click at [449, 587] on button "Add sensor" at bounding box center [478, 584] width 105 height 31
click at [788, 538] on div "1E/ZE Bottom" at bounding box center [803, 526] width 135 height 39
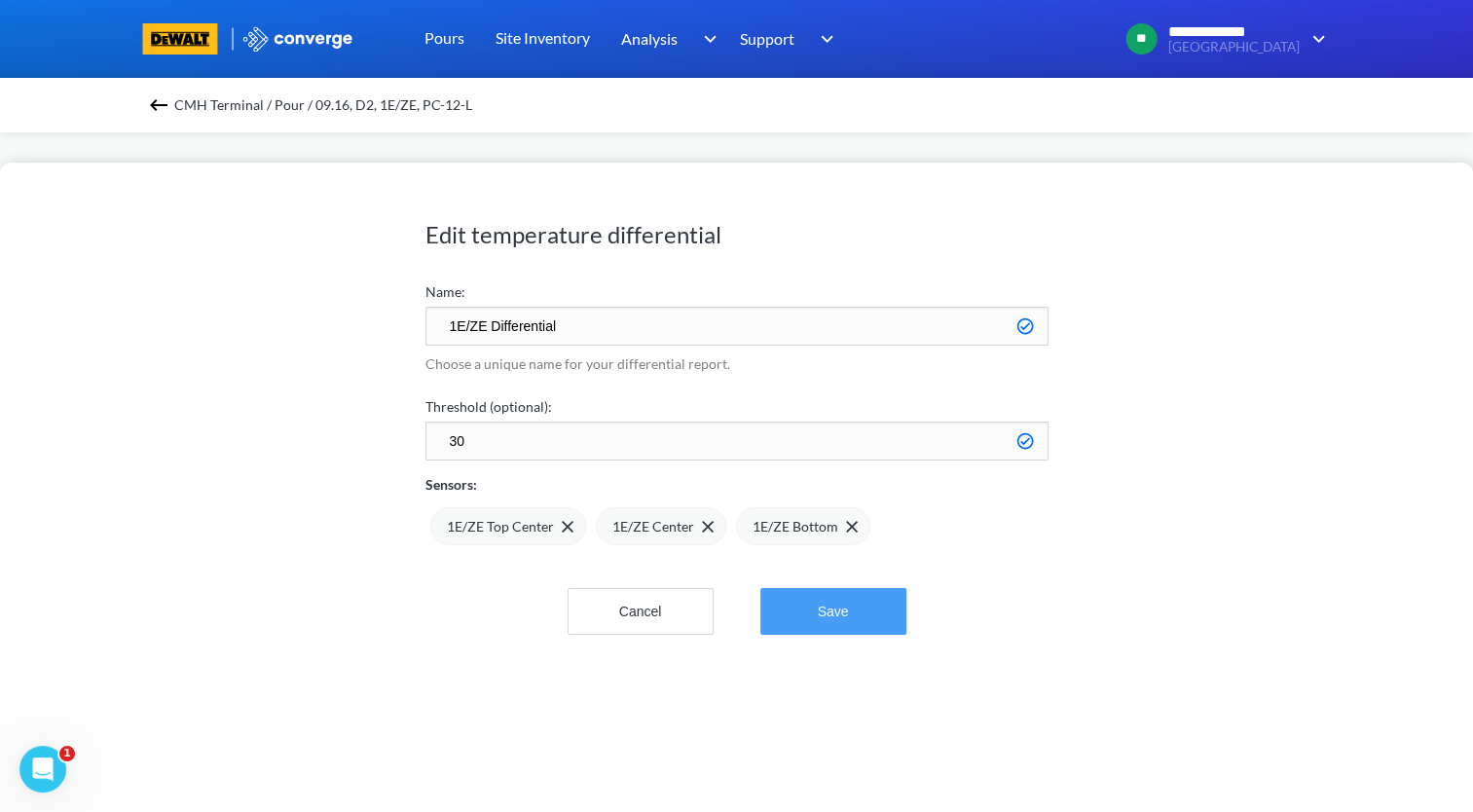
click at [838, 618] on button "Save" at bounding box center [833, 611] width 146 height 47
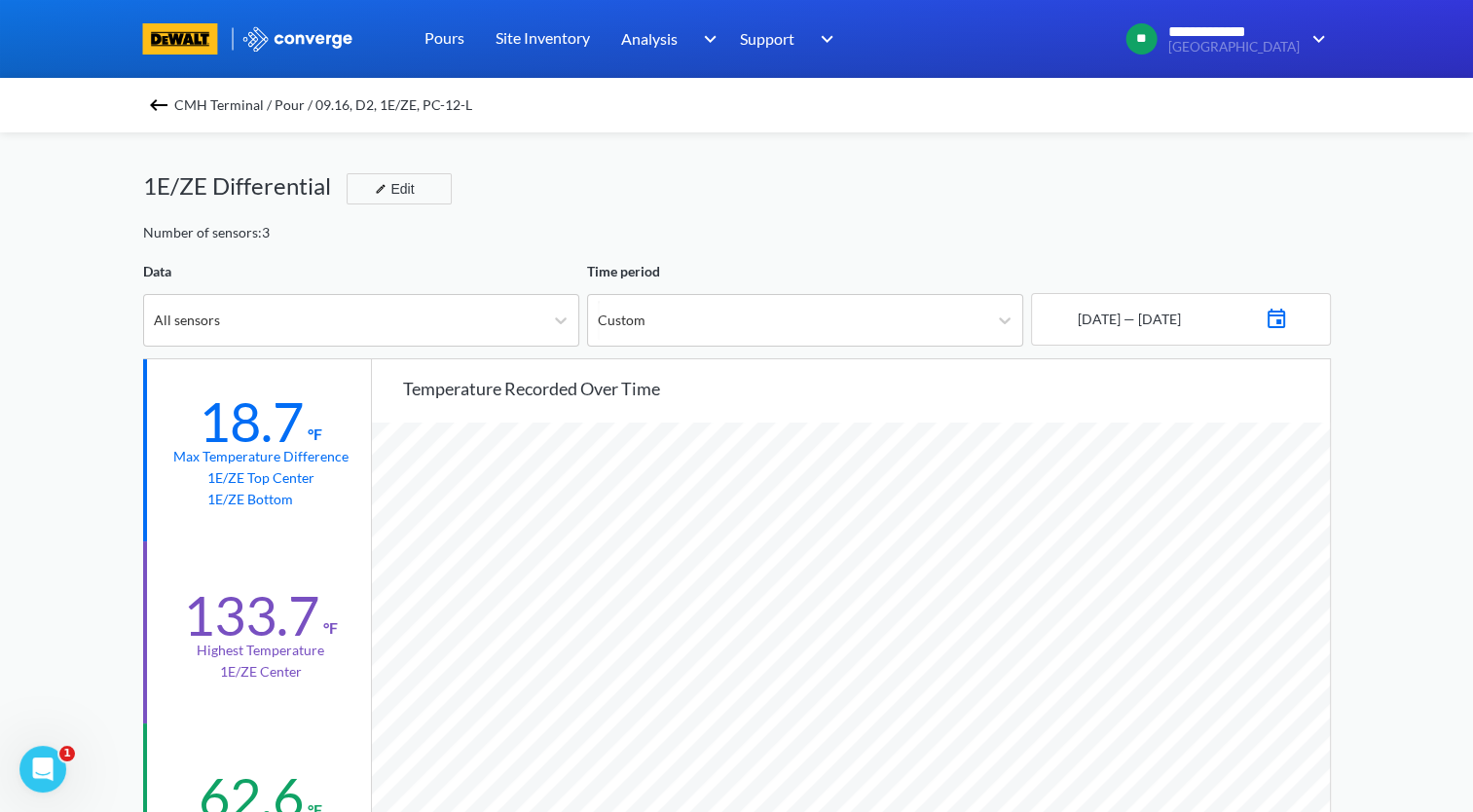
scroll to position [1630, 1472]
click at [164, 106] on img at bounding box center [159, 105] width 23 height 23
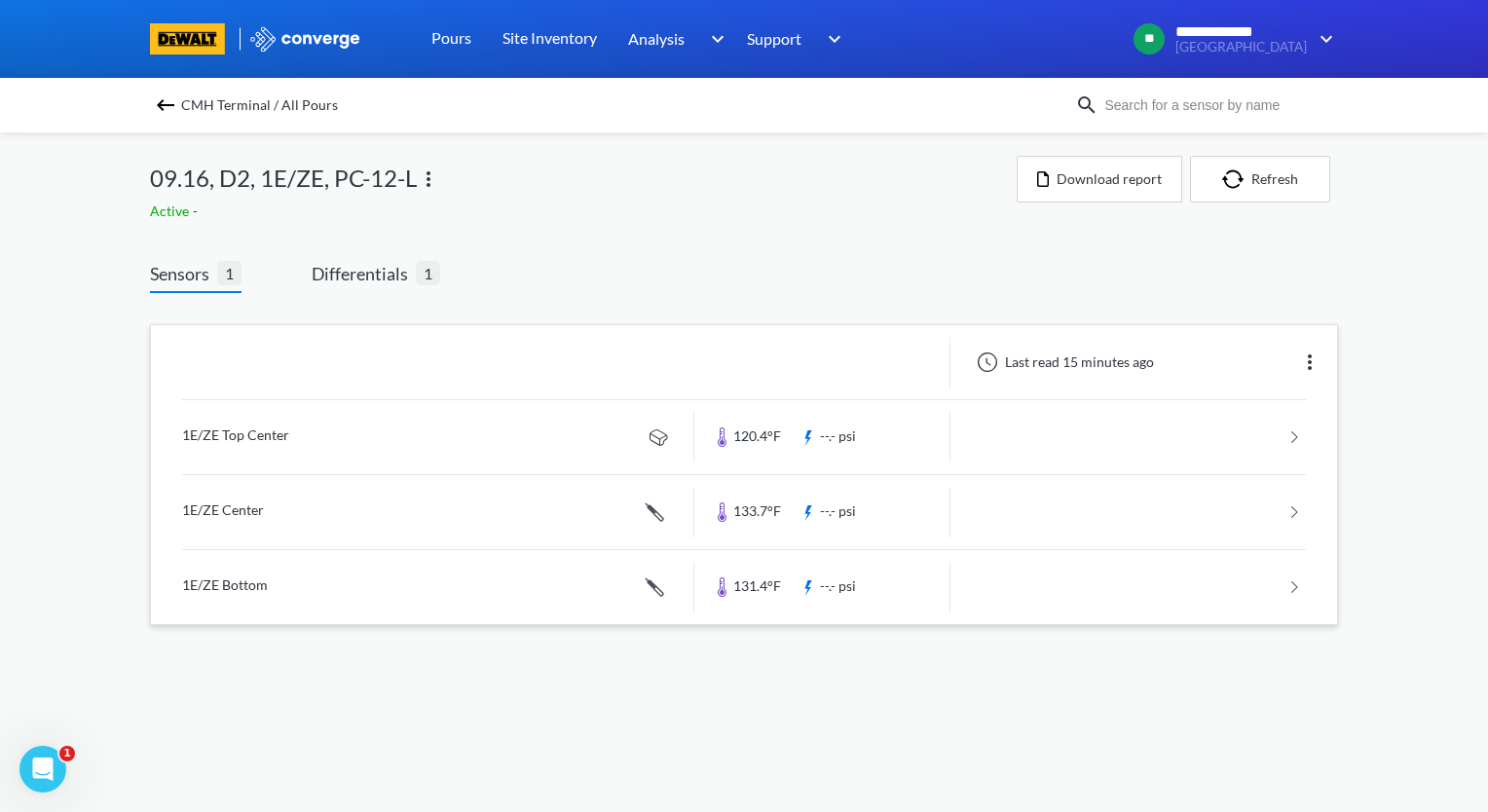
click at [1311, 362] on img at bounding box center [1310, 363] width 23 height 23
click at [1229, 351] on div "Edit" at bounding box center [1260, 363] width 125 height 37
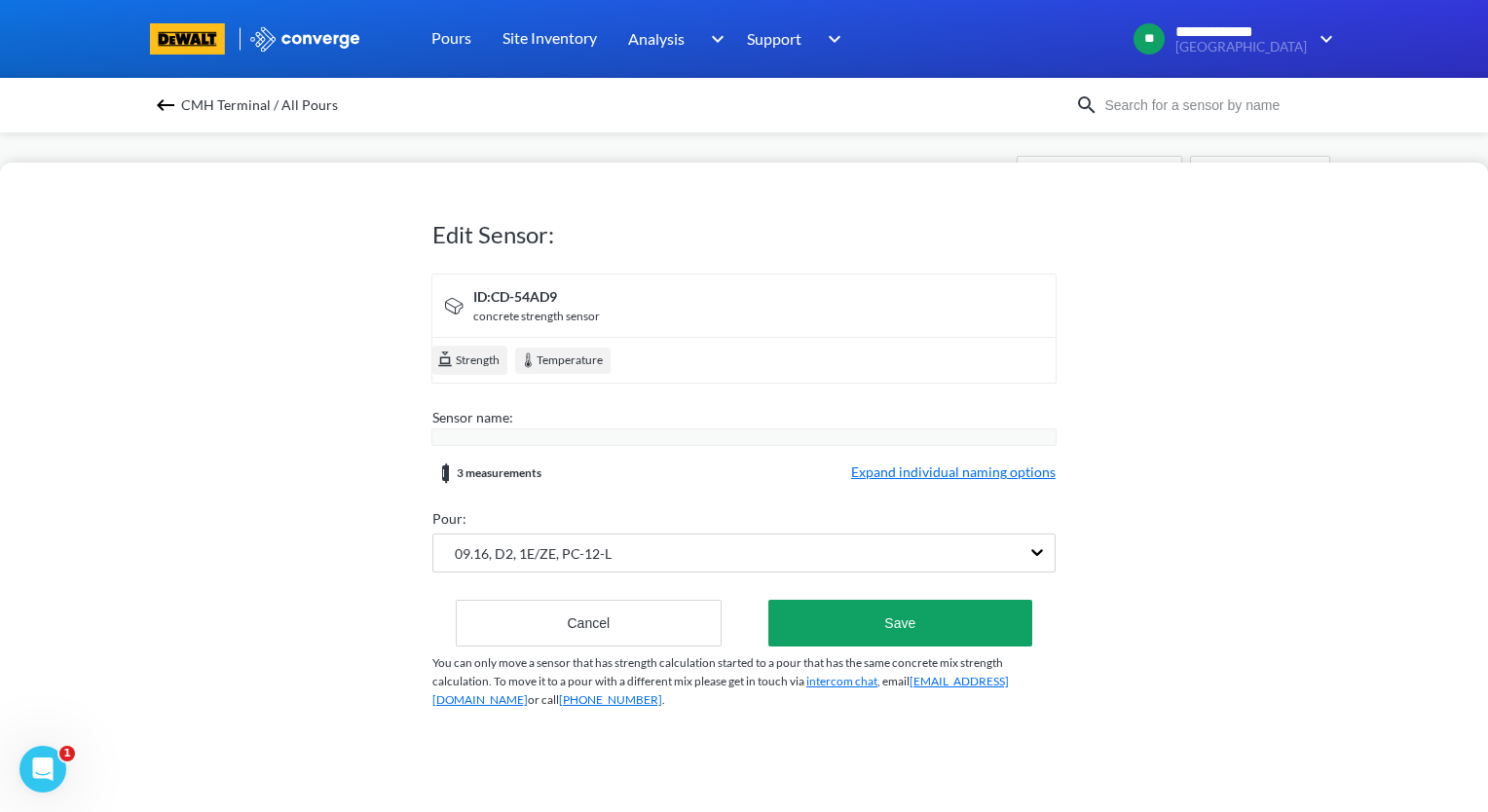
click at [575, 365] on div "Temperature" at bounding box center [563, 361] width 96 height 26
click at [666, 618] on button "Cancel" at bounding box center [588, 623] width 266 height 47
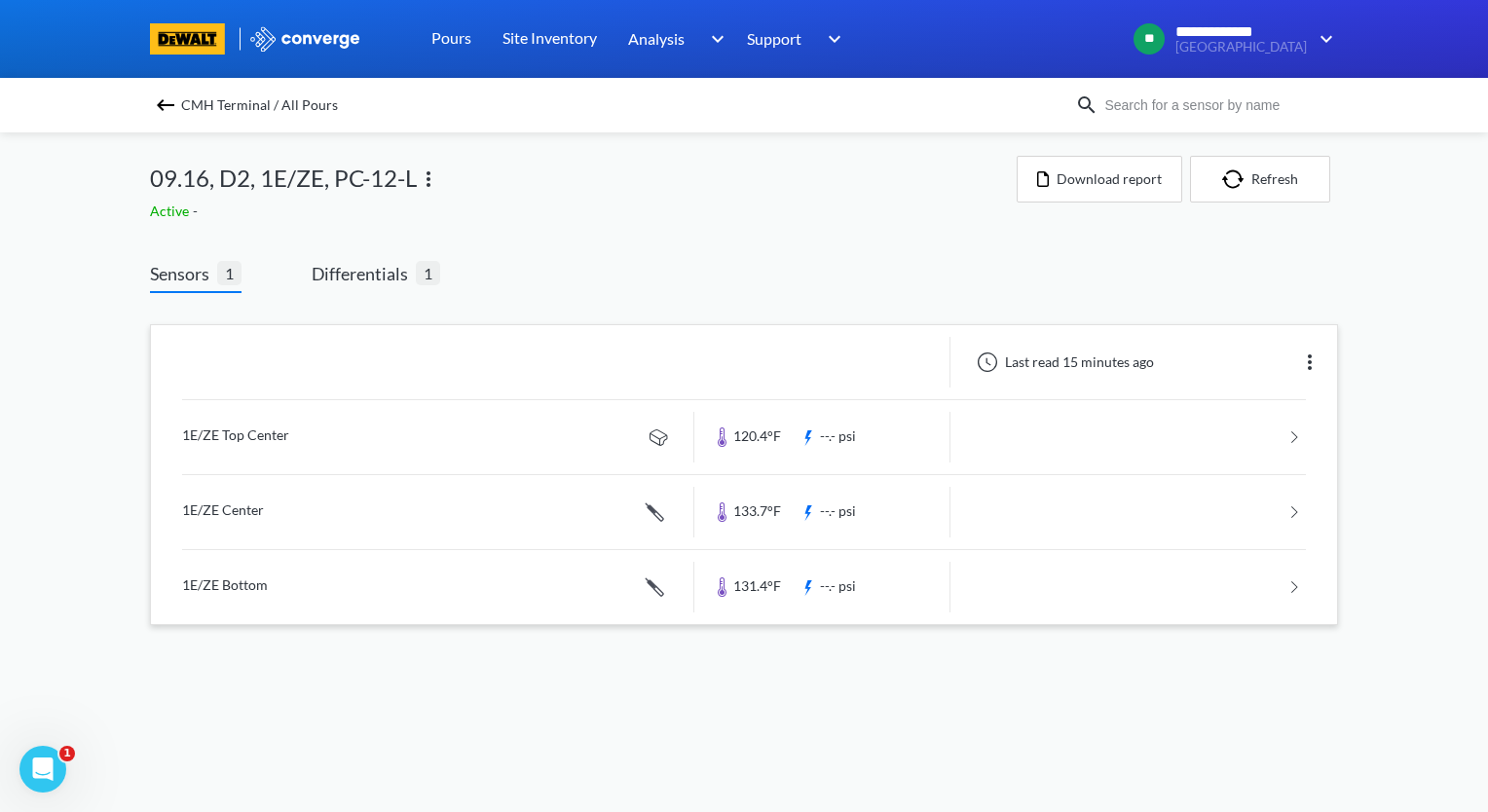
click at [526, 430] on link at bounding box center [744, 437] width 1124 height 74
click at [150, 109] on div "CMH Terminal / All Pours" at bounding box center [612, 105] width 925 height 27
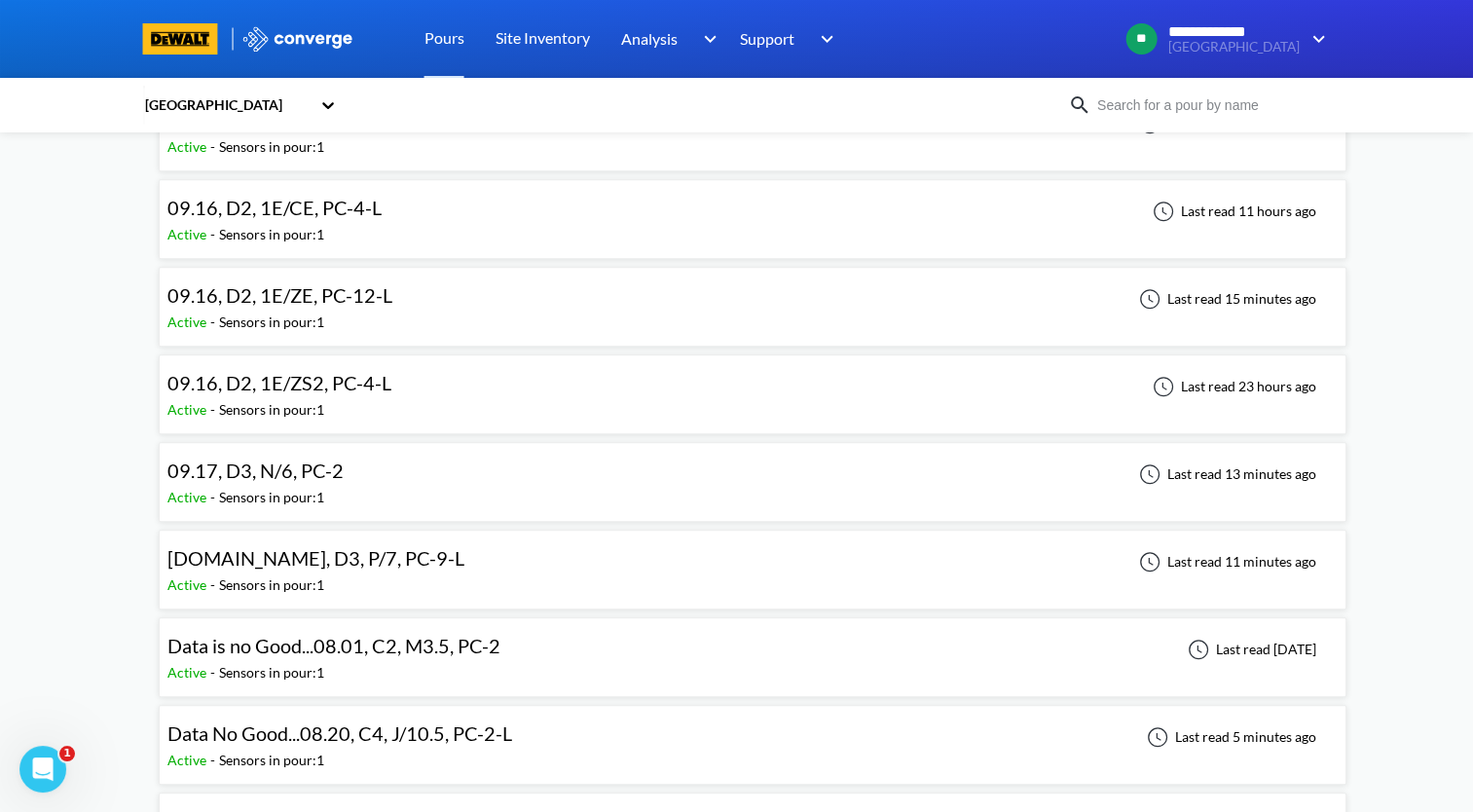
scroll to position [1363, 0]
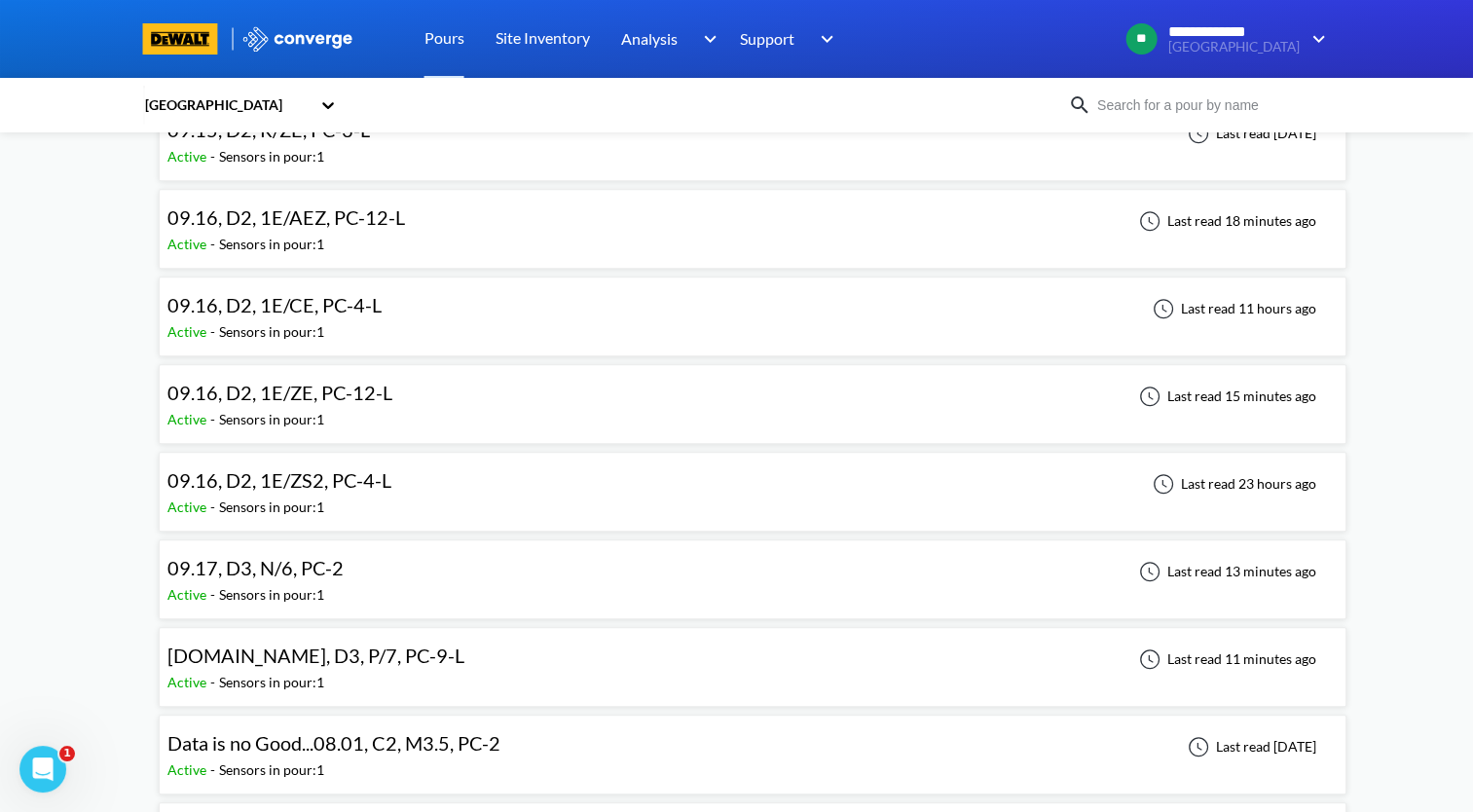
click at [398, 203] on div "09.16, D2, 1E/AEZ, PC-12-L" at bounding box center [287, 217] width 238 height 30
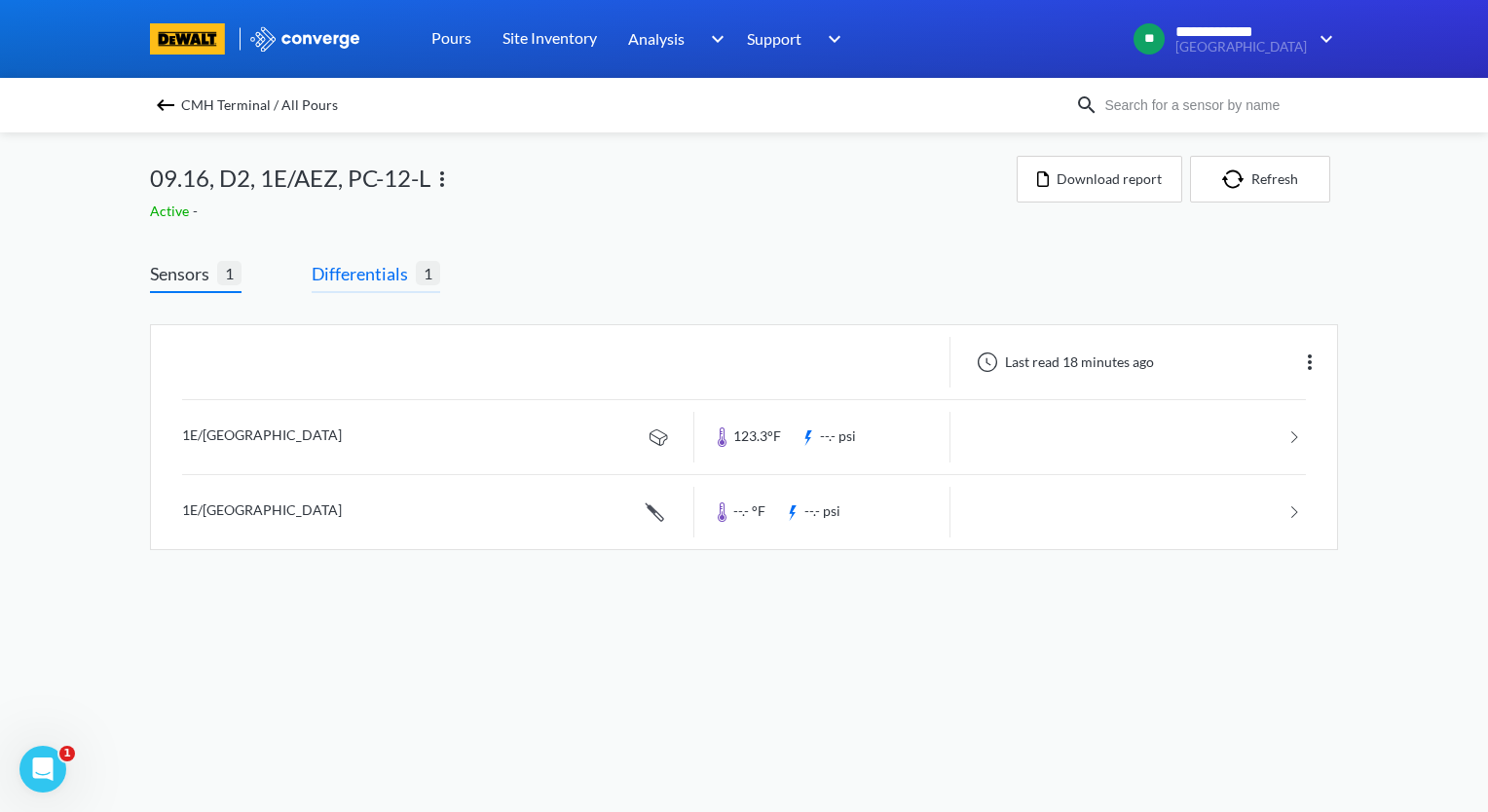
click at [374, 283] on span "Differentials" at bounding box center [364, 274] width 104 height 27
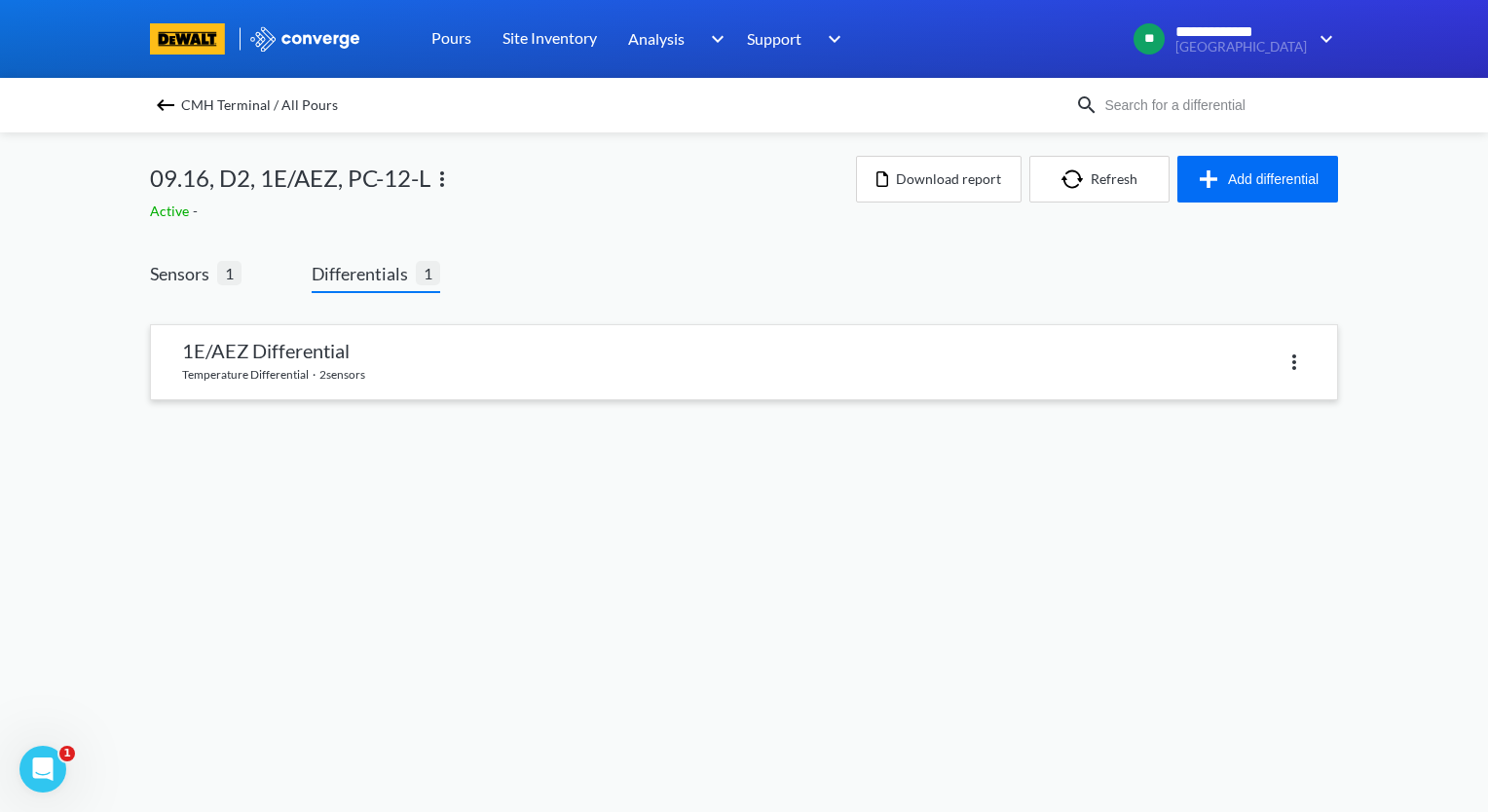
click at [339, 397] on link at bounding box center [744, 363] width 1187 height 74
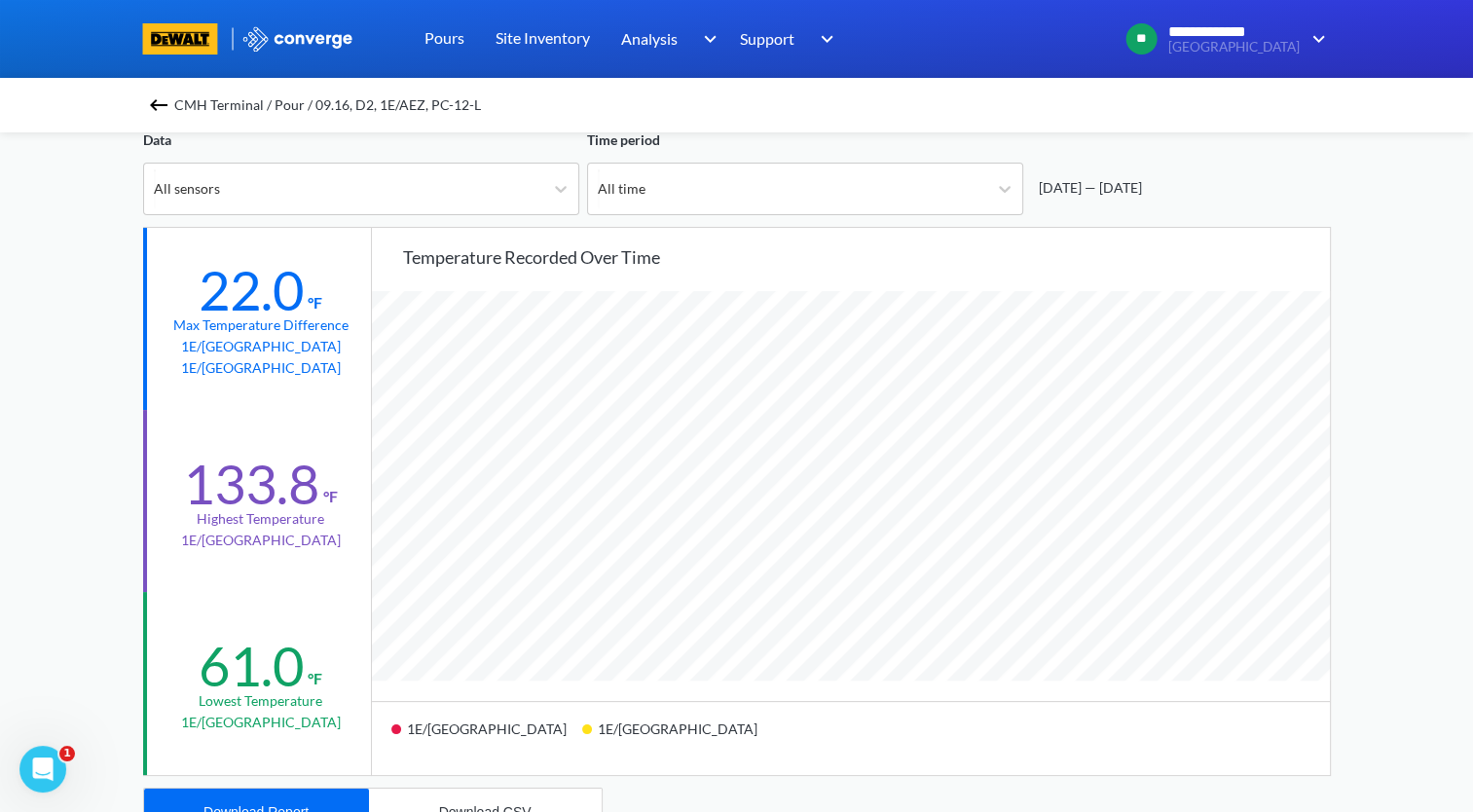
scroll to position [97, 0]
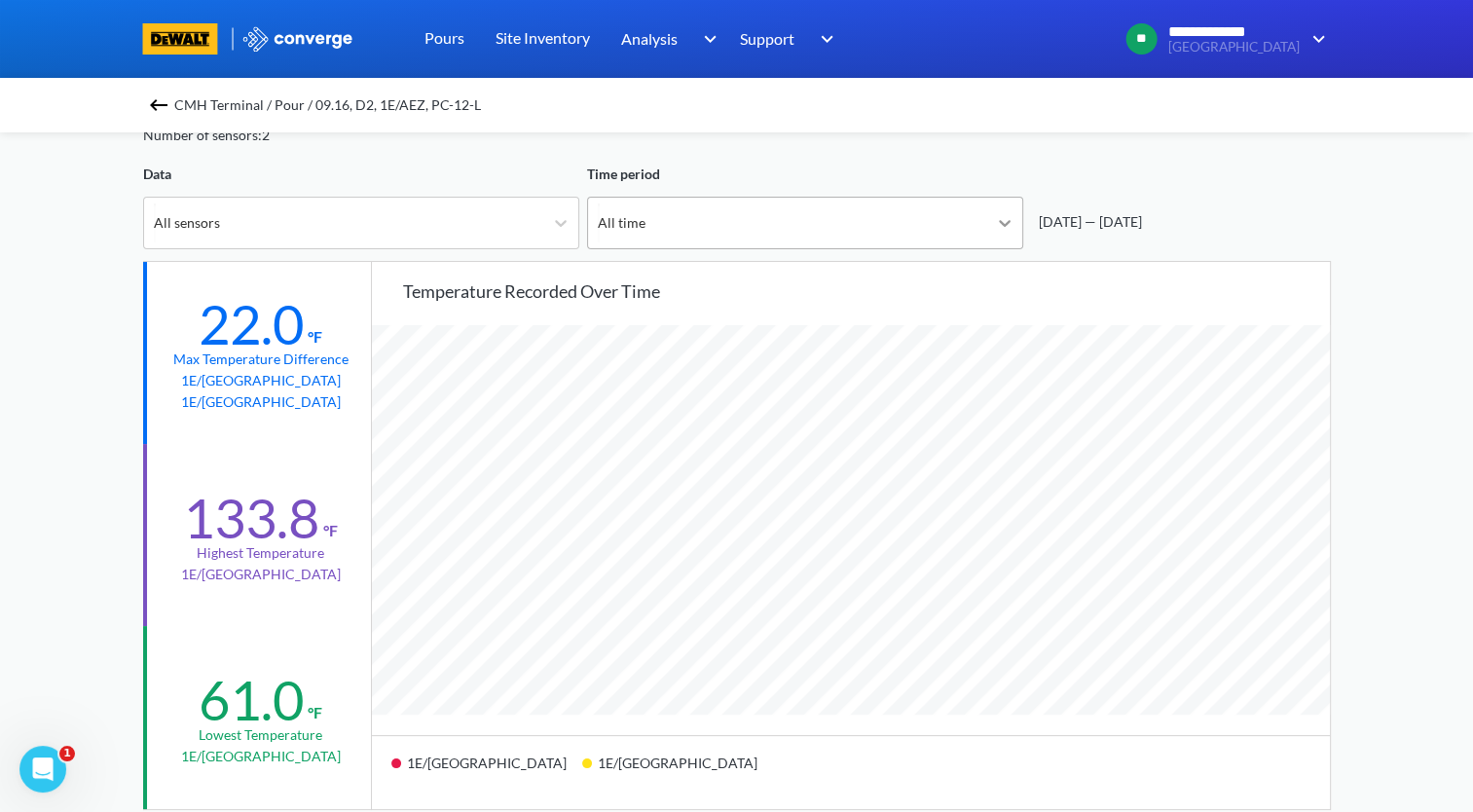
click at [1009, 232] on div at bounding box center [1005, 223] width 35 height 35
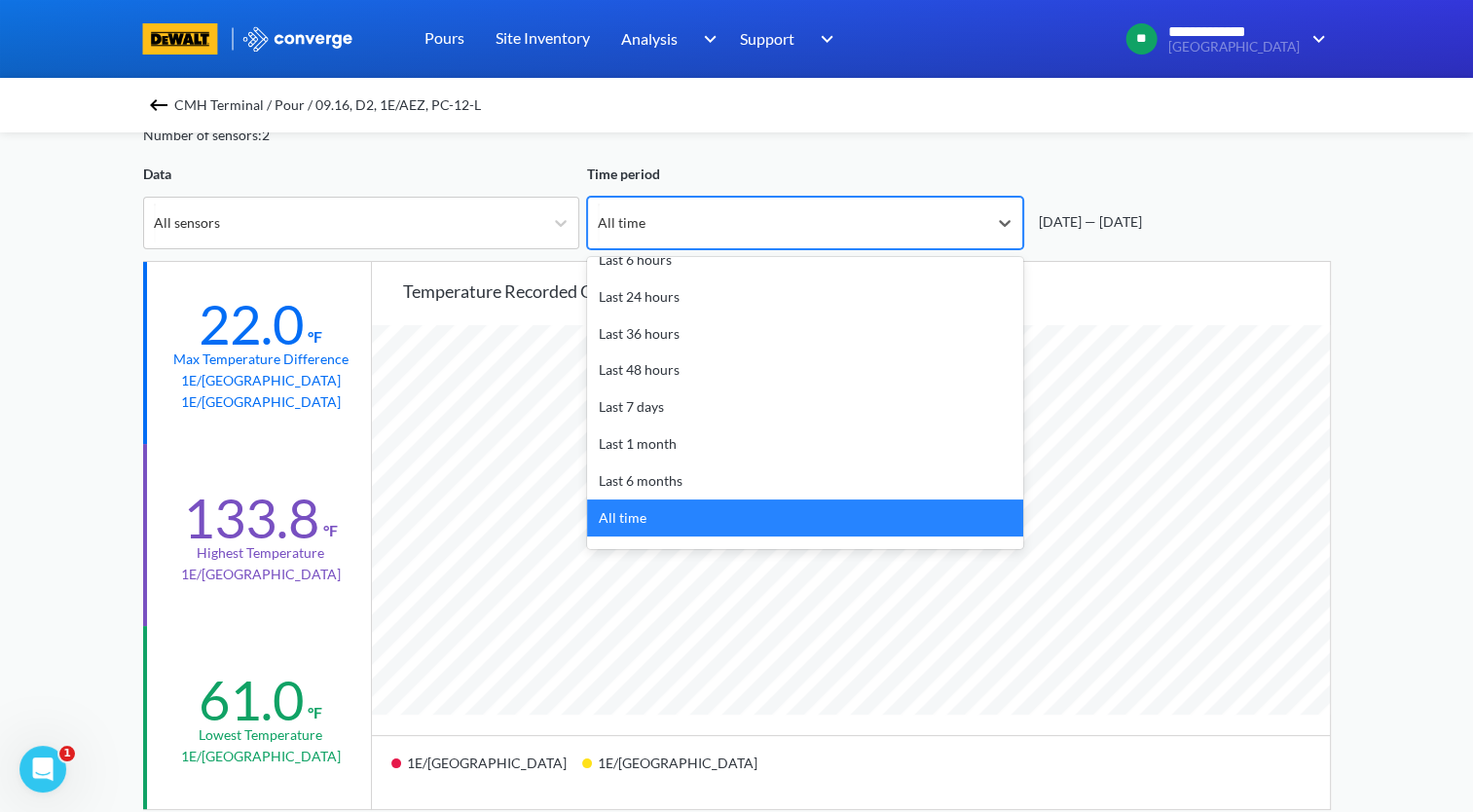
scroll to position [86, 0]
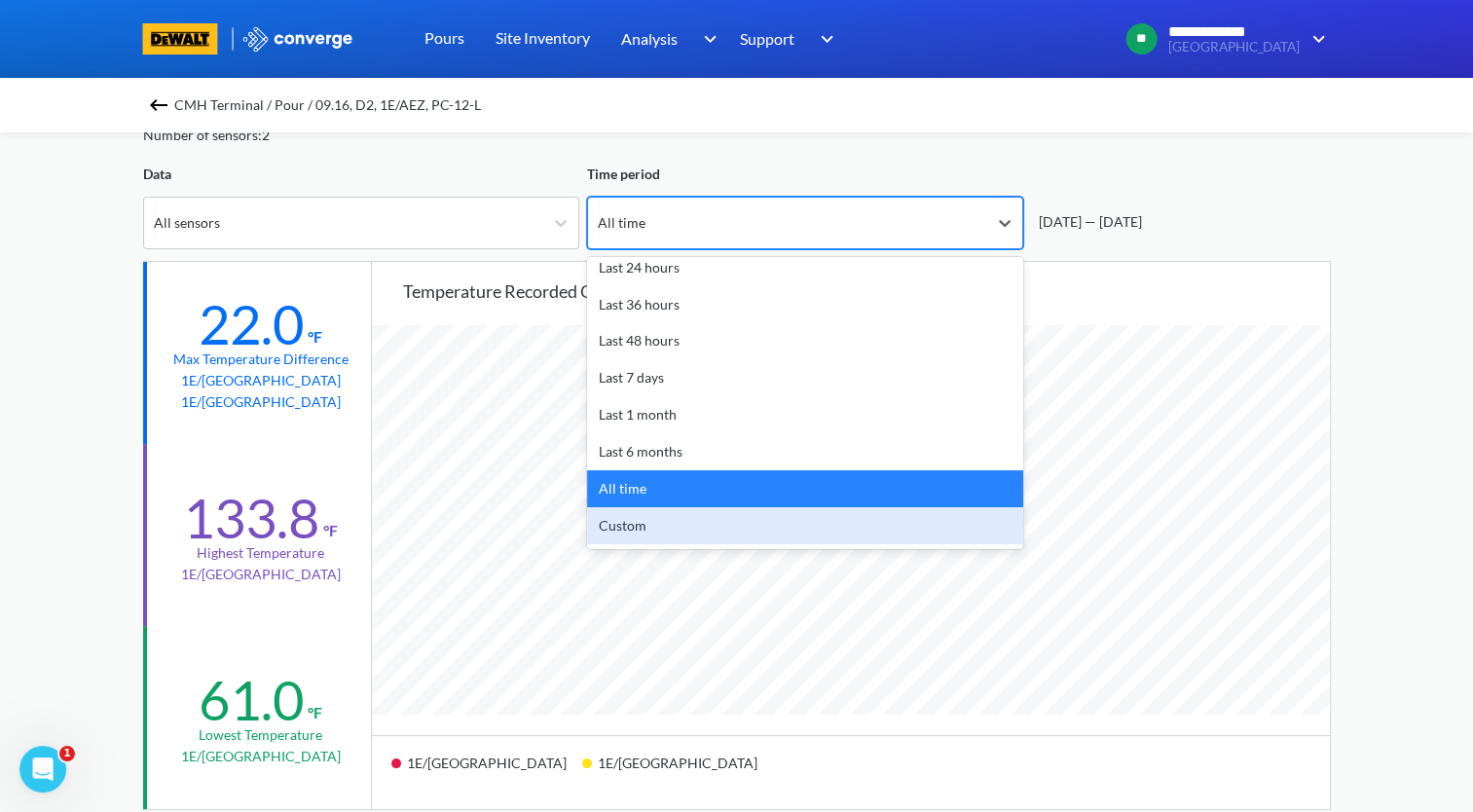
click at [833, 512] on div "Custom" at bounding box center [804, 525] width 436 height 37
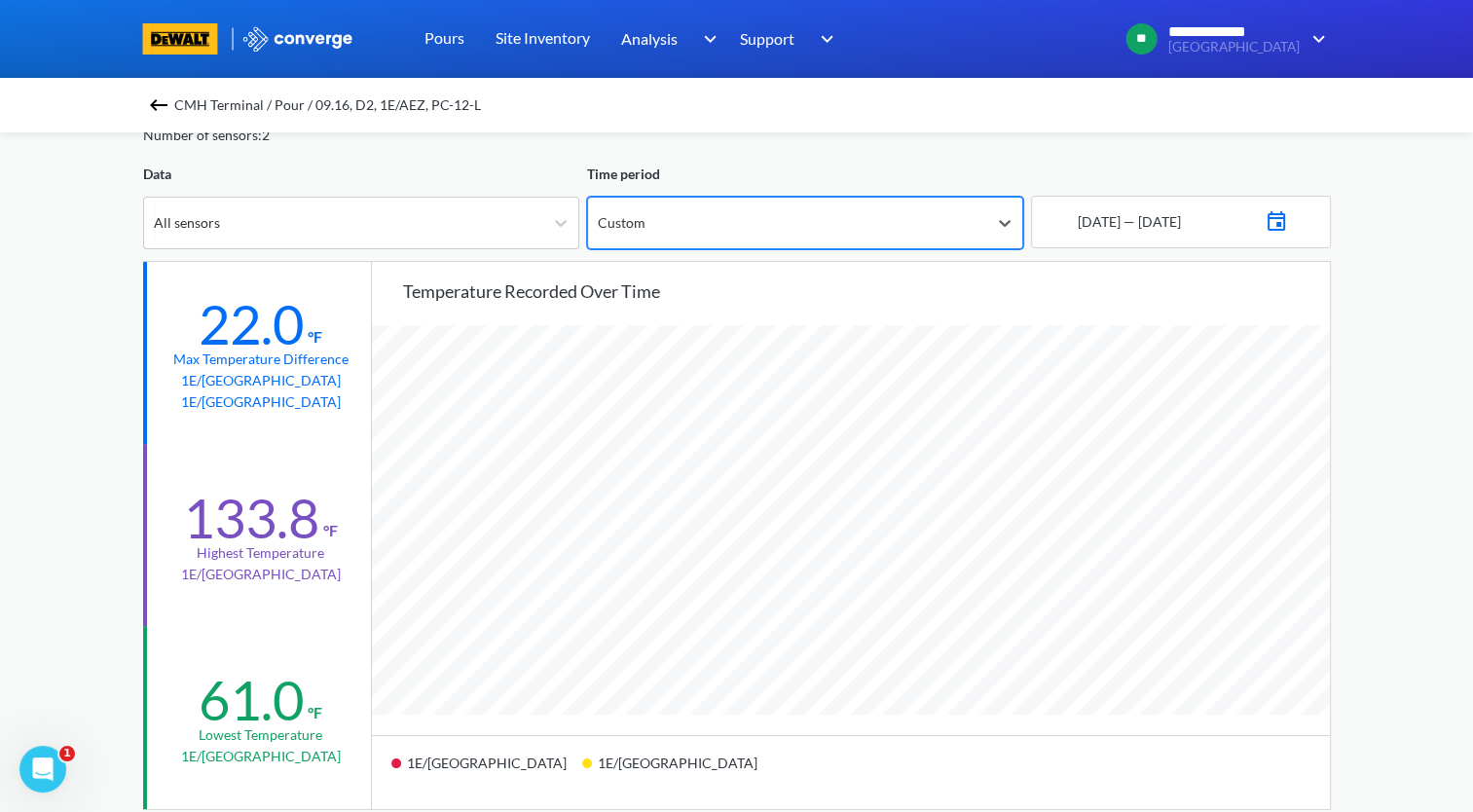
scroll to position [1630, 1472]
click at [1288, 228] on img at bounding box center [1276, 219] width 23 height 27
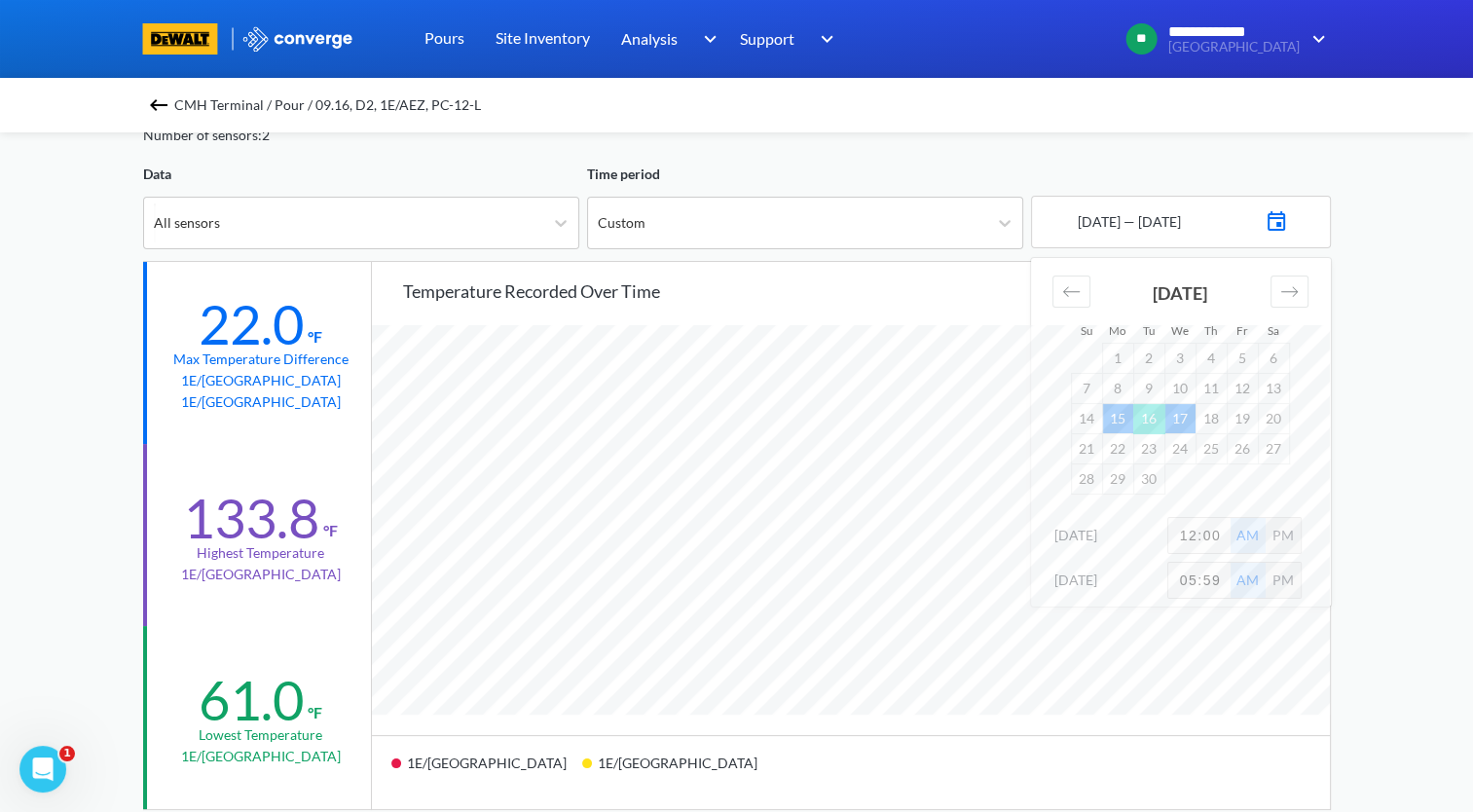
click at [1152, 422] on td "16" at bounding box center [1149, 417] width 31 height 30
click at [1250, 448] on td "26" at bounding box center [1242, 447] width 31 height 30
drag, startPoint x: 1222, startPoint y: 535, endPoint x: 1153, endPoint y: 542, distance: 69.4
click at [1153, 542] on div "16th Sep 2025 12:00 AM PM" at bounding box center [1182, 539] width 300 height 45
type input "2"
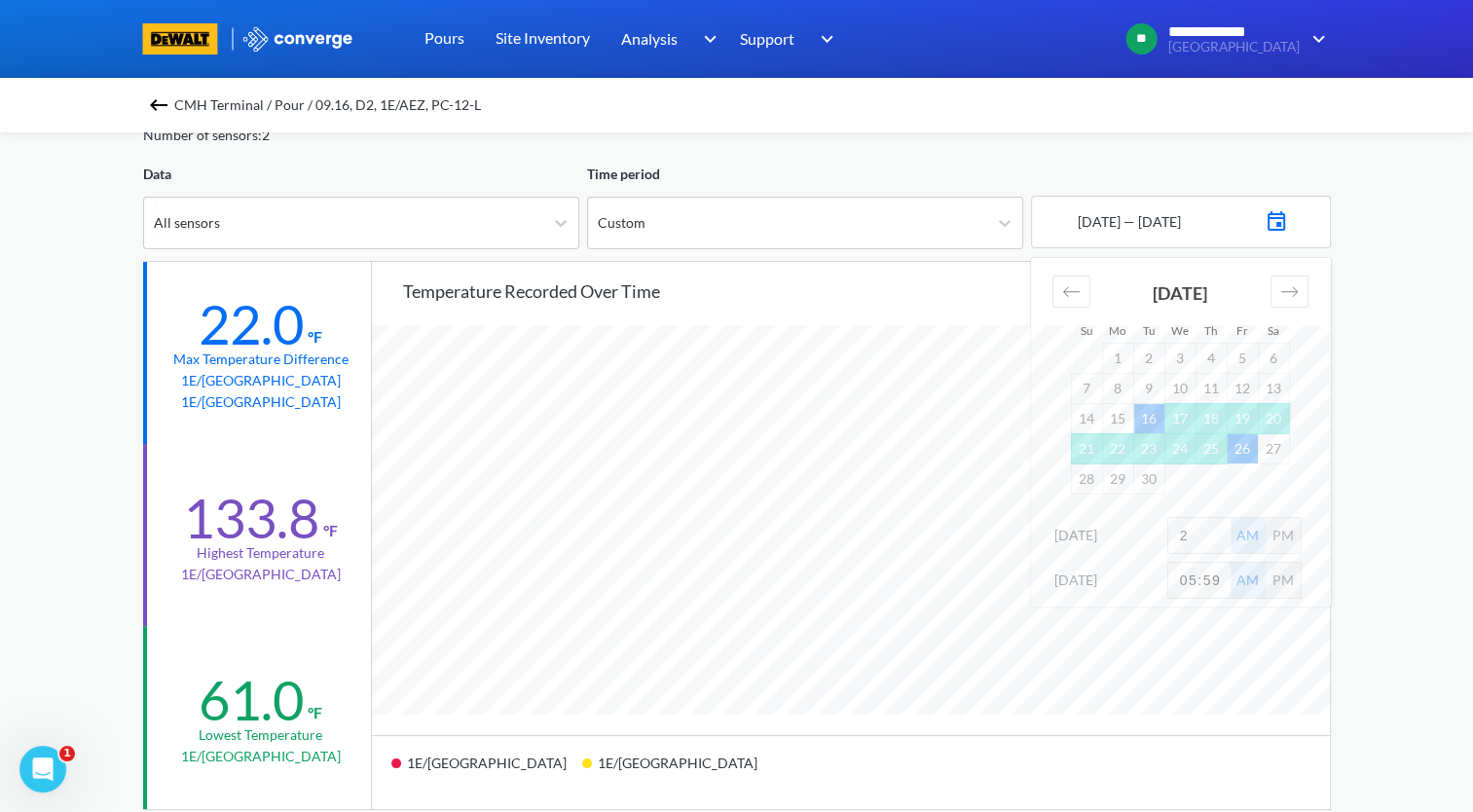
click at [1357, 572] on div "**********" at bounding box center [736, 718] width 1473 height 1632
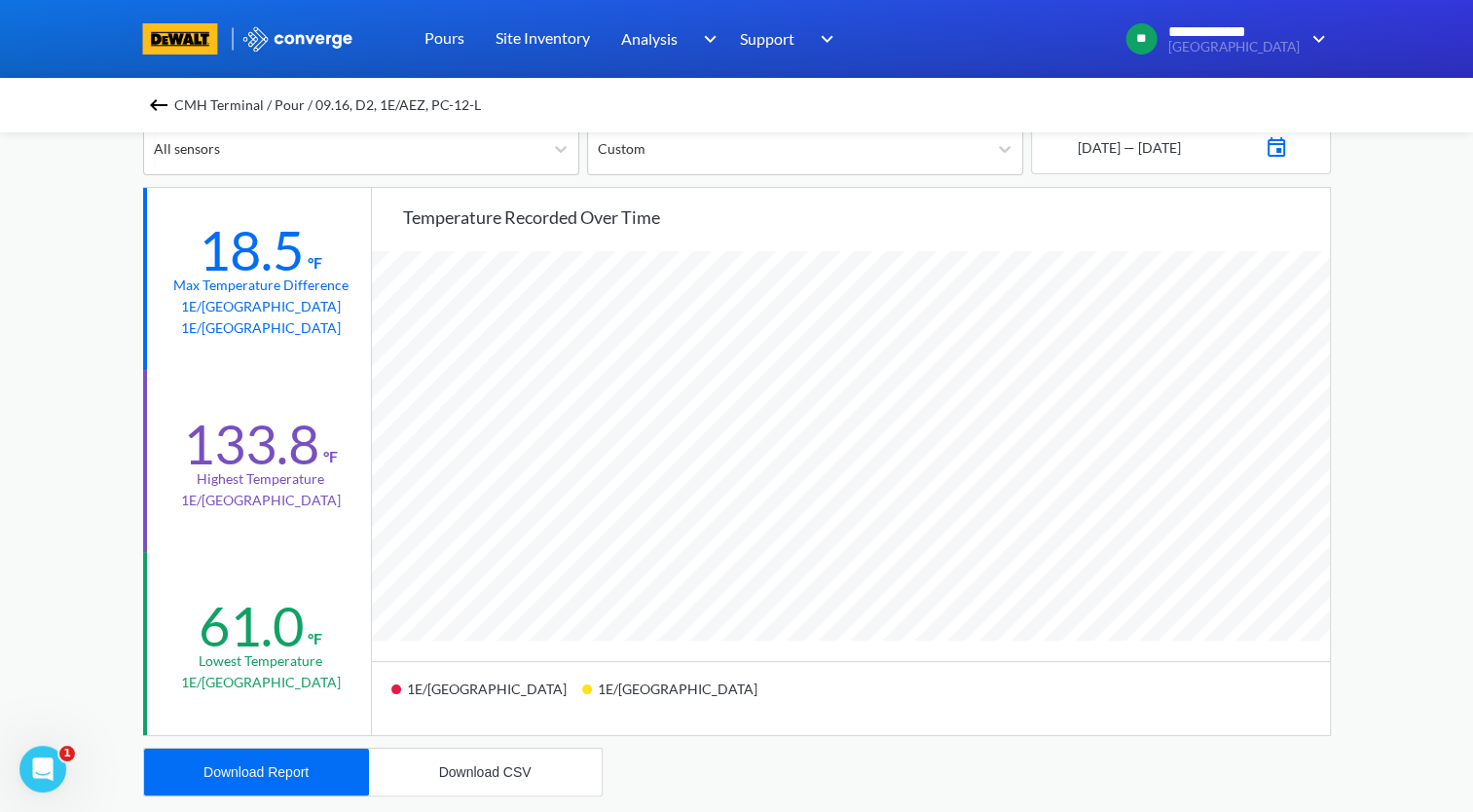
scroll to position [0, 0]
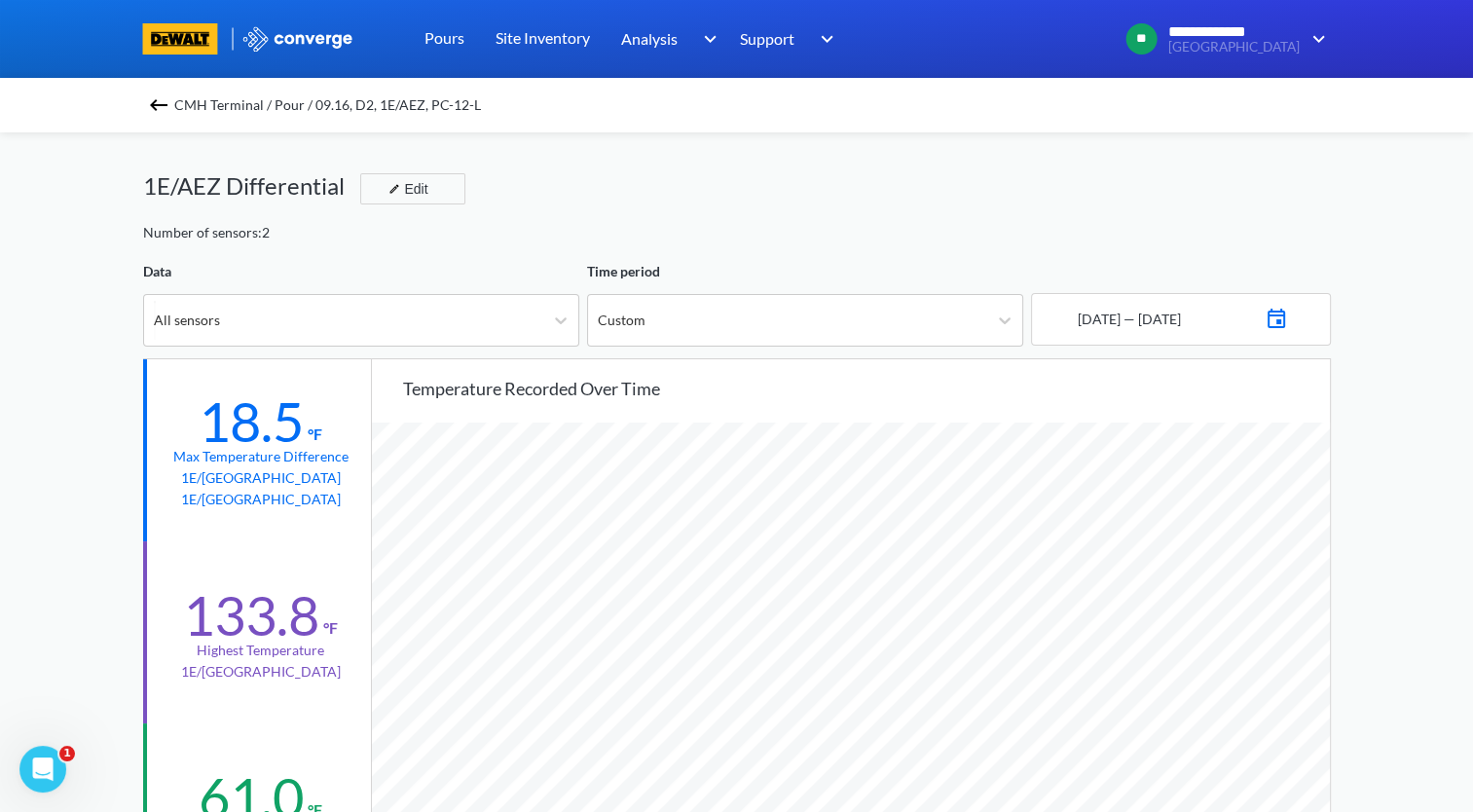
click at [168, 99] on img at bounding box center [159, 105] width 23 height 23
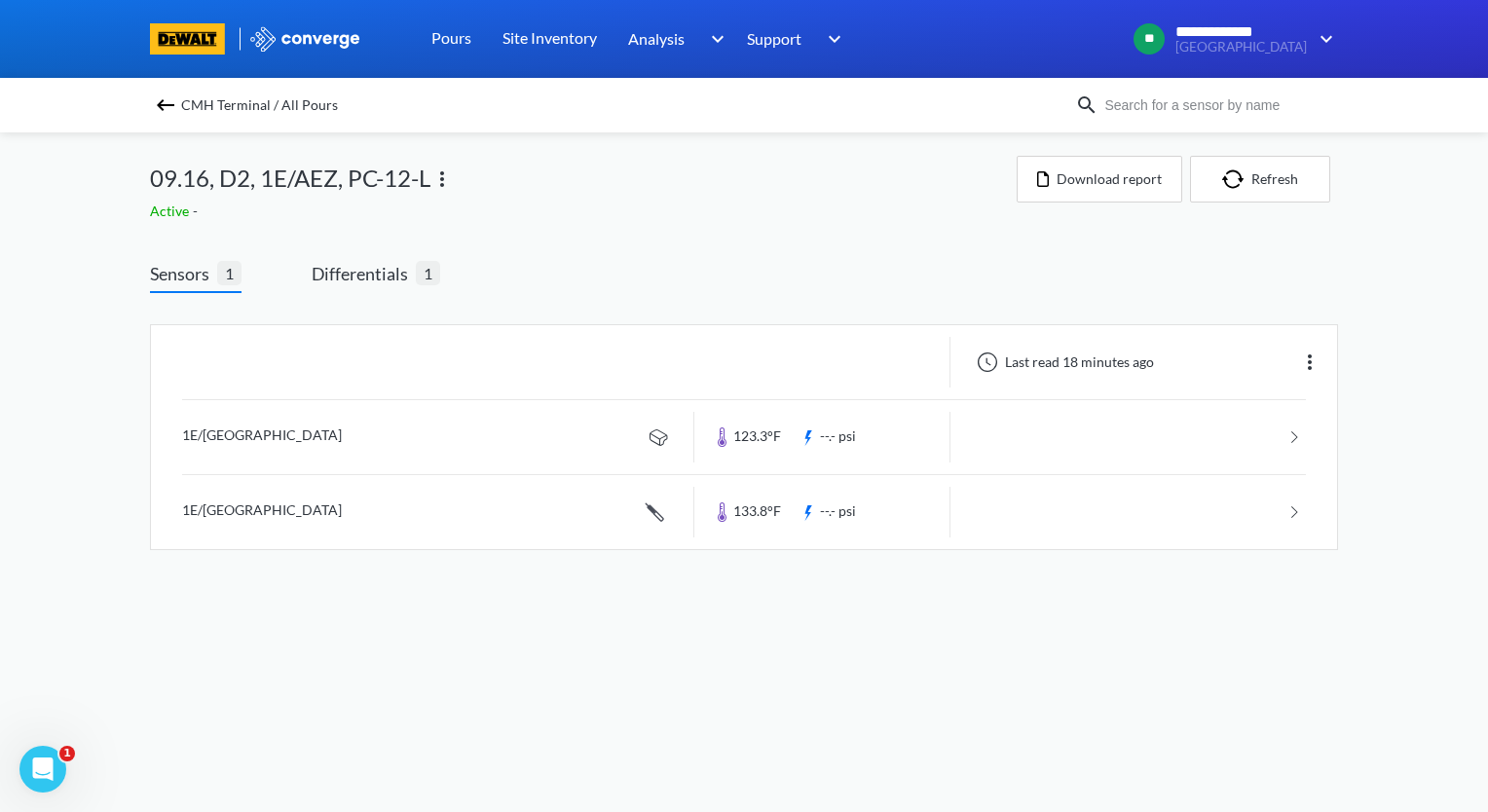
click at [160, 104] on img at bounding box center [166, 105] width 23 height 23
